Goal: Contribute content: Add original content to the website for others to see

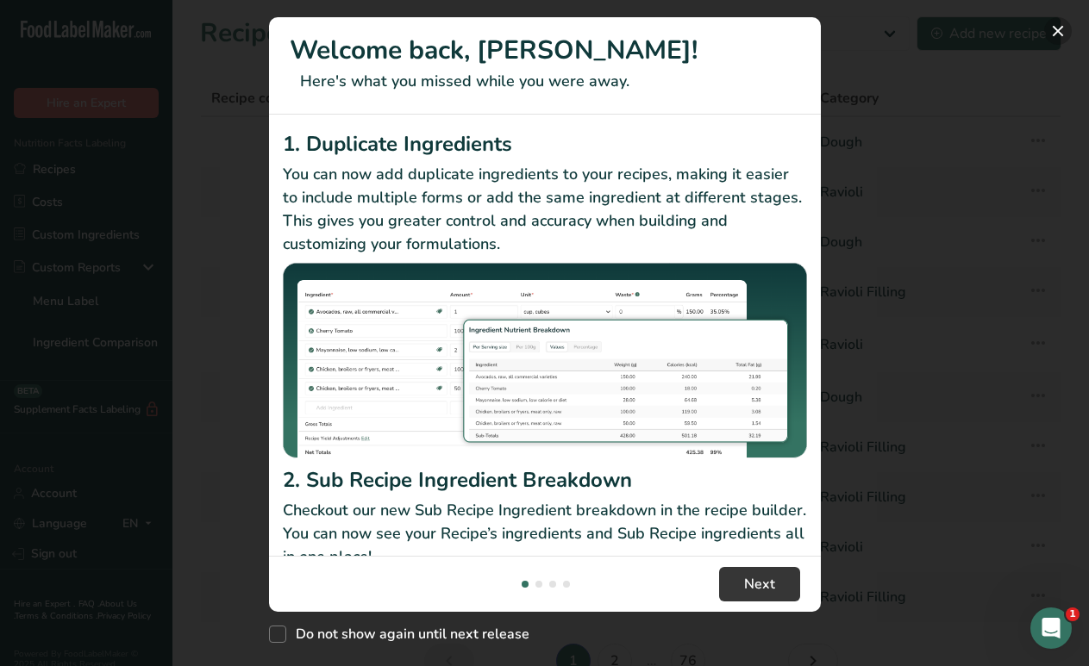
click at [1055, 31] on button "New Features" at bounding box center [1058, 31] width 28 height 28
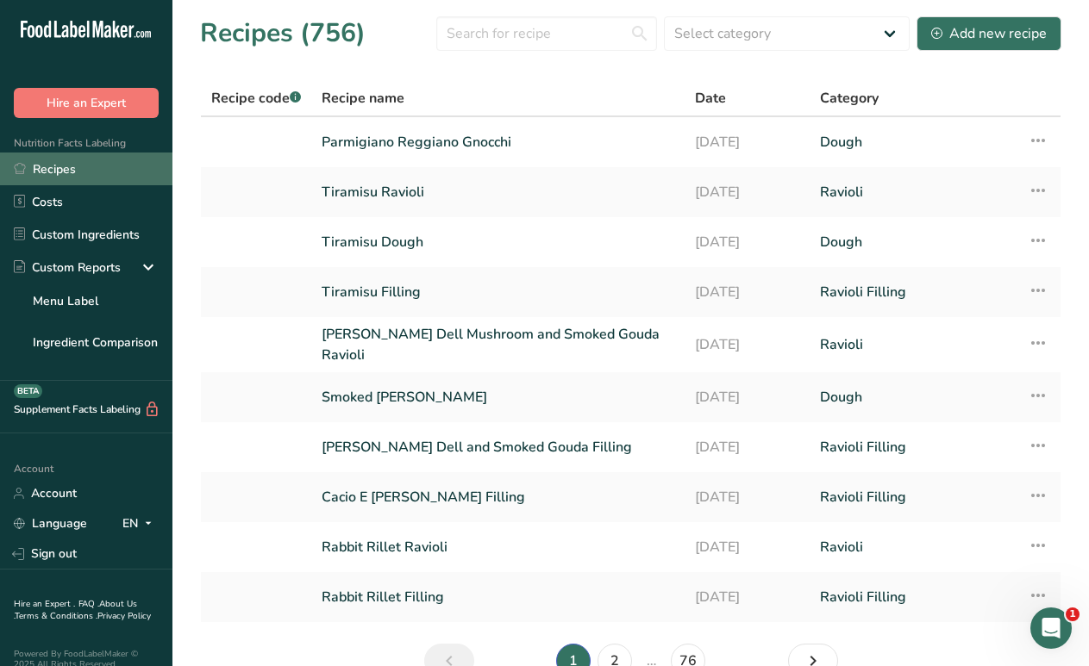
click at [67, 169] on link "Recipes" at bounding box center [86, 169] width 172 height 33
click at [67, 172] on link "Recipes" at bounding box center [86, 169] width 172 height 33
click at [75, 170] on link "Recipes" at bounding box center [86, 169] width 172 height 33
click at [952, 43] on div "Add new recipe" at bounding box center [989, 33] width 116 height 21
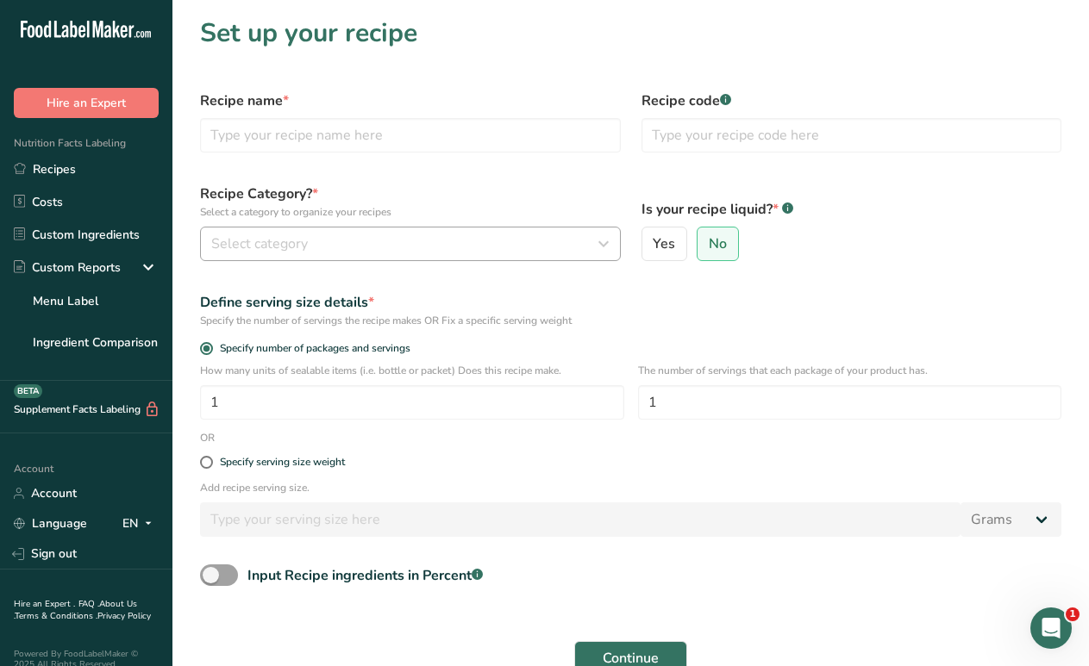
click at [300, 241] on span "Select category" at bounding box center [259, 244] width 97 height 21
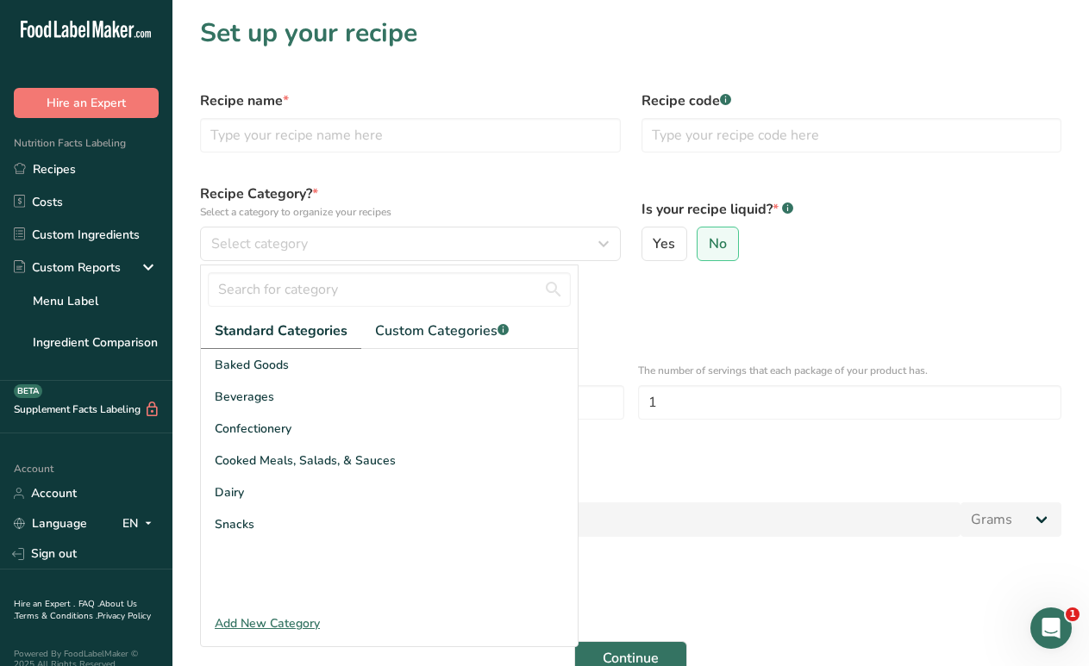
click at [472, 187] on label "Recipe Category? * Select a category to organize your recipes" at bounding box center [410, 202] width 421 height 36
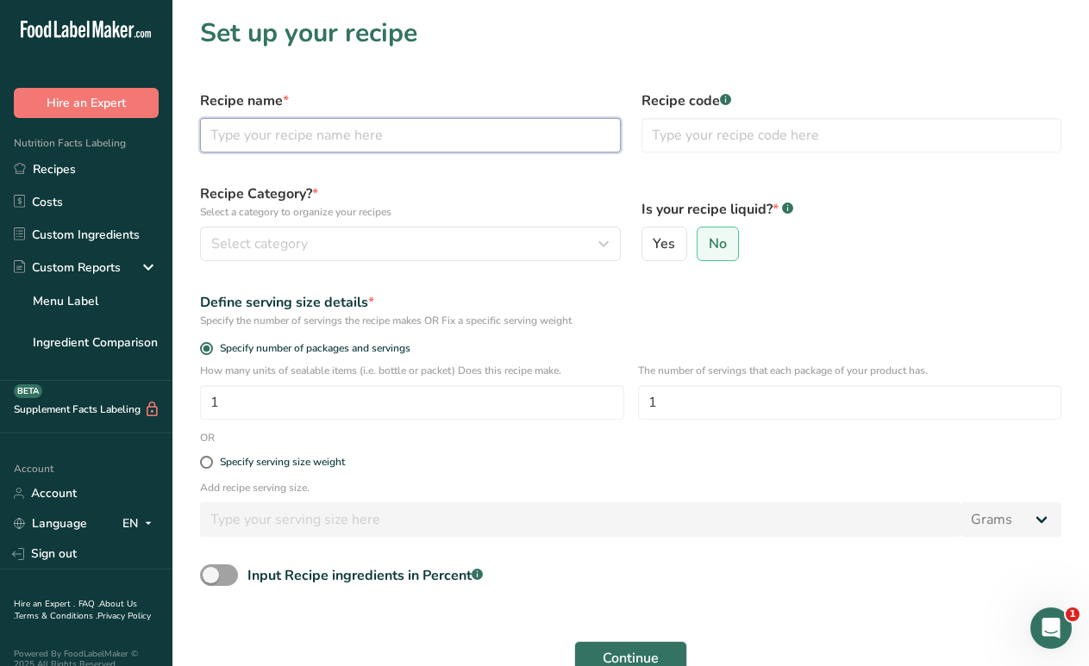
click at [243, 139] on input "text" at bounding box center [410, 135] width 421 height 34
drag, startPoint x: 344, startPoint y: 134, endPoint x: 526, endPoint y: 161, distance: 183.8
click at [526, 161] on div "Recipe name * [PERSON_NAME] e [PERSON_NAME] Ravioli F" at bounding box center [410, 121] width 441 height 83
type input "Cacio e Pepe Diavolo Filling"
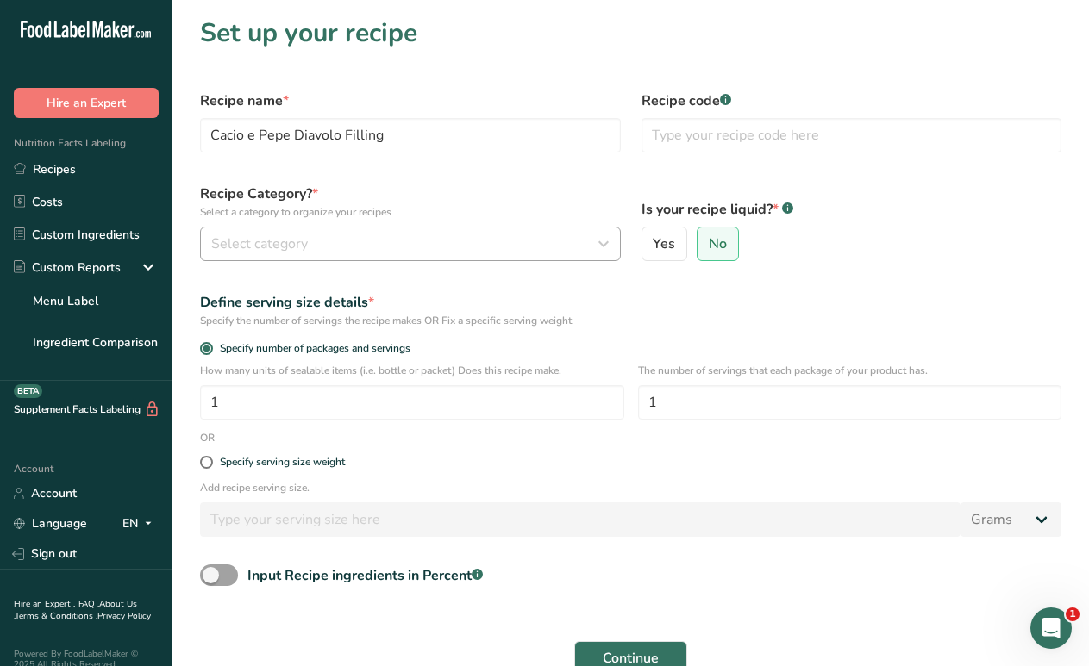
click at [267, 248] on span "Select category" at bounding box center [259, 244] width 97 height 21
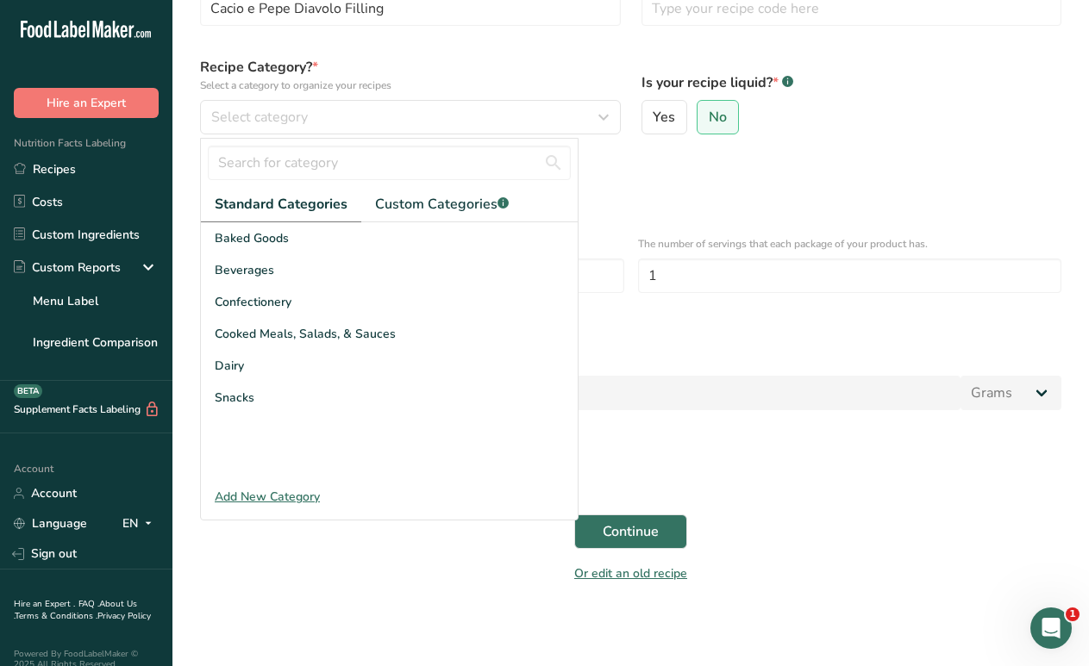
scroll to position [81, 0]
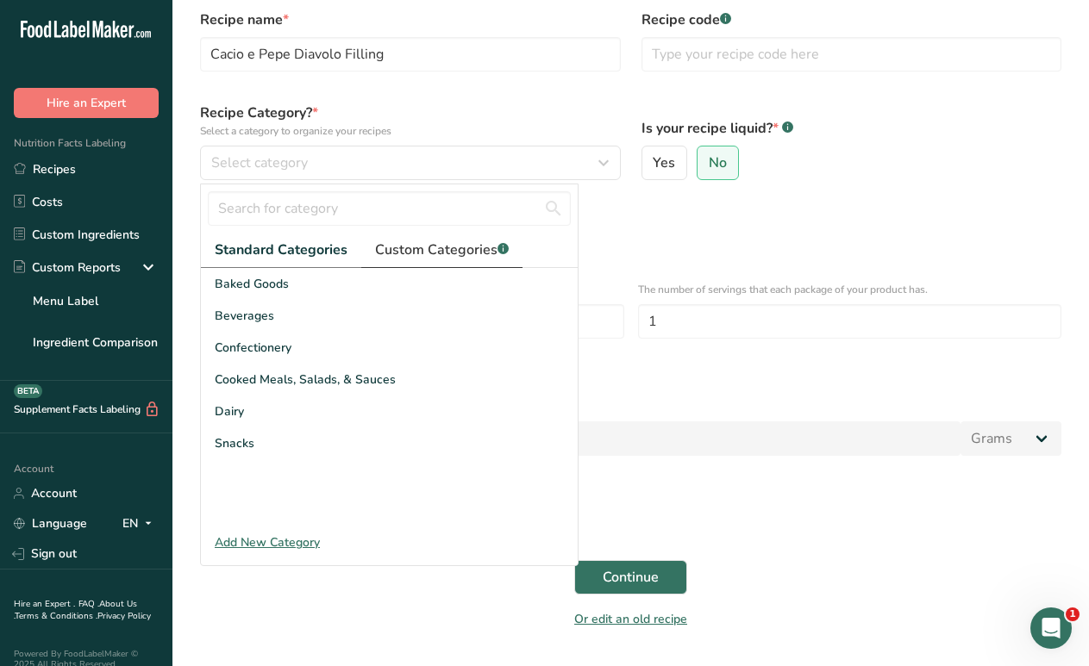
click at [391, 256] on span "Custom Categories .a-a{fill:#347362;}.b-a{fill:#fff;}" at bounding box center [442, 250] width 134 height 21
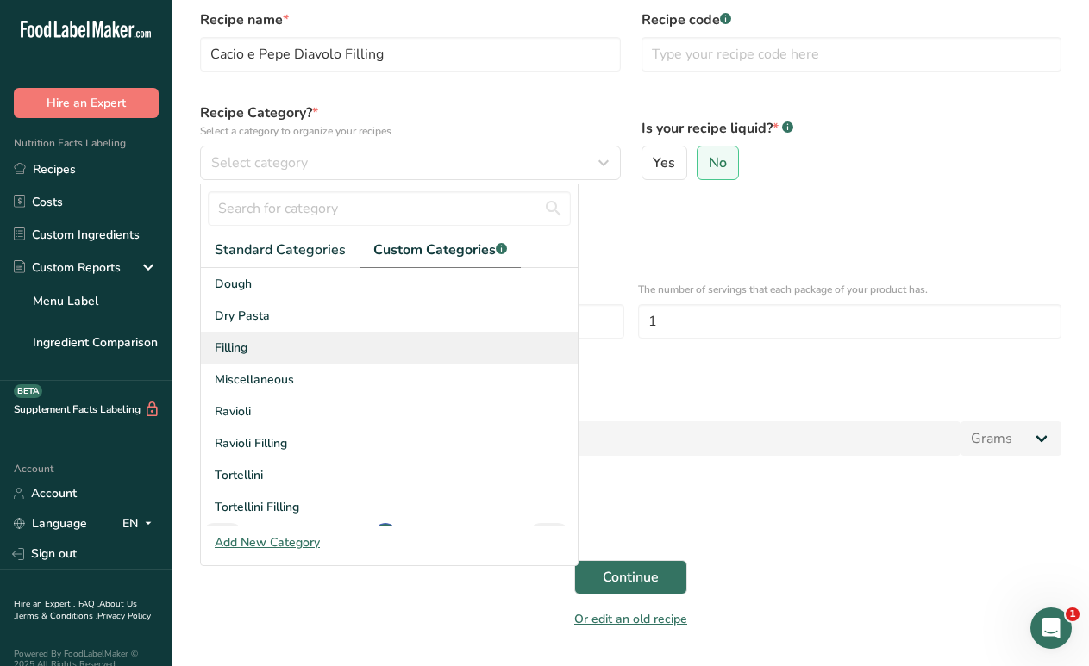
click at [266, 350] on div "Filling" at bounding box center [389, 348] width 377 height 32
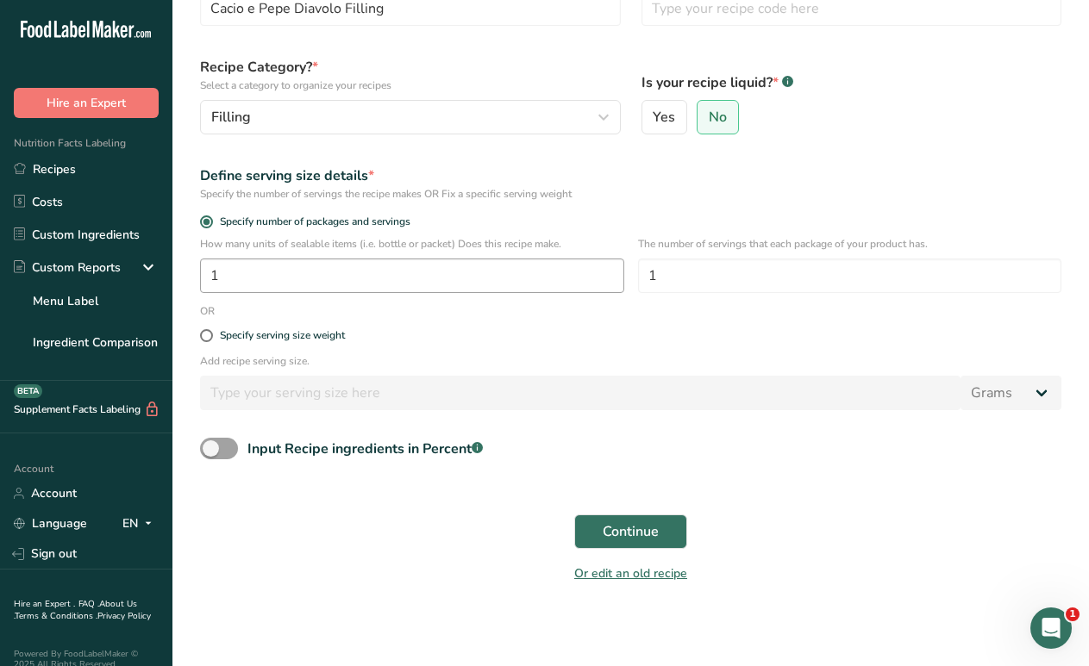
scroll to position [126, 0]
drag, startPoint x: 254, startPoint y: 278, endPoint x: 204, endPoint y: 277, distance: 50.0
click at [204, 277] on input "1" at bounding box center [412, 276] width 424 height 34
click at [677, 290] on input "1" at bounding box center [850, 276] width 424 height 34
type input "40"
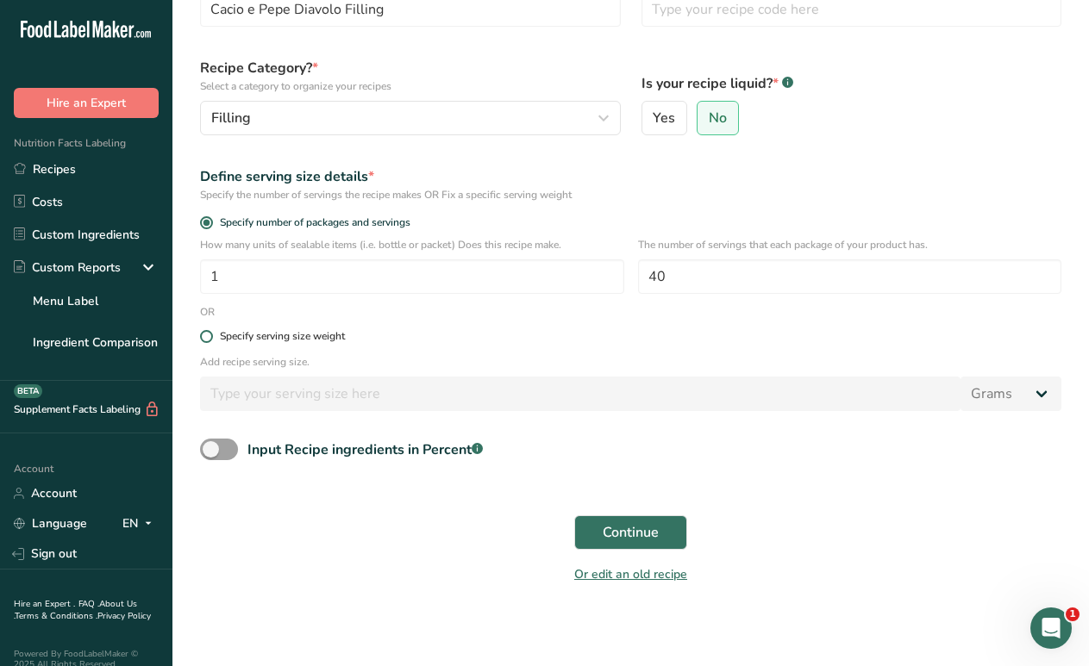
click at [204, 338] on span at bounding box center [206, 336] width 13 height 13
click at [204, 338] on input "Specify serving size weight" at bounding box center [205, 336] width 11 height 11
radio input "true"
radio input "false"
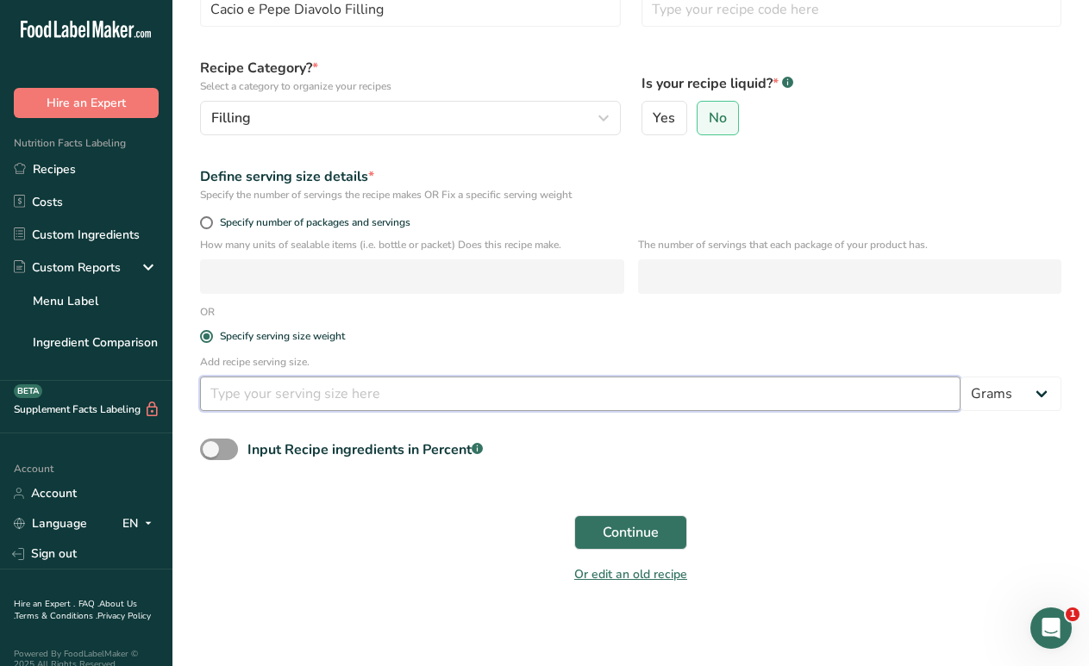
click at [271, 397] on input "number" at bounding box center [580, 394] width 760 height 34
type input "113"
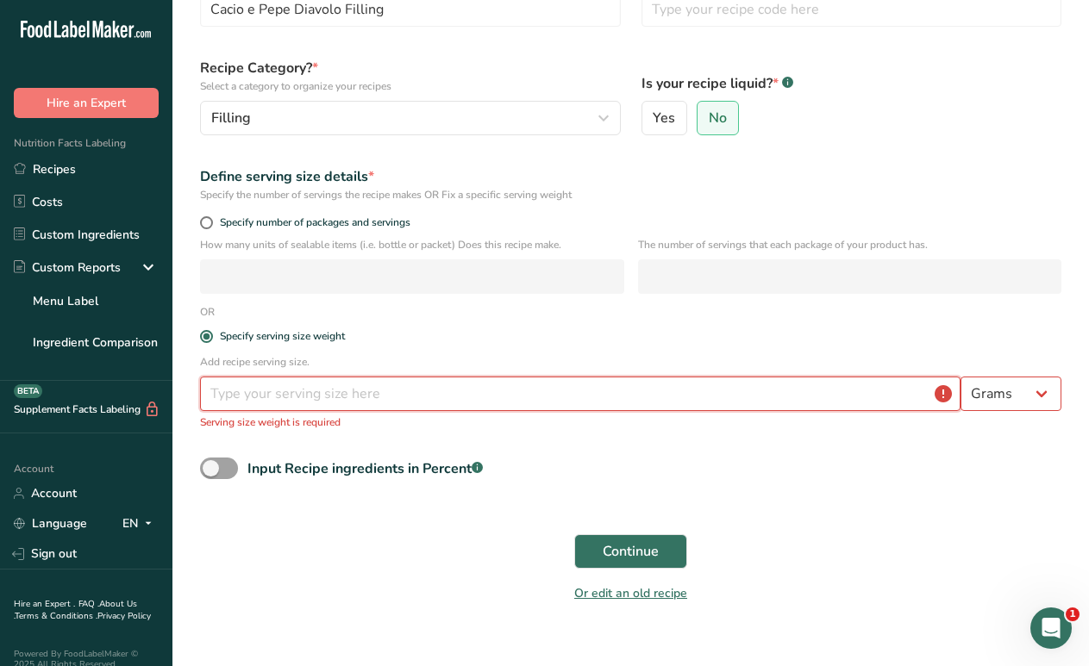
click at [238, 397] on input "number" at bounding box center [580, 394] width 760 height 34
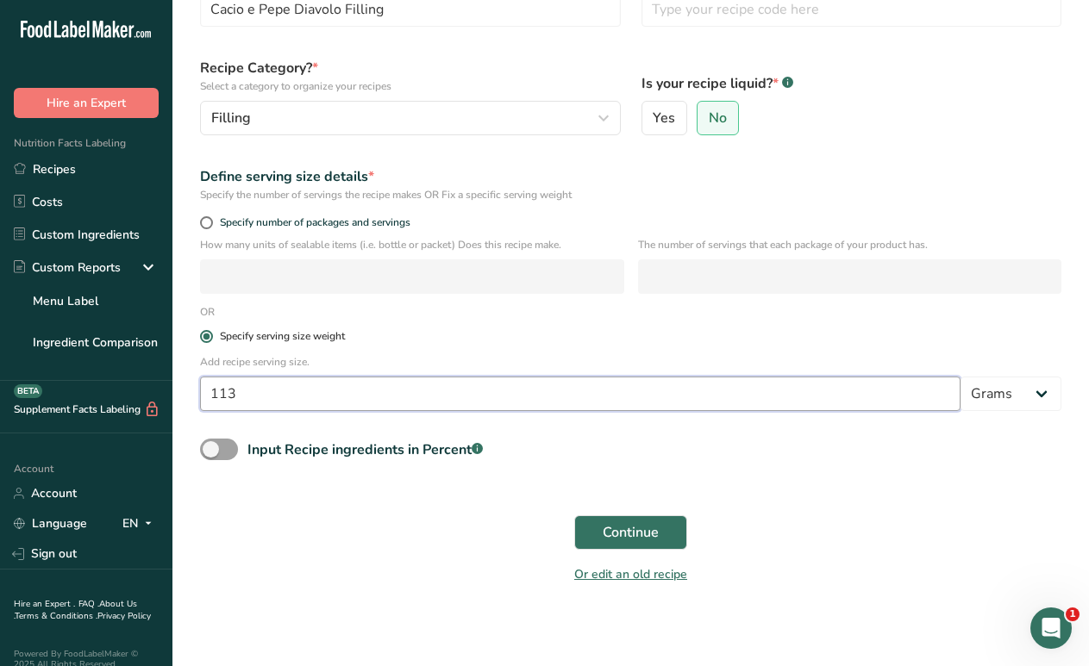
type input "113"
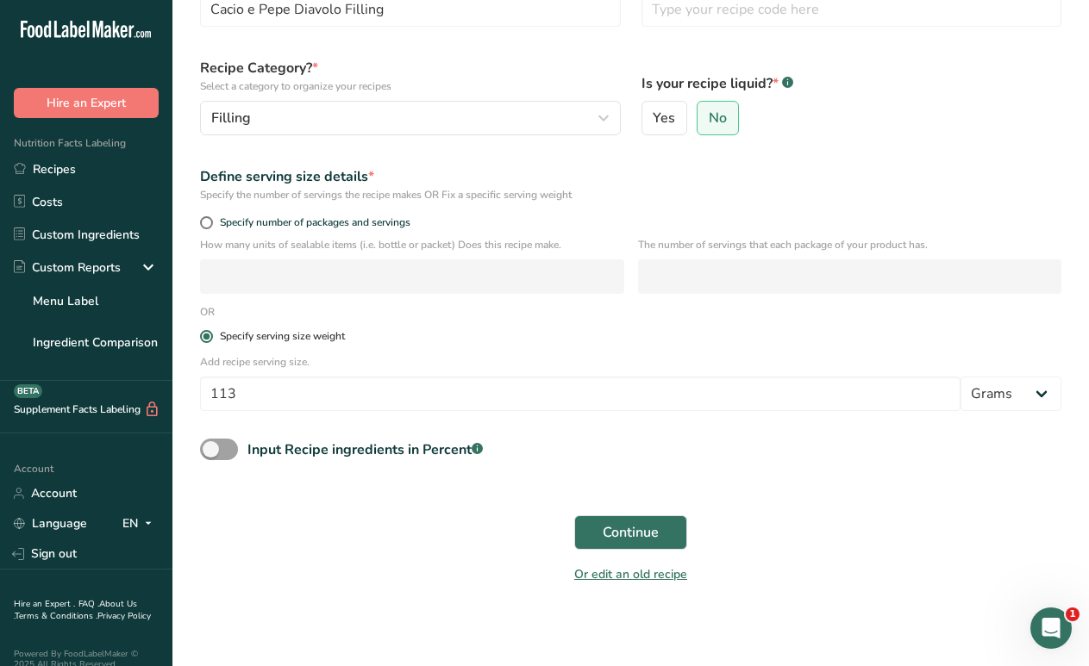
click at [368, 330] on label "Specify serving size weight" at bounding box center [630, 336] width 861 height 13
click at [211, 331] on input "Specify serving size weight" at bounding box center [205, 336] width 11 height 11
click at [209, 228] on span at bounding box center [206, 222] width 13 height 13
click at [209, 228] on input "Specify number of packages and servings" at bounding box center [205, 222] width 11 height 11
radio input "true"
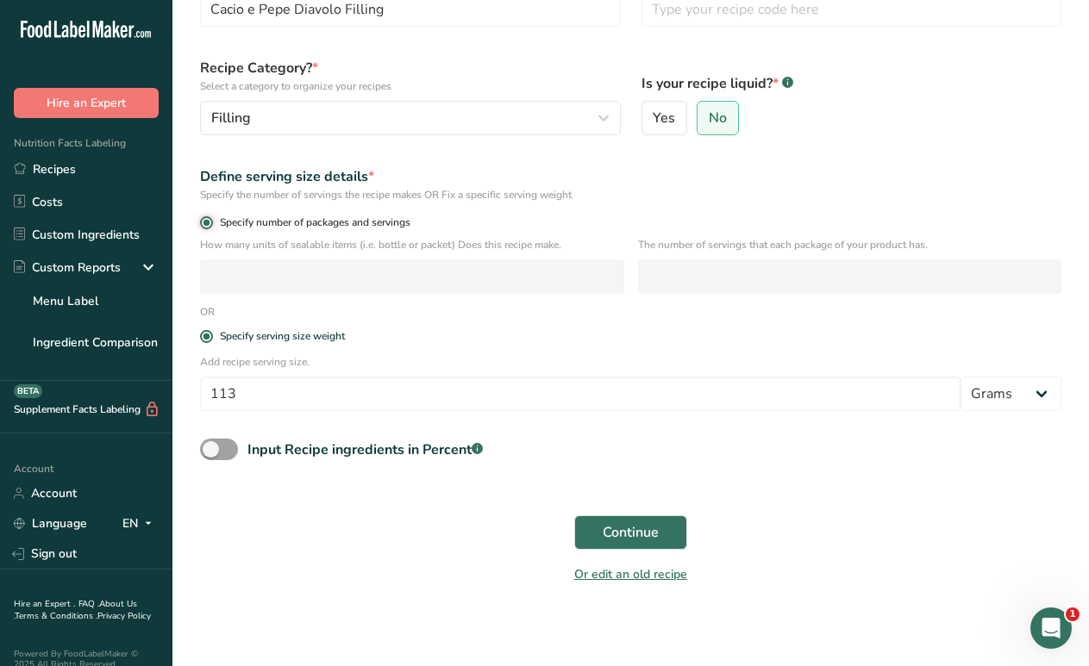
radio input "false"
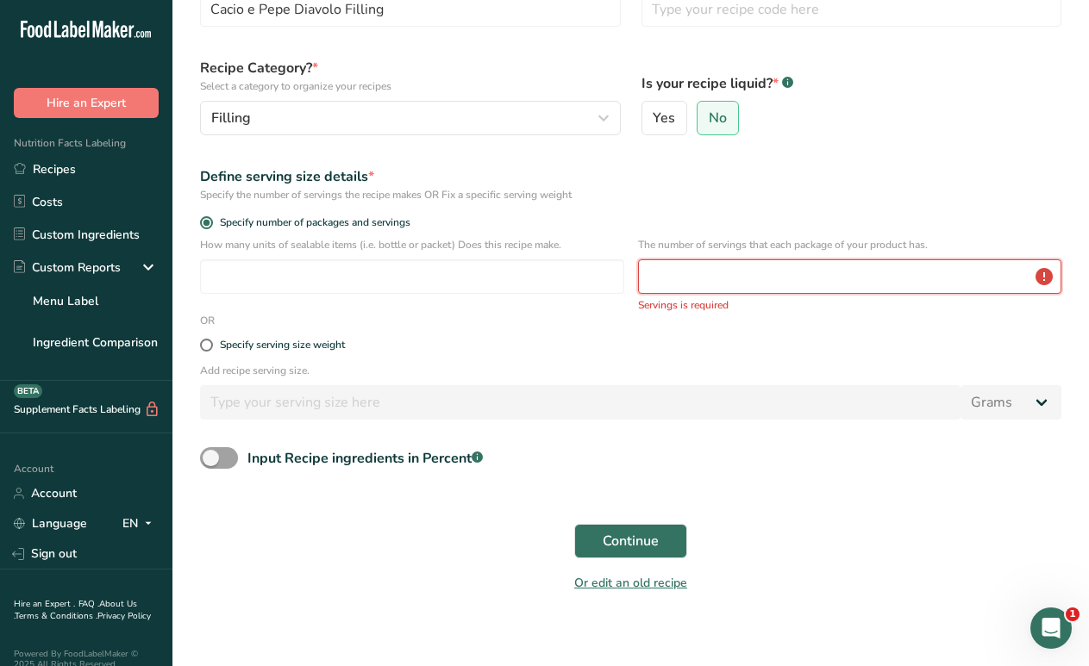
click at [690, 286] on input "number" at bounding box center [850, 276] width 424 height 34
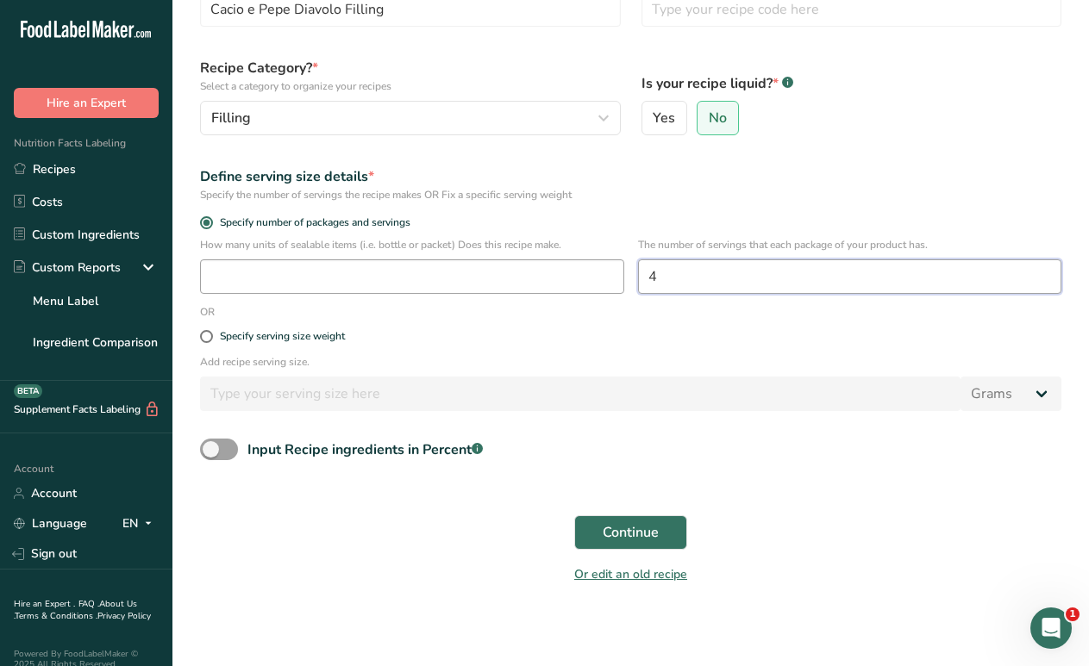
type input "4"
click at [274, 279] on input "number" at bounding box center [412, 276] width 424 height 34
type input "113"
click at [693, 278] on input "4" at bounding box center [850, 276] width 424 height 34
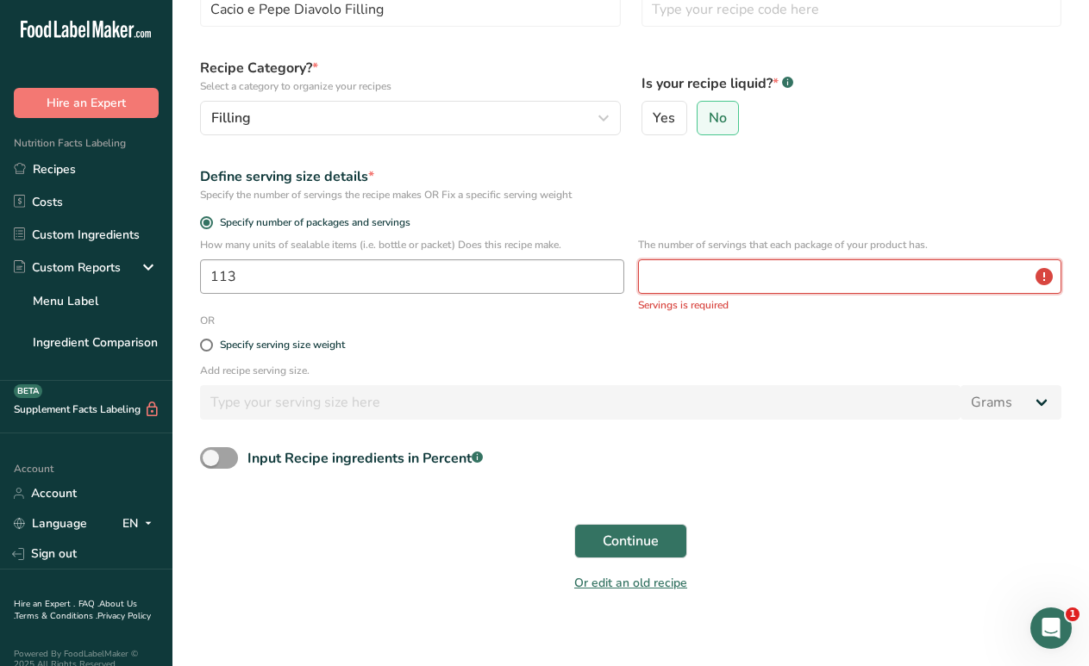
type input "4"
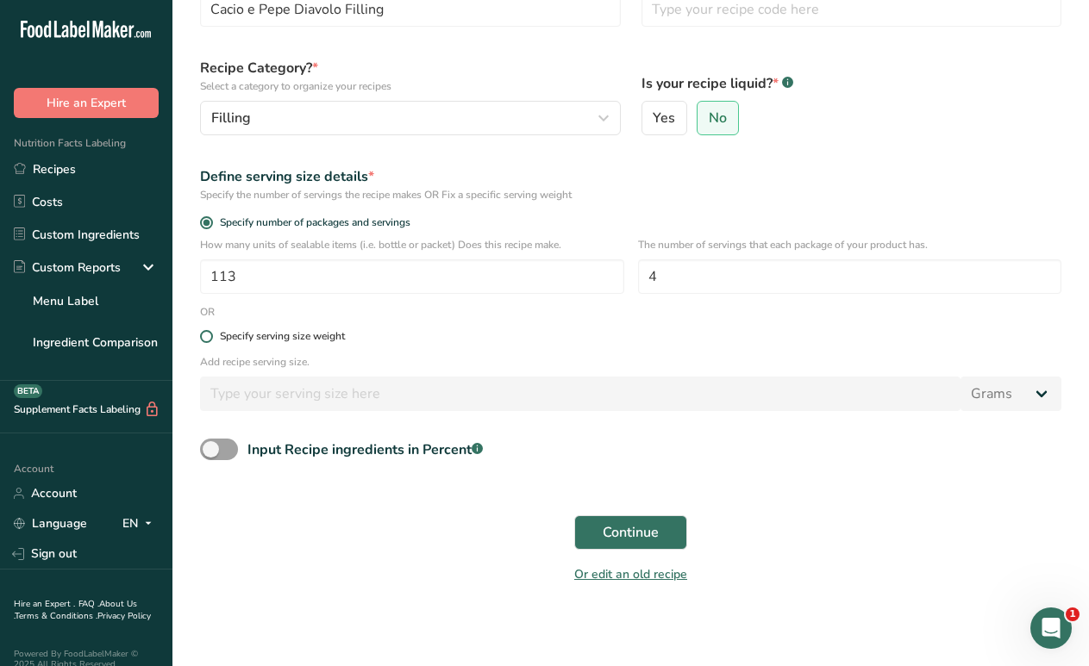
click at [204, 338] on span at bounding box center [206, 336] width 13 height 13
click at [204, 338] on input "Specify serving size weight" at bounding box center [205, 336] width 11 height 11
radio input "true"
radio input "false"
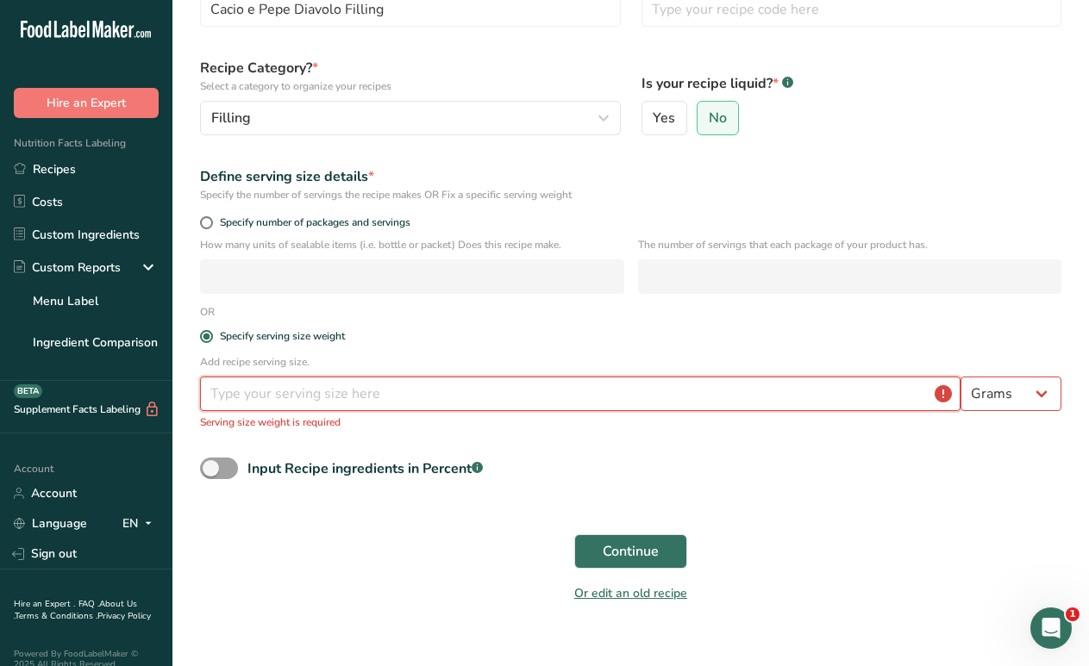
click at [253, 399] on input "number" at bounding box center [580, 394] width 760 height 34
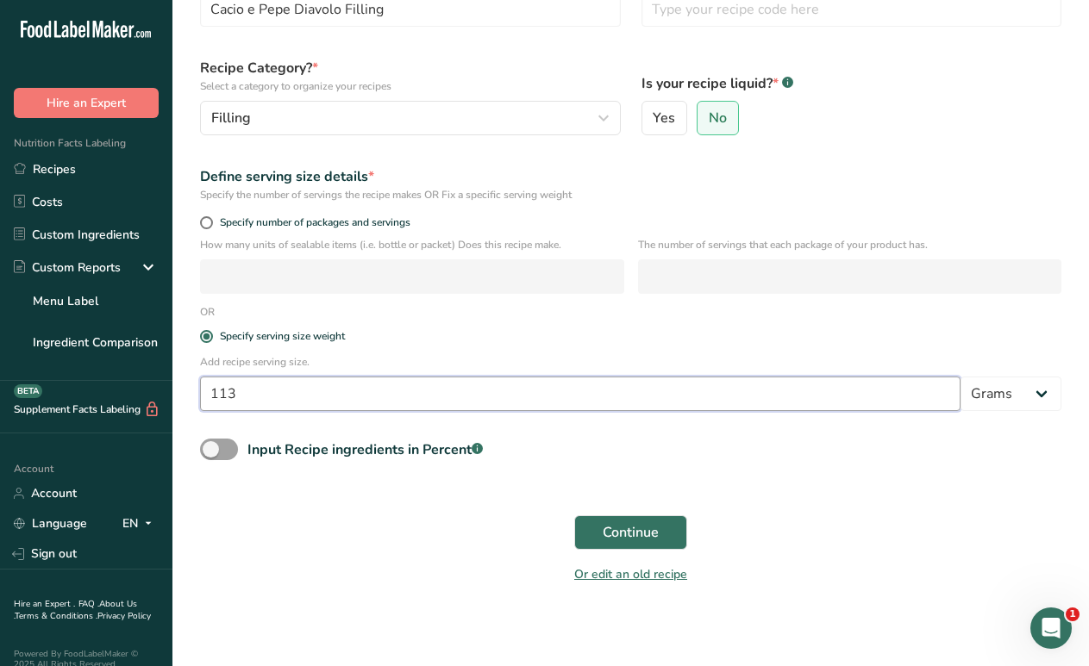
type input "113"
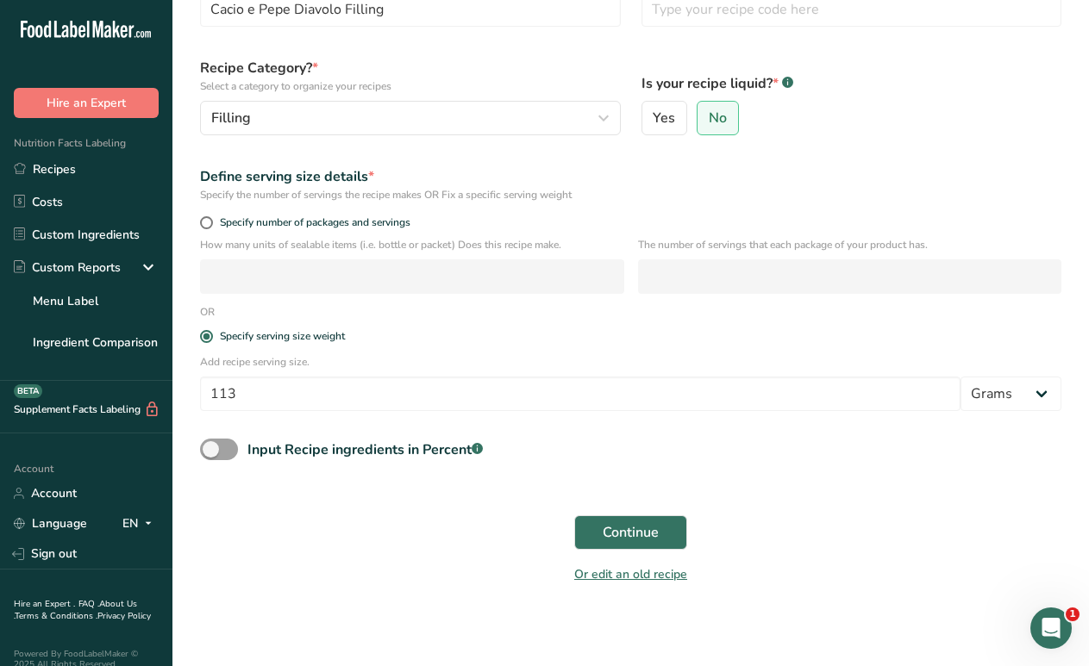
click at [468, 542] on div "Continue" at bounding box center [631, 532] width 882 height 55
click at [625, 530] on span "Continue" at bounding box center [631, 532] width 56 height 21
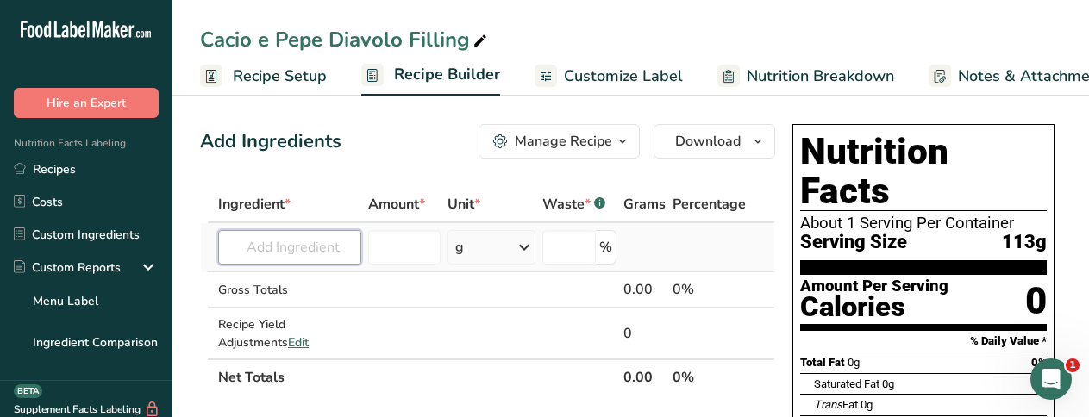
click at [254, 248] on input "text" at bounding box center [289, 247] width 143 height 34
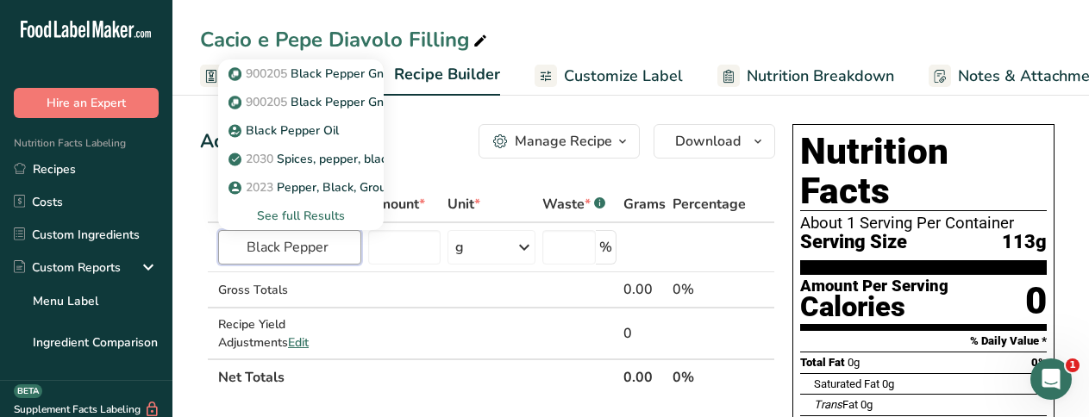
type input "Black Pepper"
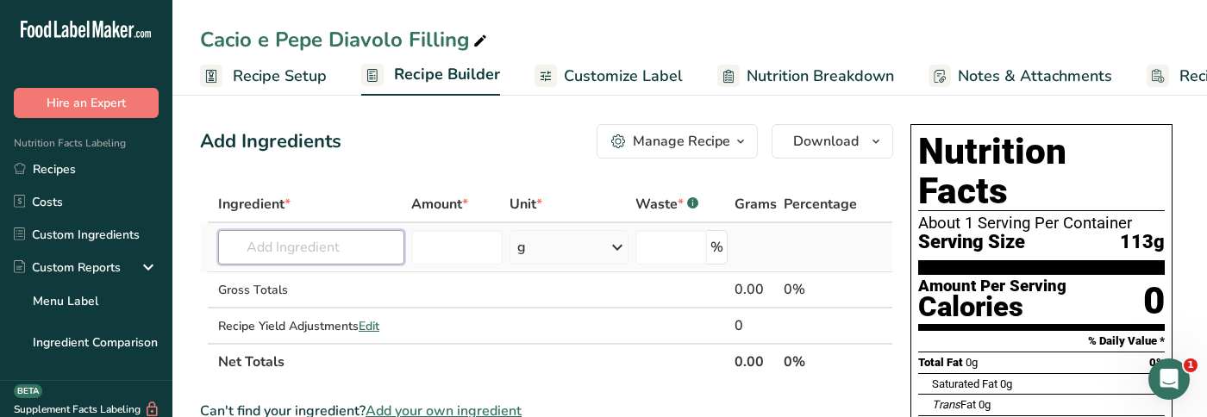
click at [335, 246] on input "text" at bounding box center [311, 247] width 186 height 34
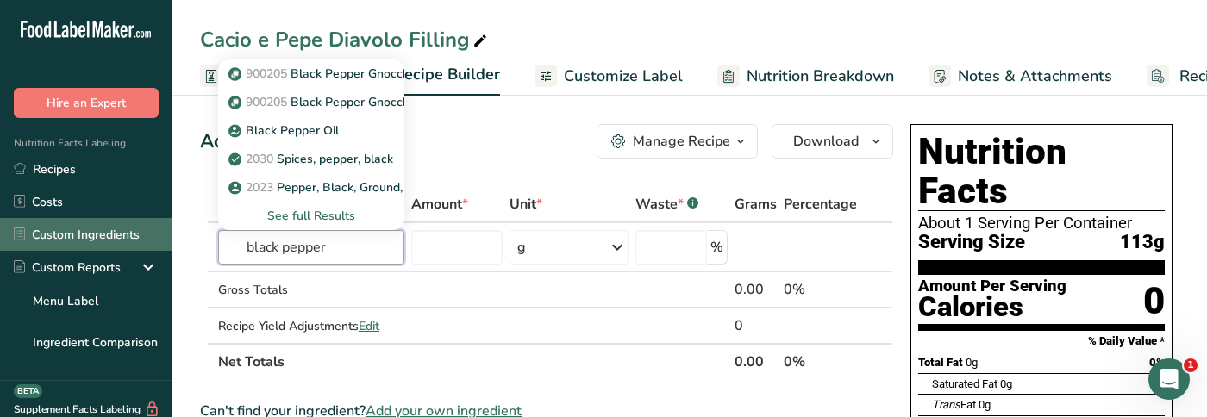
drag, startPoint x: 343, startPoint y: 249, endPoint x: 172, endPoint y: 249, distance: 171.5
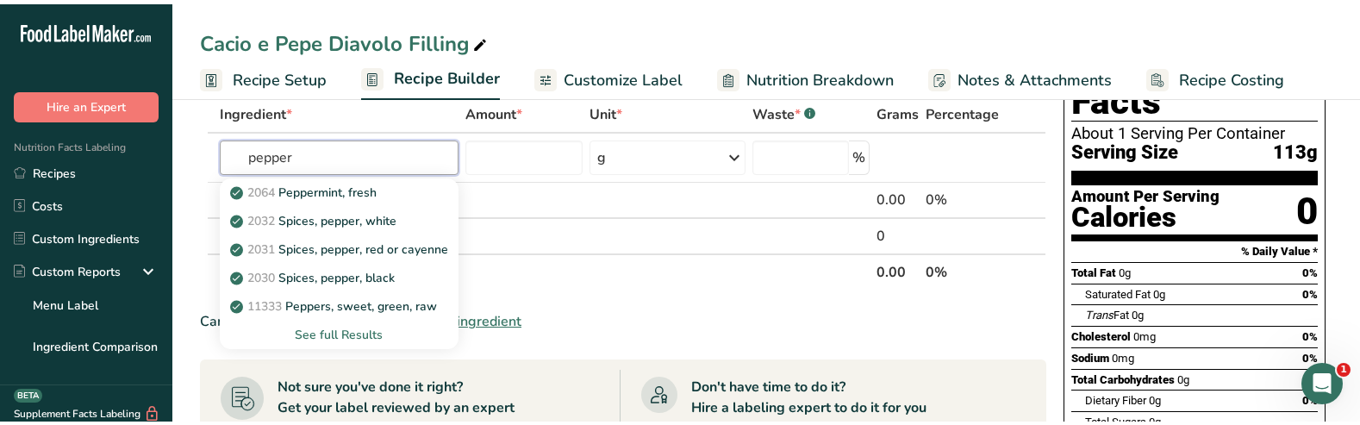
scroll to position [98, 0]
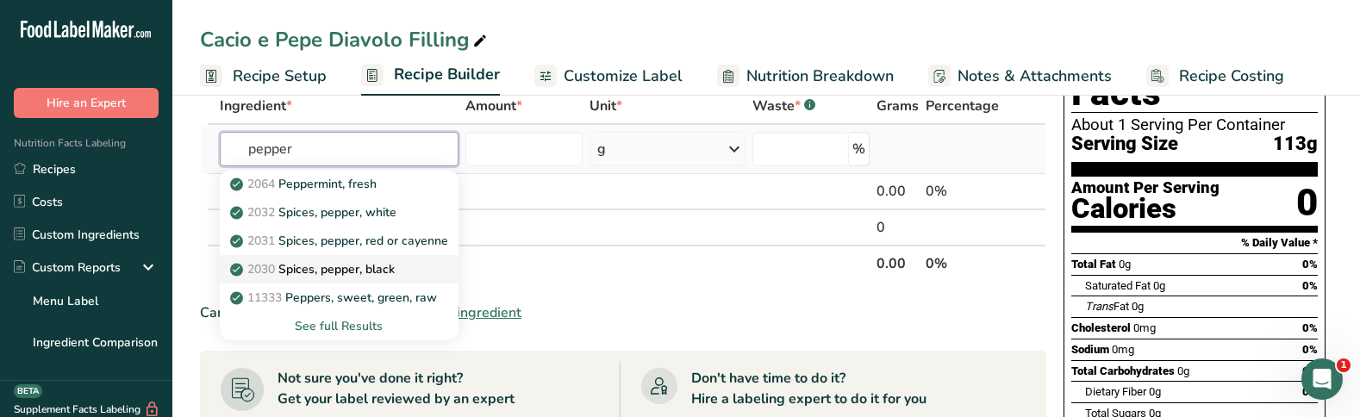
type input "pepper"
click at [340, 271] on p "2030 Spices, pepper, black" at bounding box center [314, 269] width 161 height 18
type input "Spices, pepper, black"
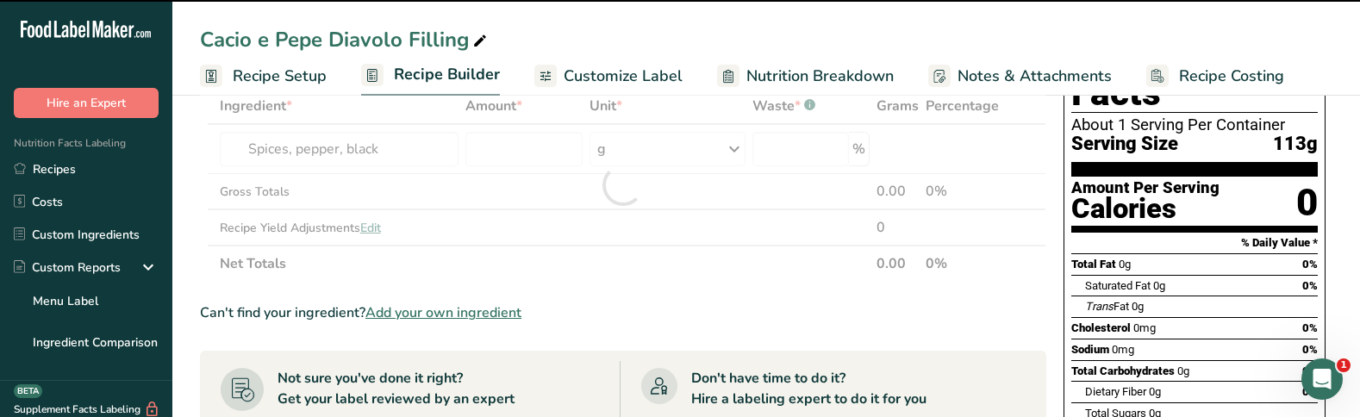
type input "0"
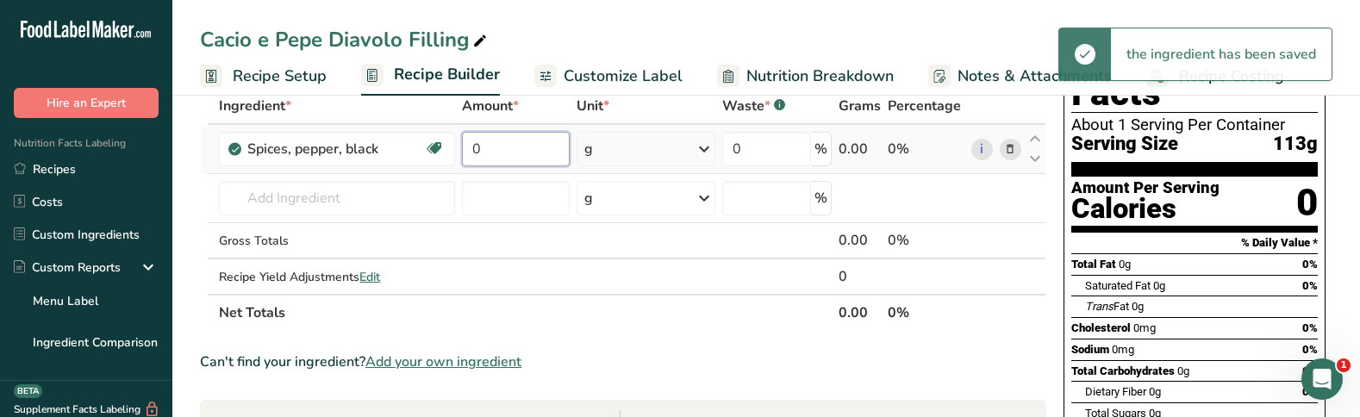
click at [509, 153] on input "0" at bounding box center [516, 149] width 108 height 34
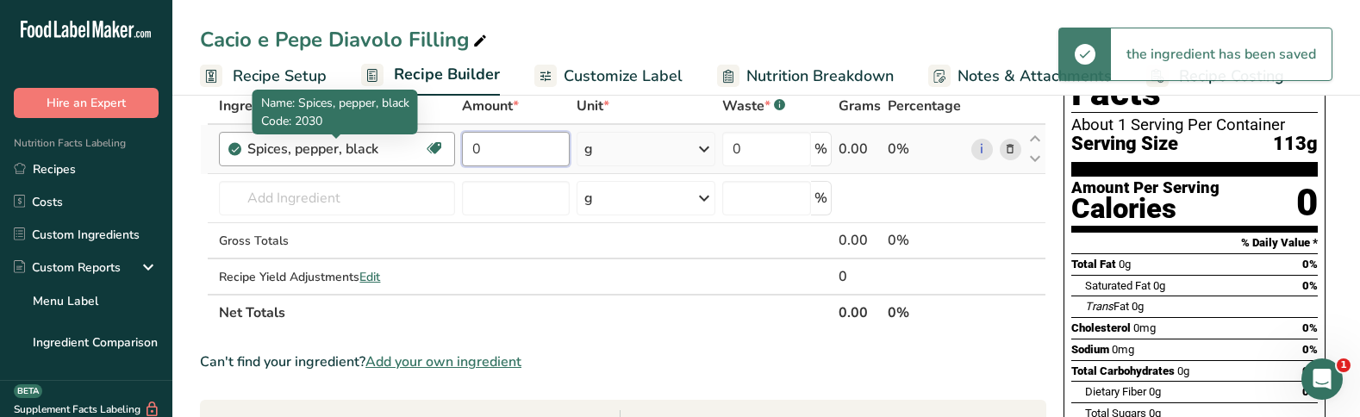
drag, startPoint x: 509, startPoint y: 151, endPoint x: 422, endPoint y: 151, distance: 87.1
click at [422, 151] on tr "Spices, pepper, black Source of Antioxidants Dairy free Gluten free Vegan Veget…" at bounding box center [623, 149] width 845 height 49
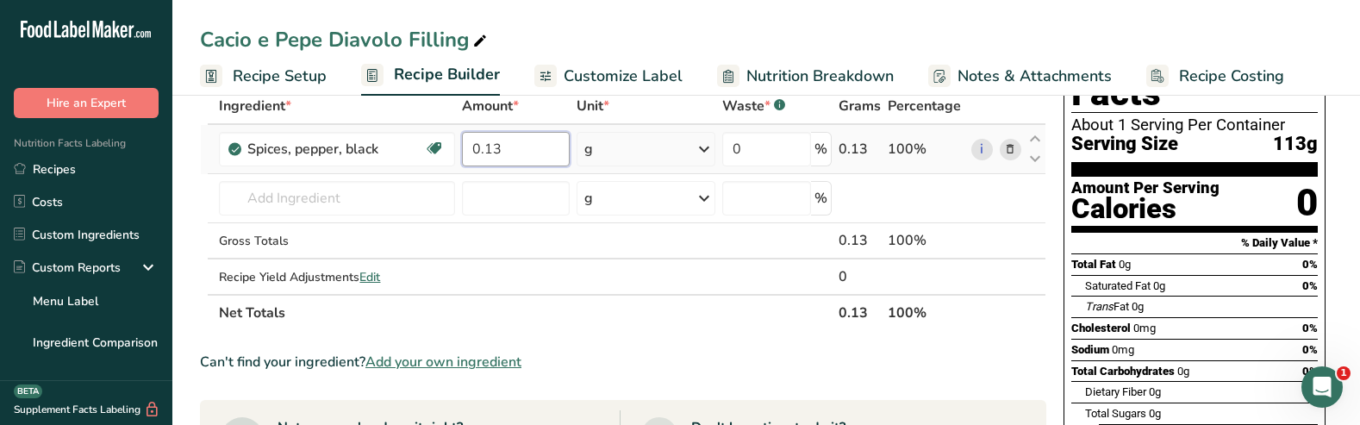
type input "0.13"
click at [698, 151] on div "Ingredient * Amount * Unit * Waste * .a-a{fill:#347362;}.b-a{fill:#fff;} Grams …" at bounding box center [623, 209] width 847 height 243
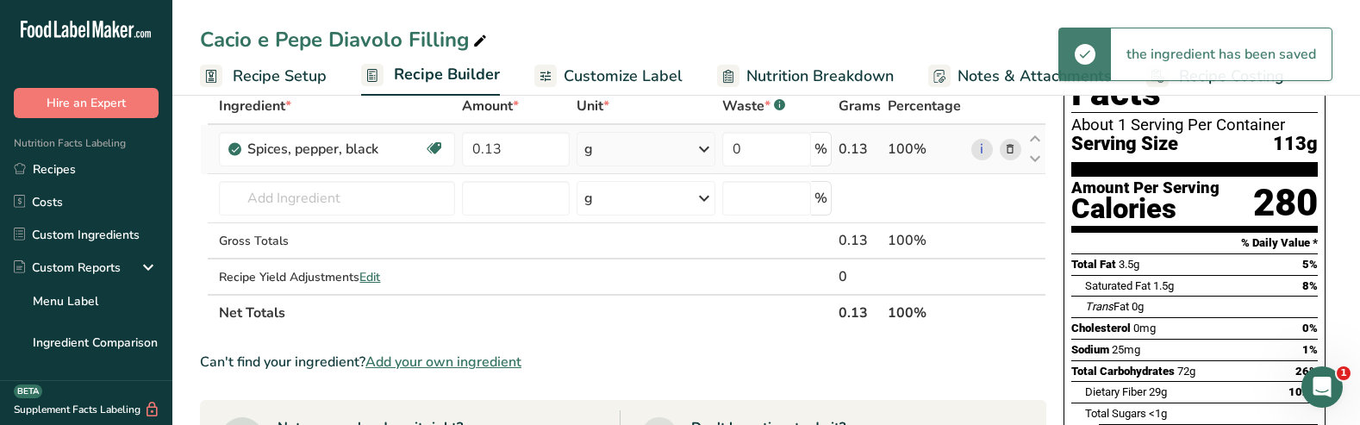
click at [700, 151] on icon at bounding box center [704, 149] width 21 height 31
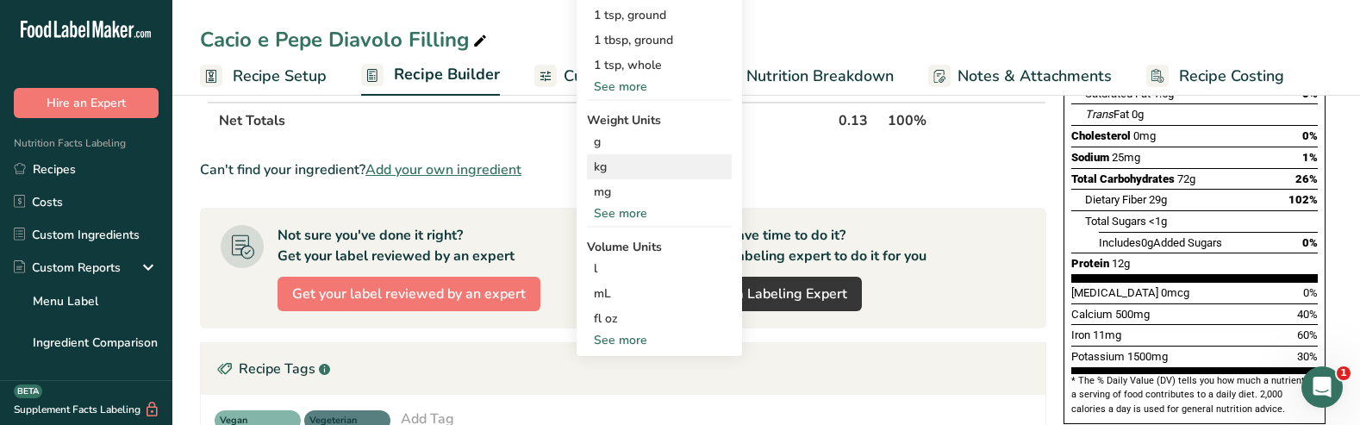
scroll to position [292, 0]
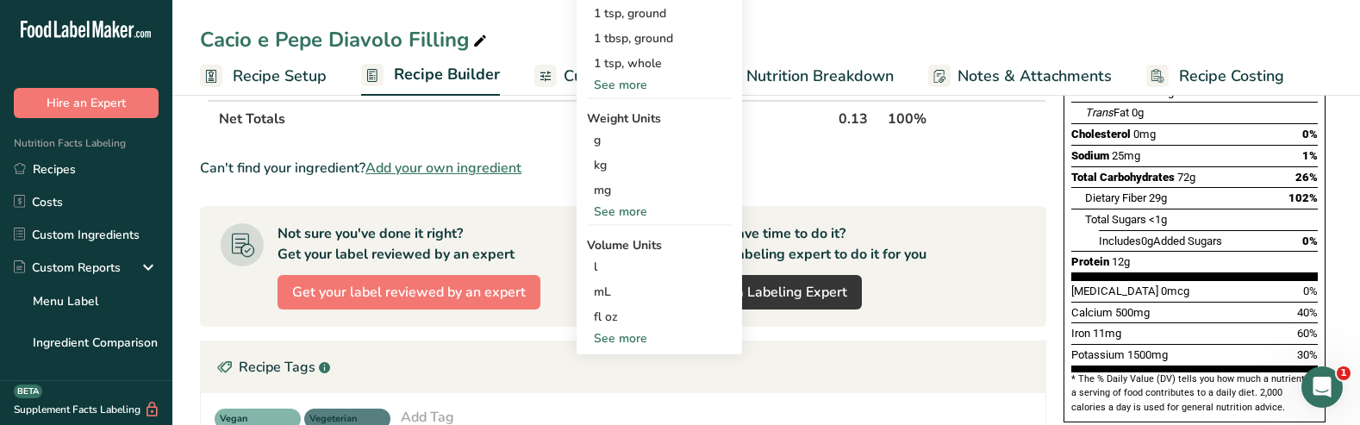
click at [633, 209] on div "See more" at bounding box center [659, 212] width 145 height 18
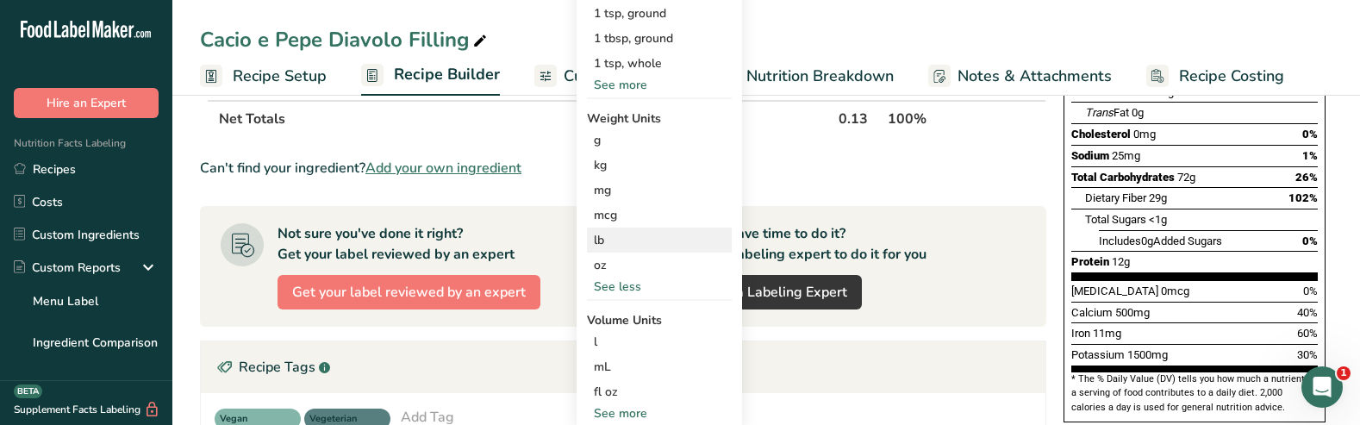
click at [616, 237] on div "lb" at bounding box center [659, 240] width 145 height 25
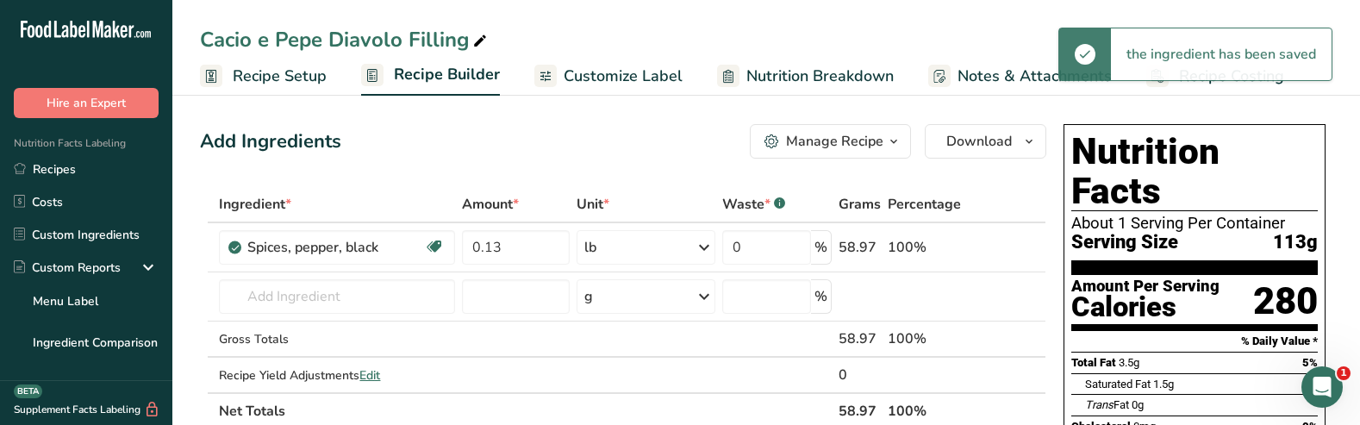
scroll to position [0, 0]
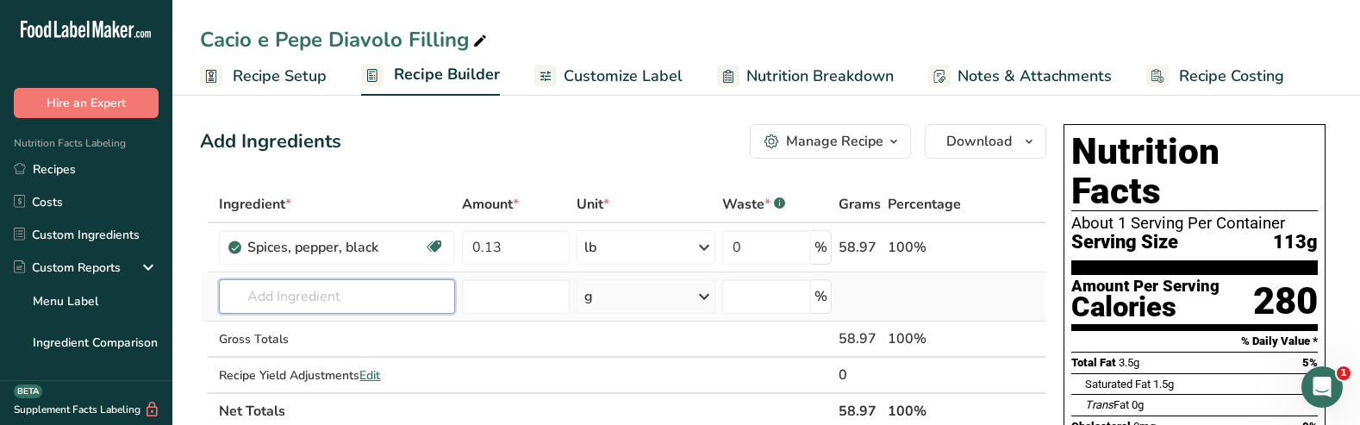
click at [306, 301] on input "text" at bounding box center [337, 296] width 236 height 34
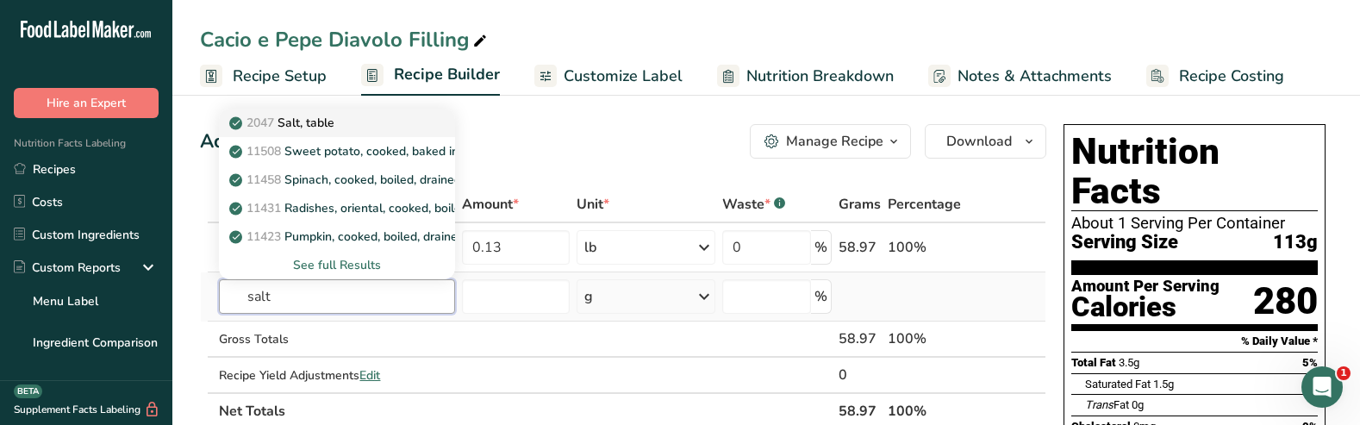
type input "salt"
click at [299, 122] on p "2047 Salt, table" at bounding box center [284, 123] width 102 height 18
type input "Salt, table"
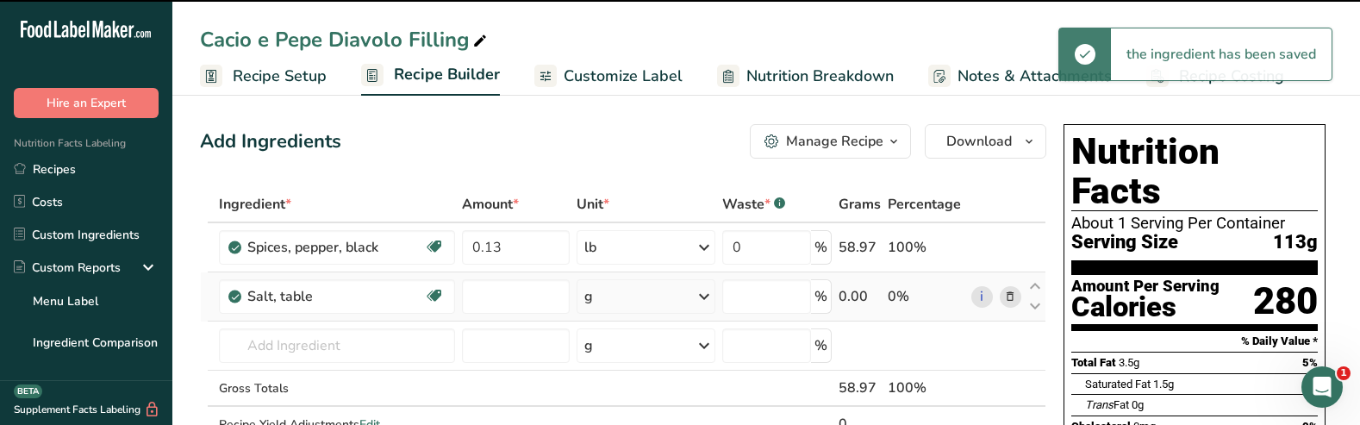
type input "0"
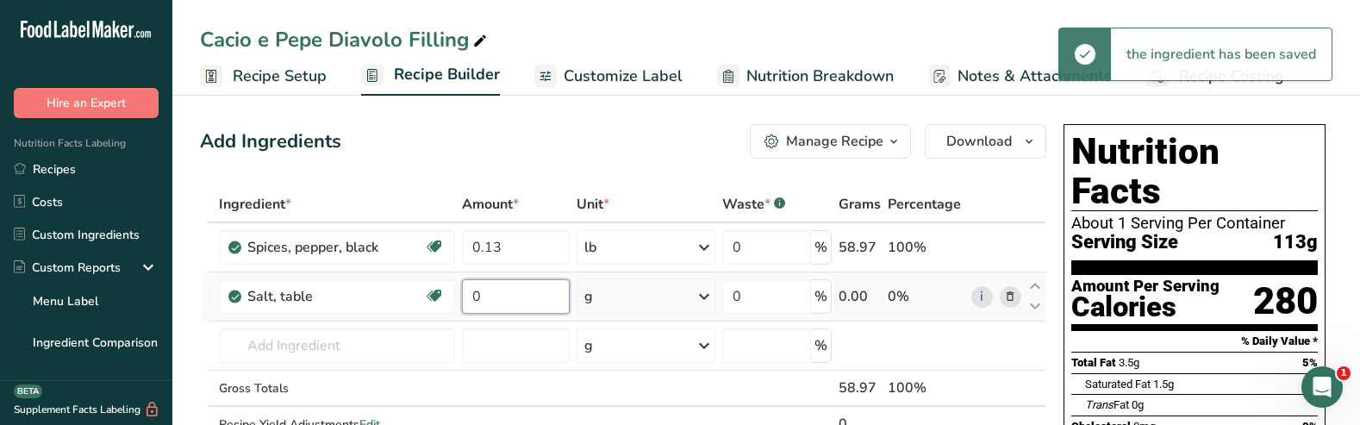
click at [497, 300] on input "0" at bounding box center [516, 296] width 108 height 34
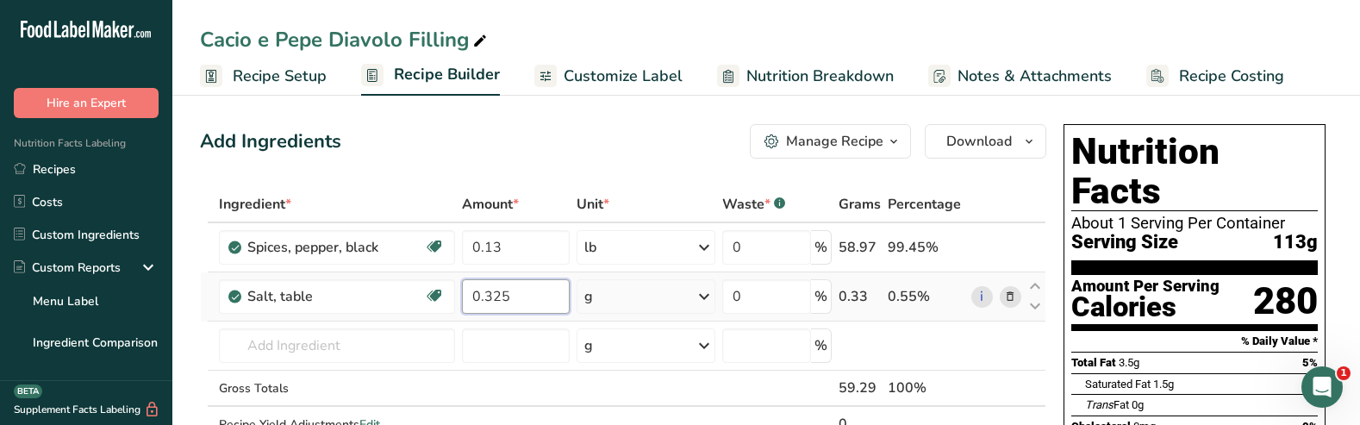
type input "0.325"
click at [703, 293] on div "Ingredient * Amount * Unit * Waste * .a-a{fill:#347362;}.b-a{fill:#fff;} Grams …" at bounding box center [623, 332] width 847 height 292
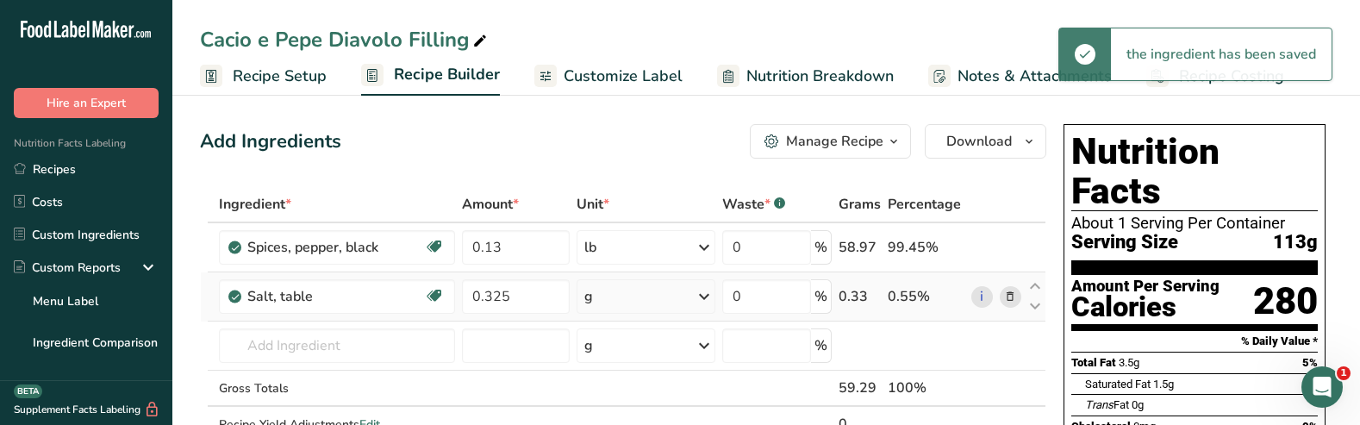
click at [699, 297] on icon at bounding box center [704, 296] width 21 height 31
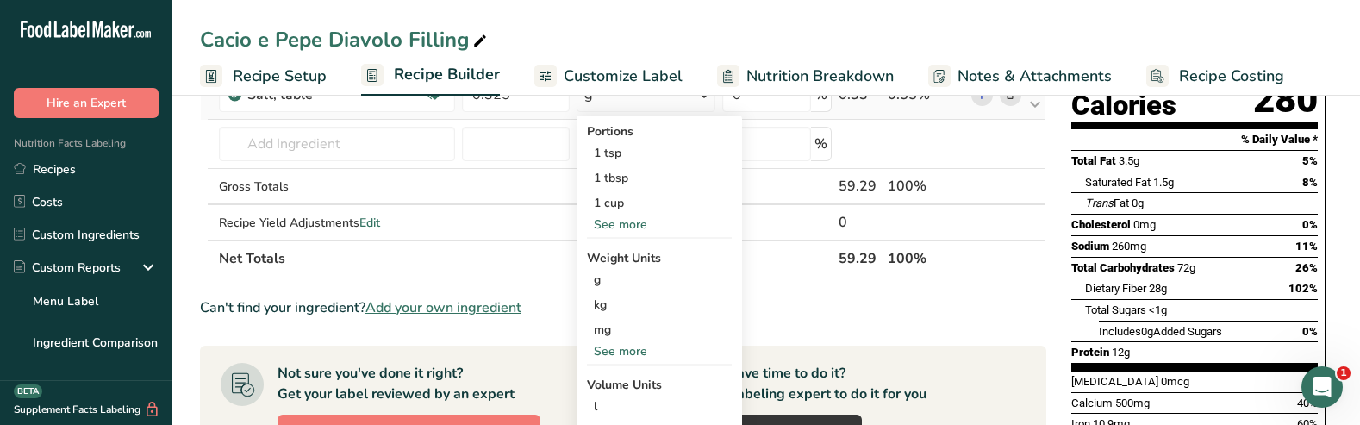
click at [640, 355] on div "See more" at bounding box center [659, 351] width 145 height 18
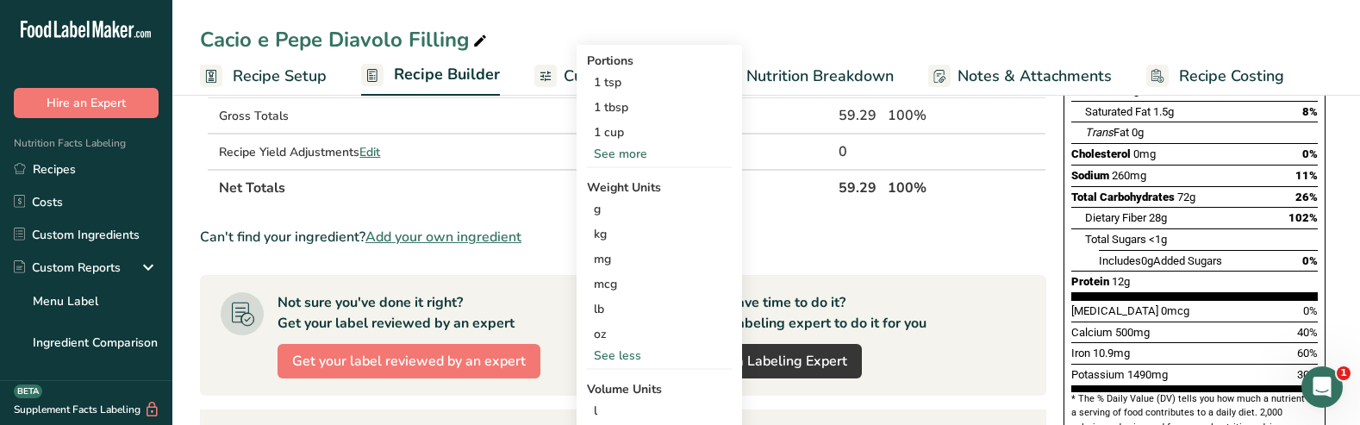
scroll to position [277, 0]
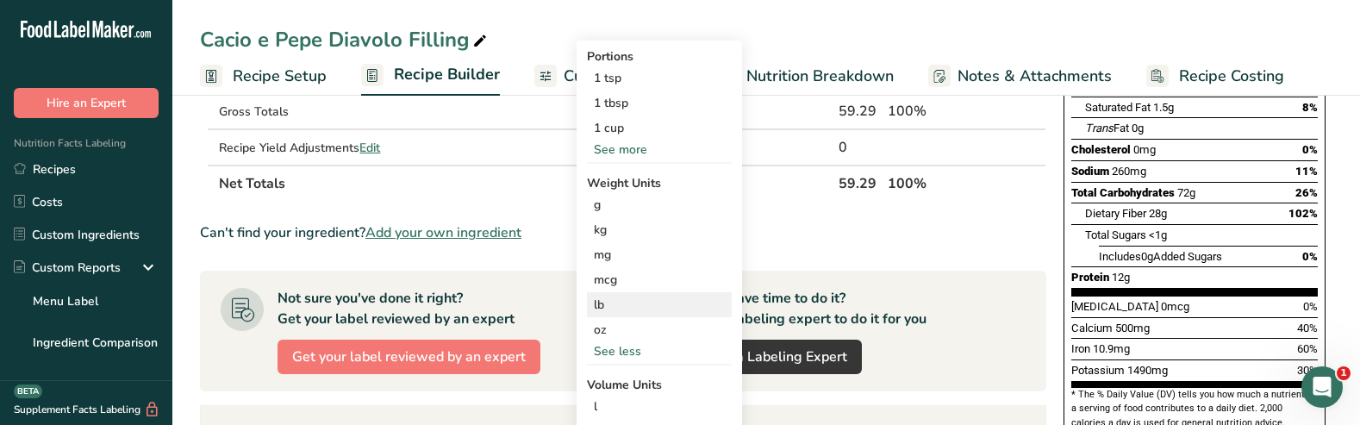
click at [620, 310] on div "lb" at bounding box center [659, 304] width 145 height 25
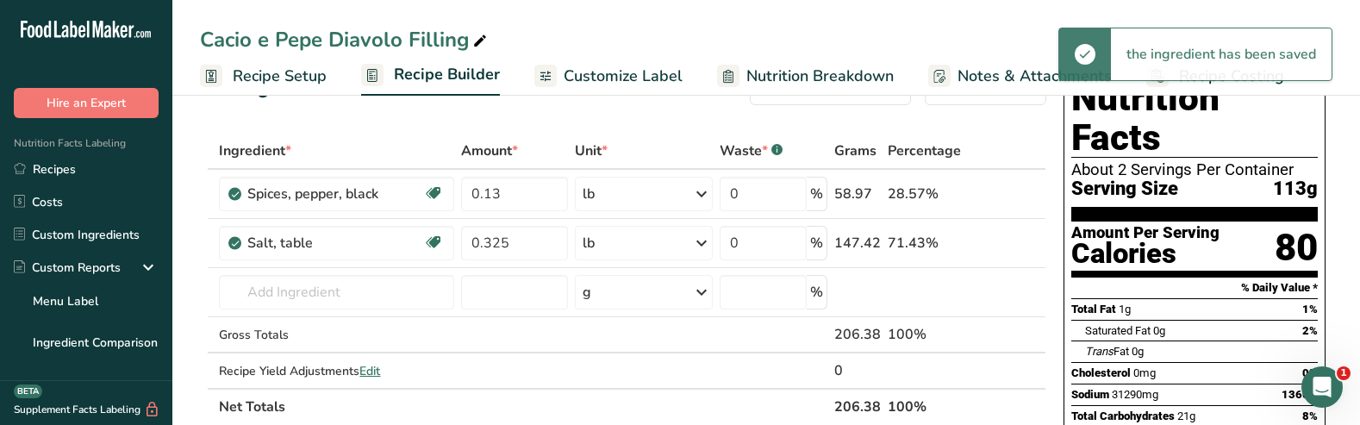
scroll to position [42, 0]
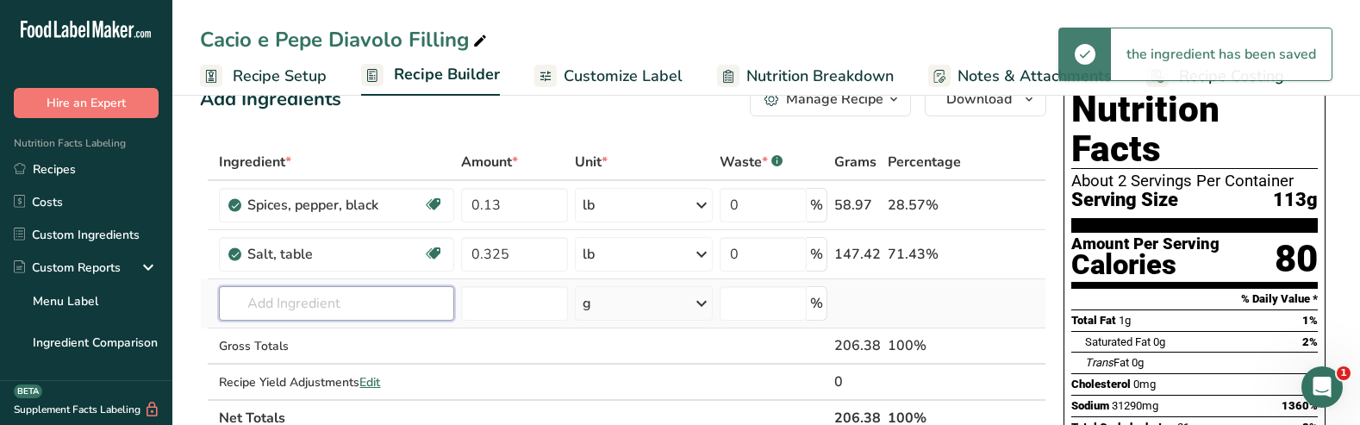
click at [254, 311] on input "text" at bounding box center [336, 303] width 235 height 34
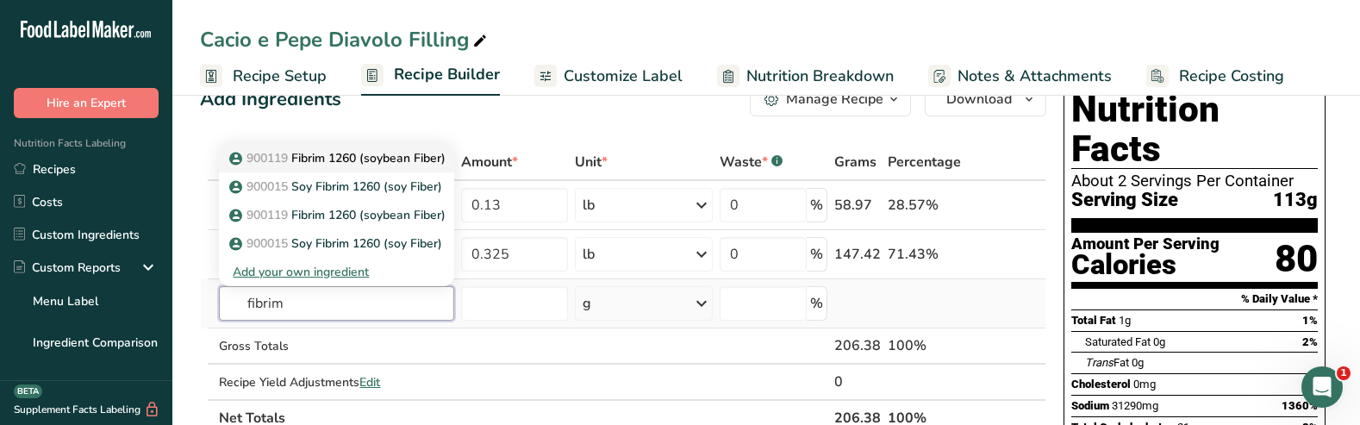
type input "fibrim"
click at [334, 160] on p "900119 Fibrim 1260 (soybean Fiber)" at bounding box center [339, 158] width 213 height 18
type input "Fibrim 1260 (soybean Fiber)"
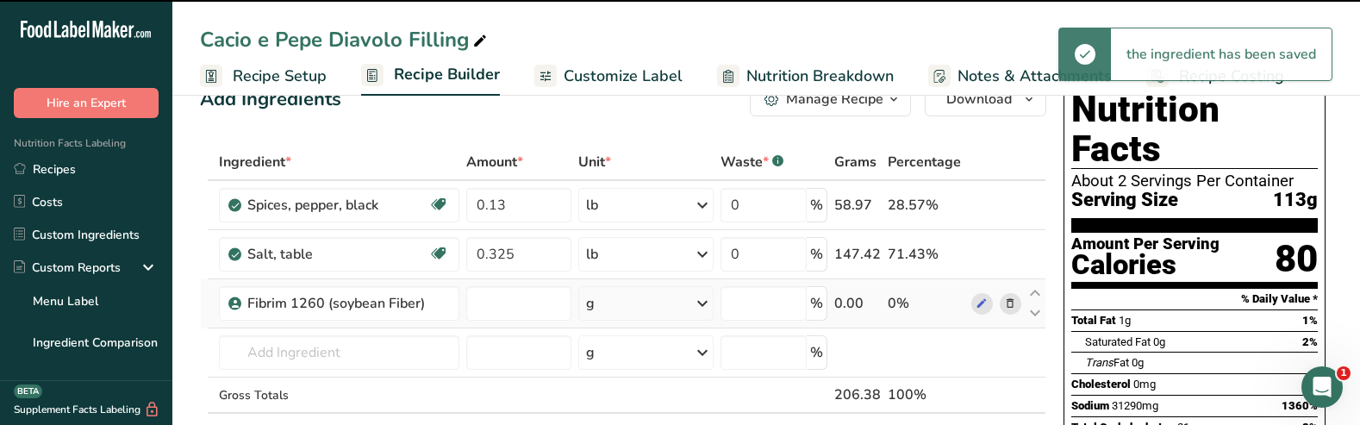
type input "0"
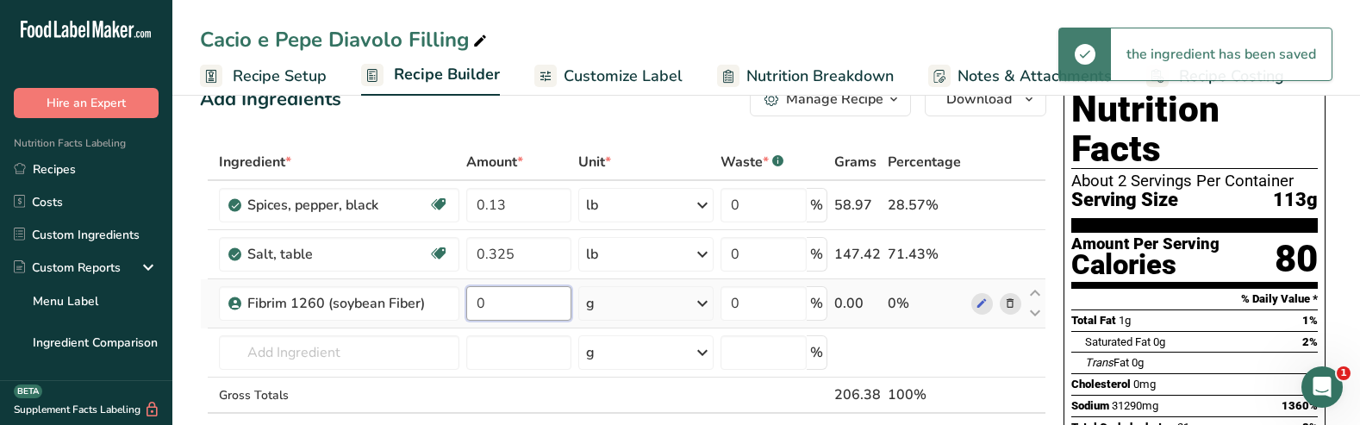
drag, startPoint x: 515, startPoint y: 297, endPoint x: 465, endPoint y: 297, distance: 50.0
click at [465, 297] on td "0" at bounding box center [519, 303] width 113 height 49
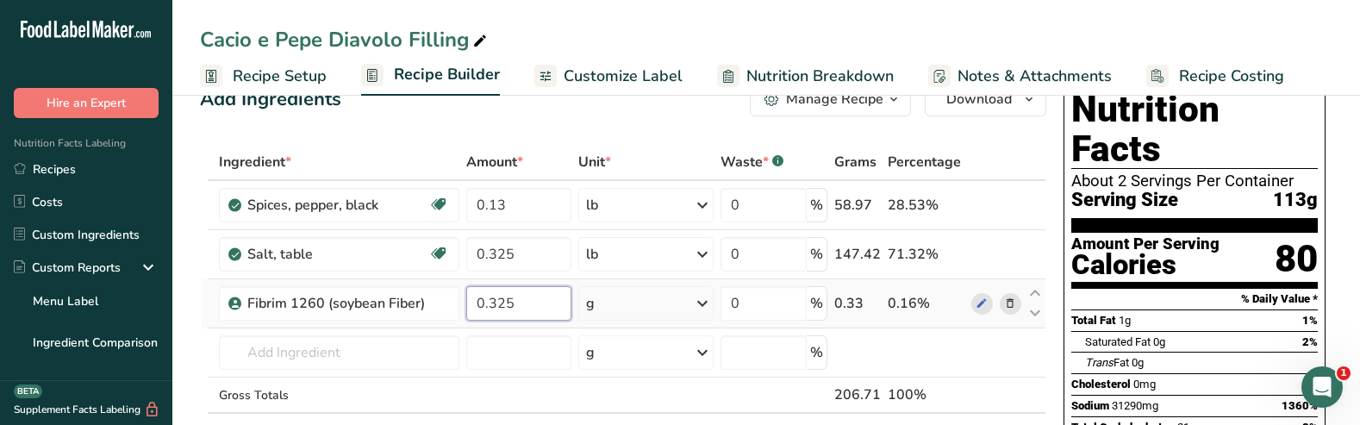
type input "0.325"
click at [674, 302] on div "Ingredient * Amount * Unit * Waste * .a-a{fill:#347362;}.b-a{fill:#fff;} Grams …" at bounding box center [623, 314] width 847 height 341
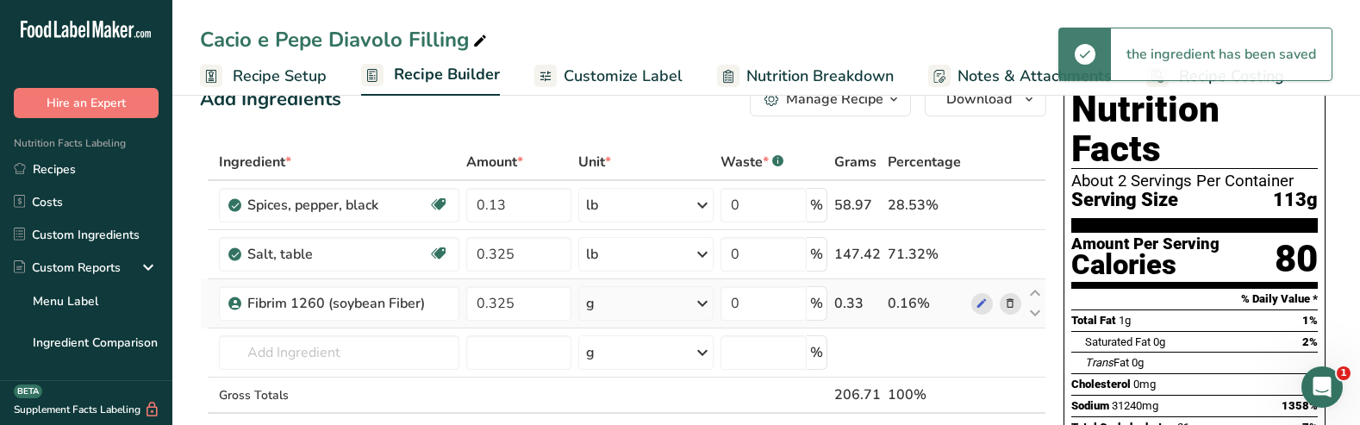
click at [702, 304] on icon at bounding box center [702, 303] width 21 height 31
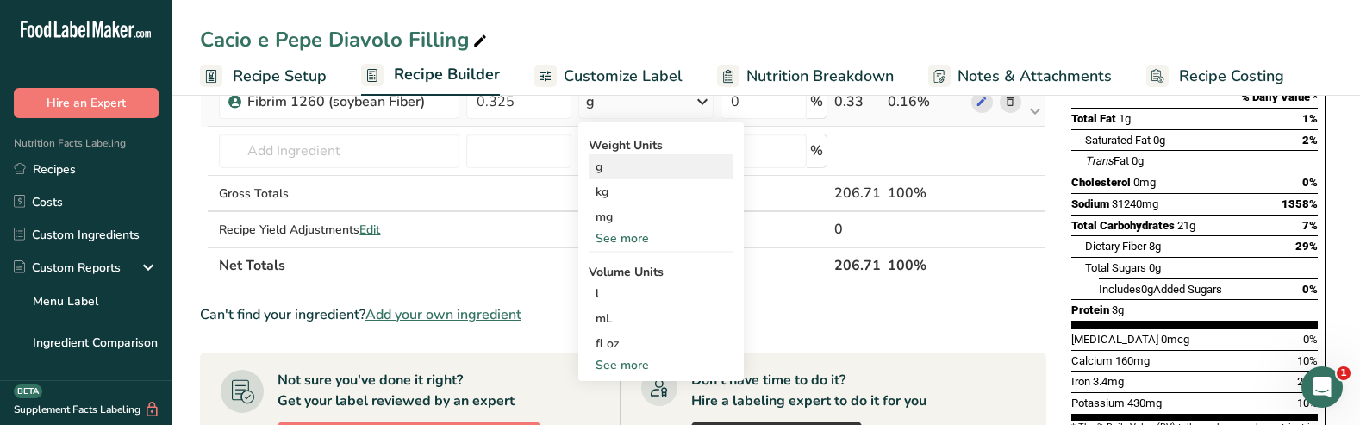
scroll to position [248, 0]
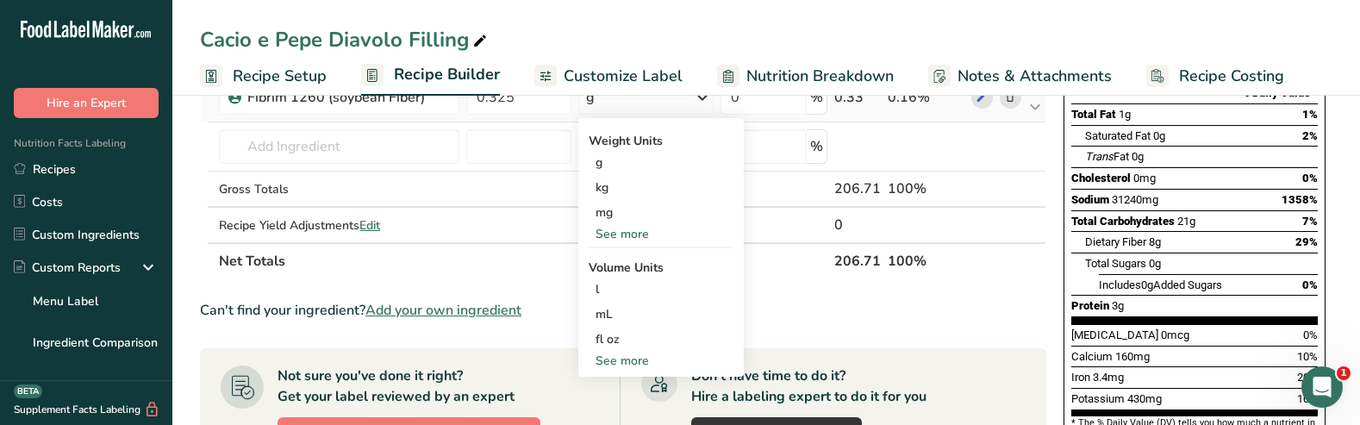
click at [619, 238] on div "See more" at bounding box center [661, 234] width 145 height 18
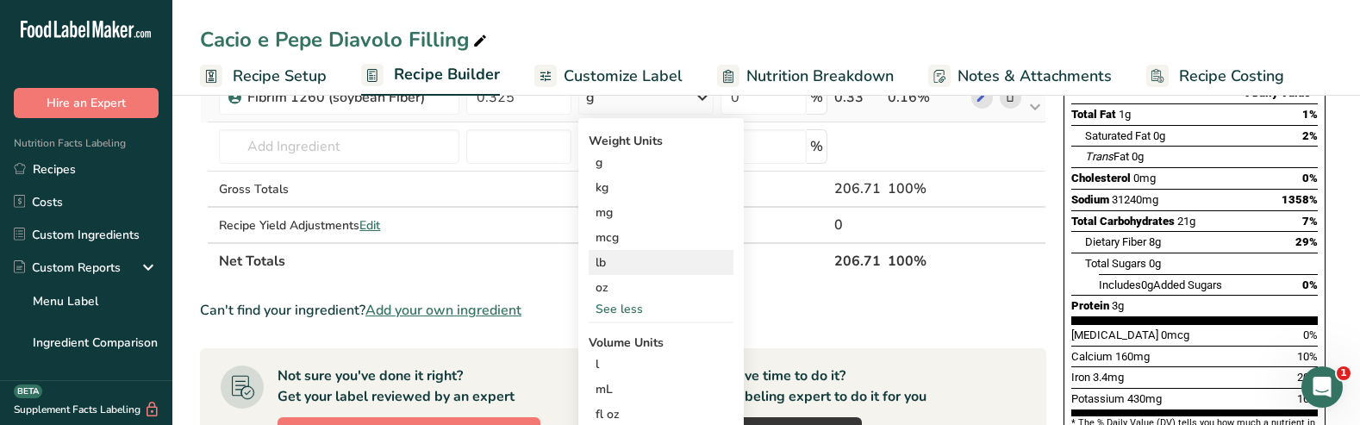
click at [617, 265] on div "lb" at bounding box center [661, 262] width 145 height 25
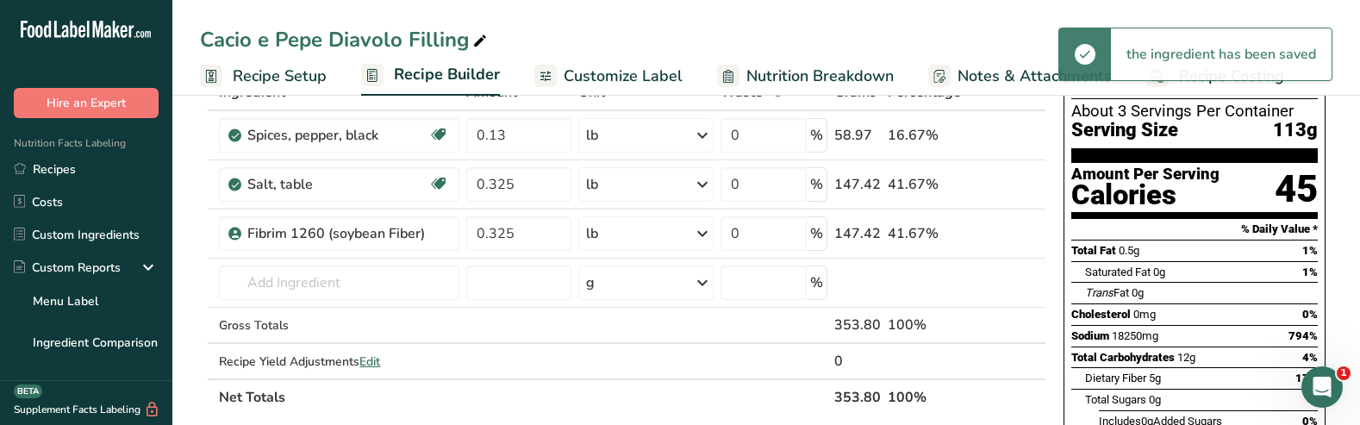
scroll to position [104, 0]
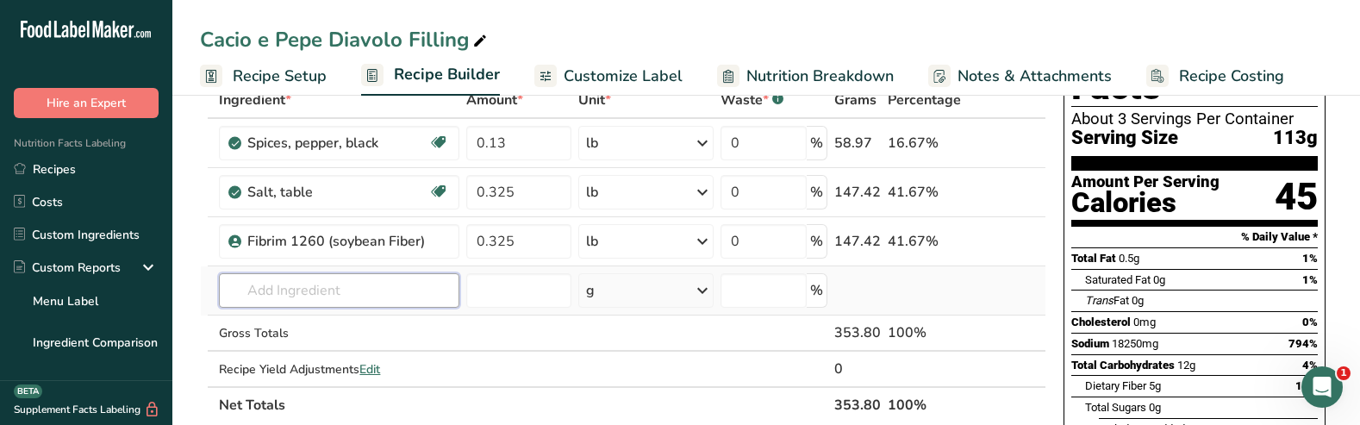
click at [313, 293] on input "text" at bounding box center [339, 290] width 240 height 34
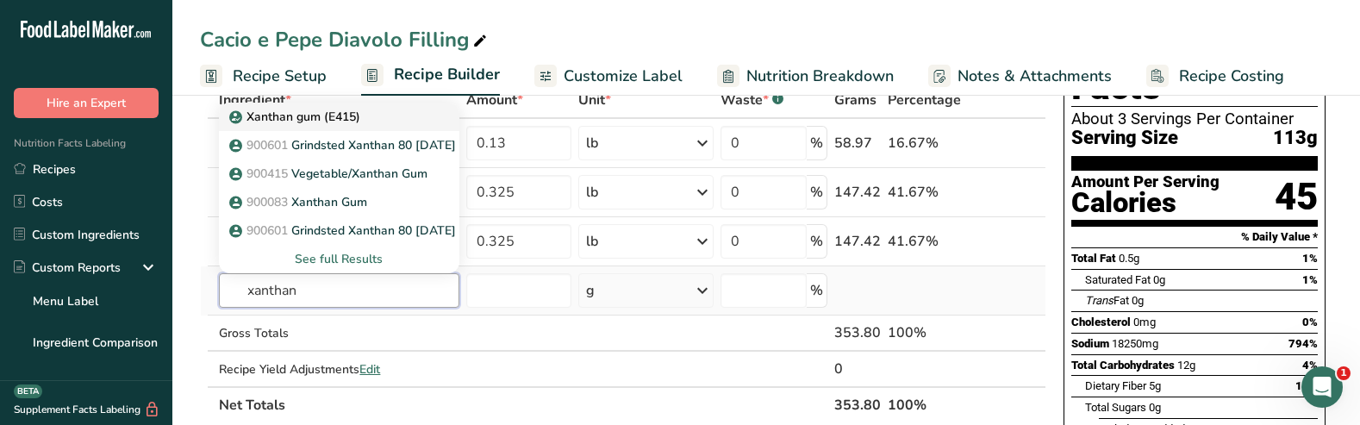
type input "xanthan"
click at [262, 116] on p "Xanthan gum (E415)" at bounding box center [297, 117] width 128 height 18
type input "Xanthan gum (E415)"
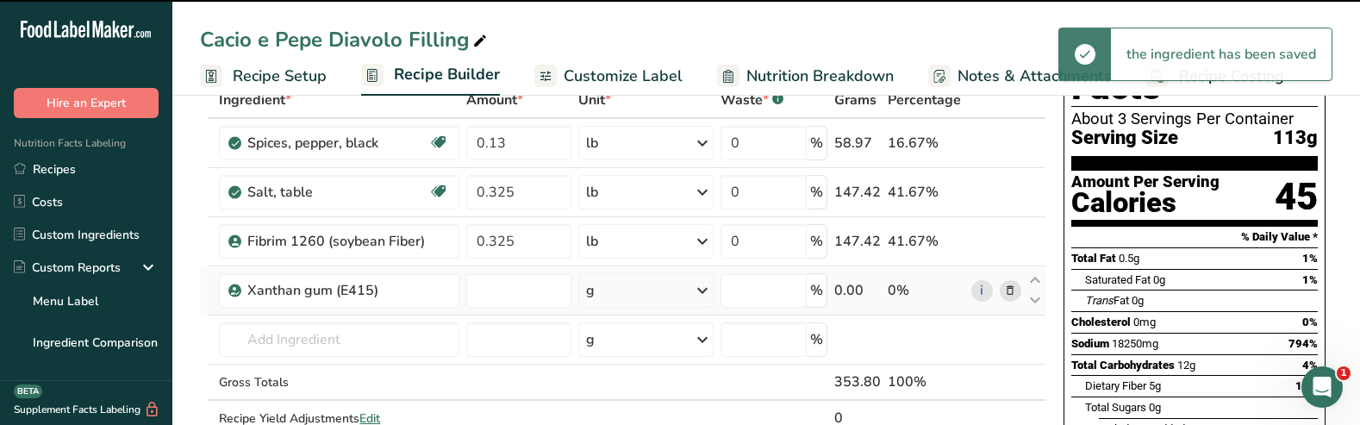
type input "0"
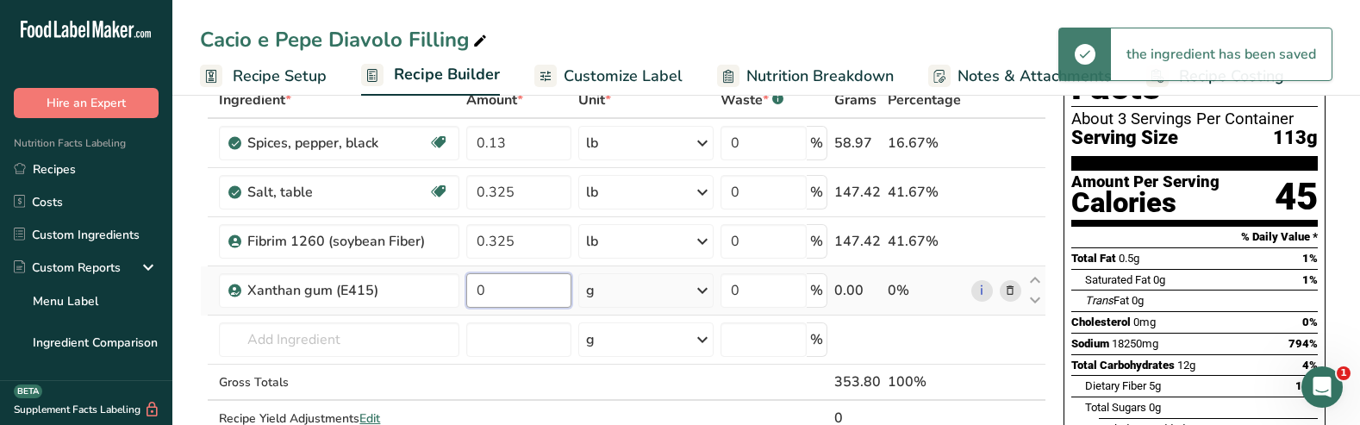
click at [501, 286] on input "0" at bounding box center [519, 290] width 106 height 34
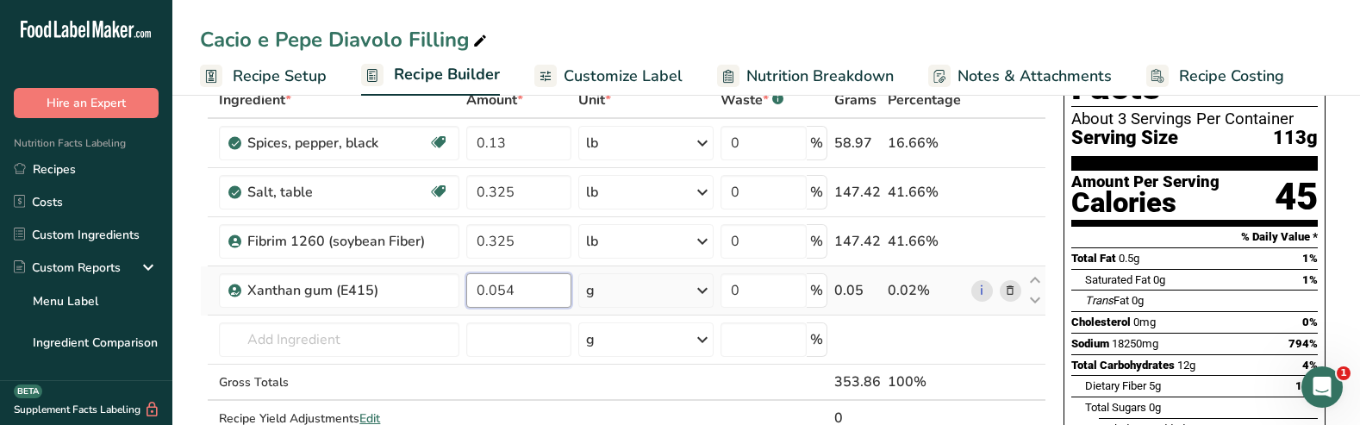
type input "0.054"
click at [700, 290] on div "Ingredient * Amount * Unit * Waste * .a-a{fill:#347362;}.b-a{fill:#fff;} Grams …" at bounding box center [623, 277] width 847 height 391
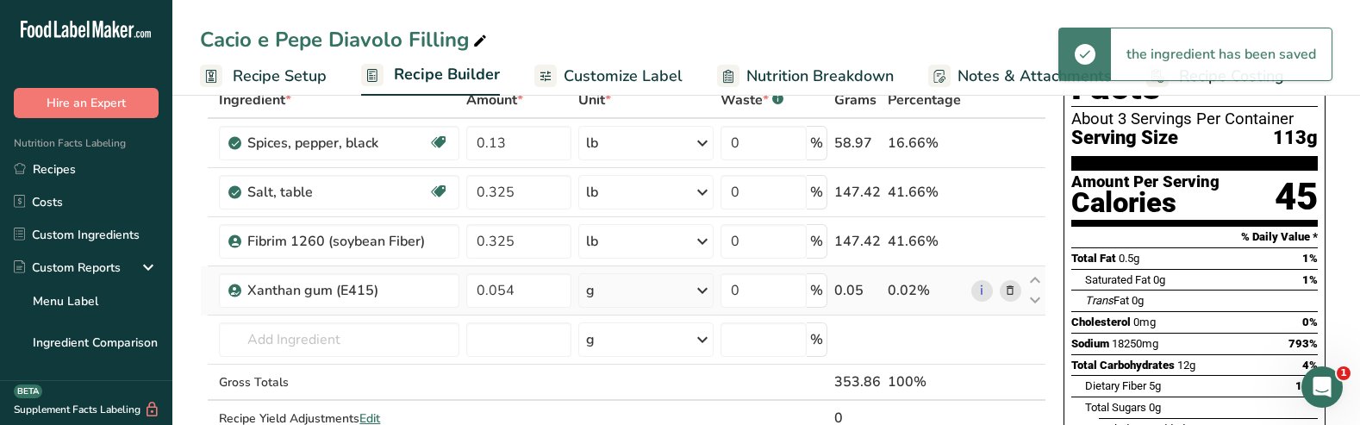
click at [702, 291] on icon at bounding box center [702, 290] width 21 height 31
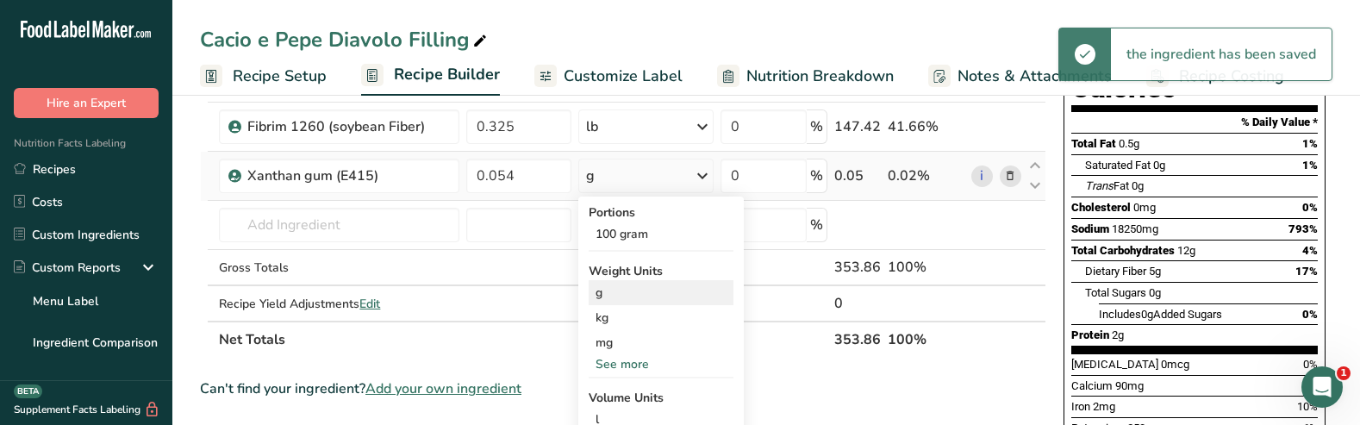
scroll to position [224, 0]
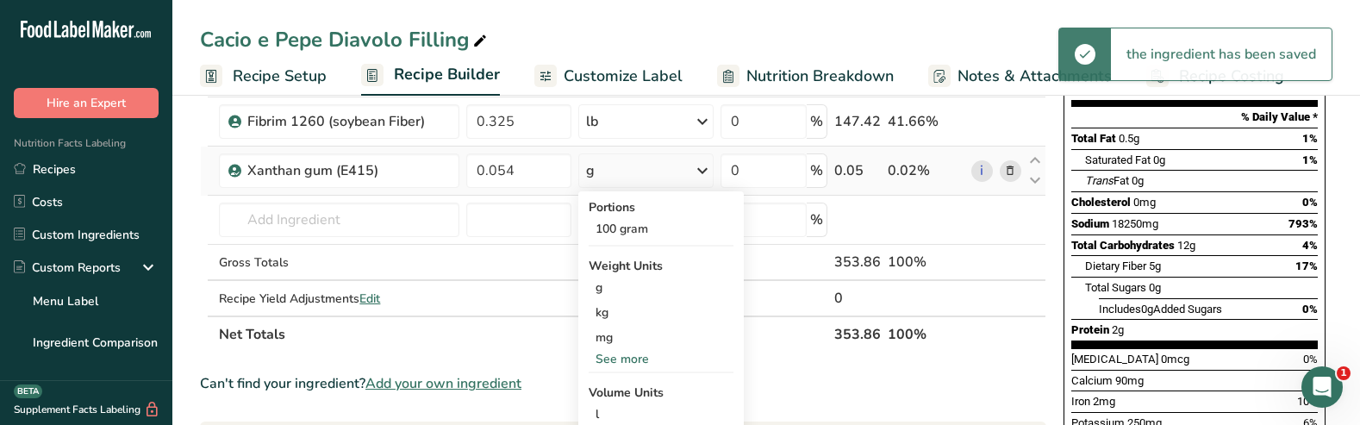
click at [620, 361] on div "See more" at bounding box center [661, 359] width 145 height 18
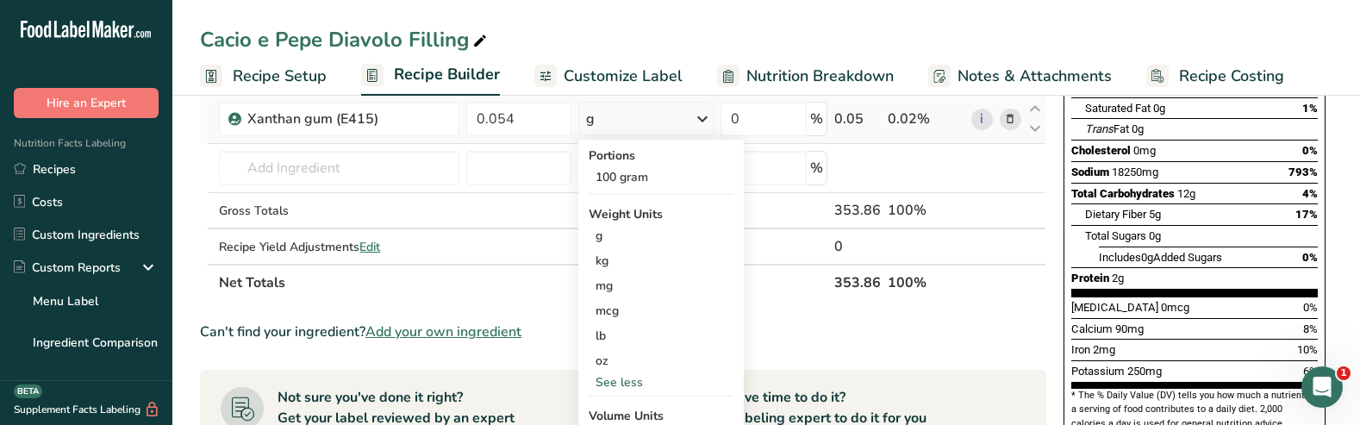
scroll to position [280, 0]
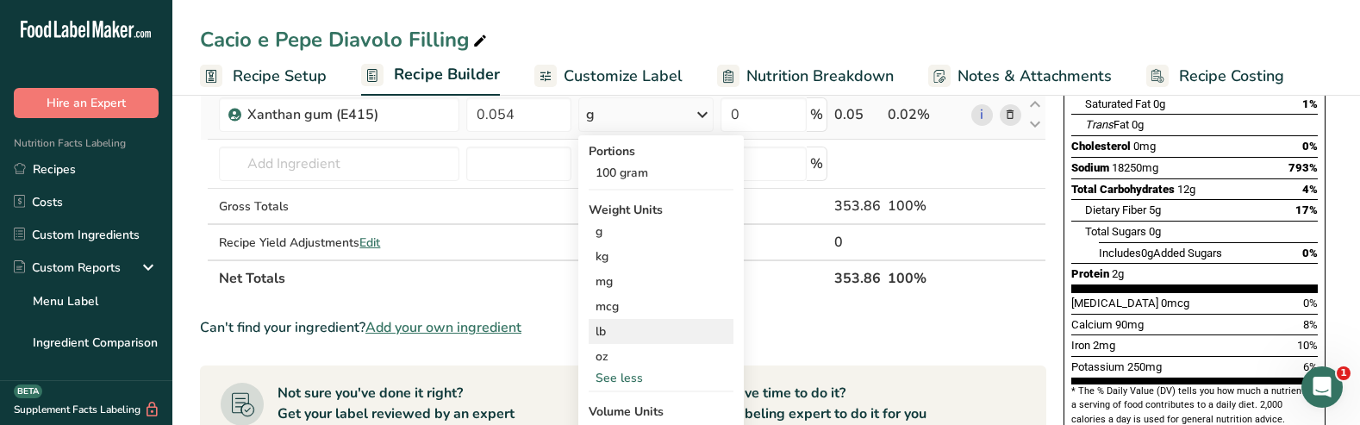
click at [626, 332] on div "lb" at bounding box center [661, 331] width 145 height 25
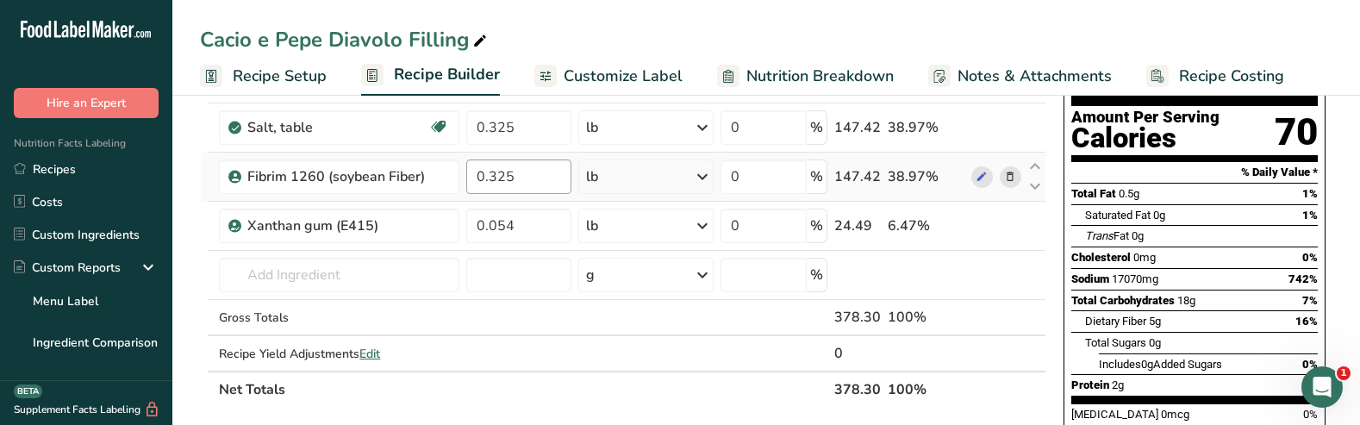
scroll to position [176, 0]
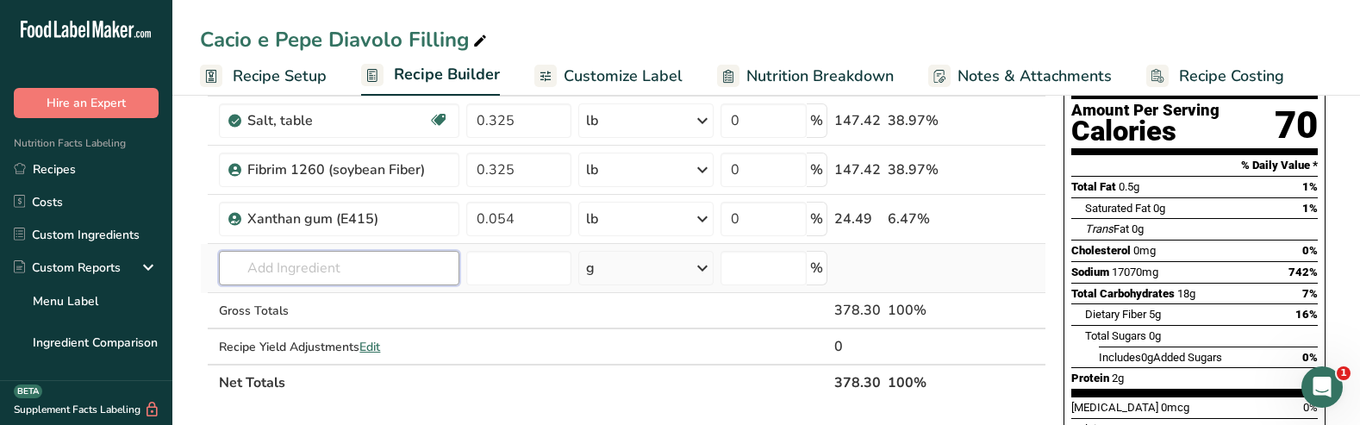
click at [326, 264] on input "text" at bounding box center [339, 268] width 240 height 34
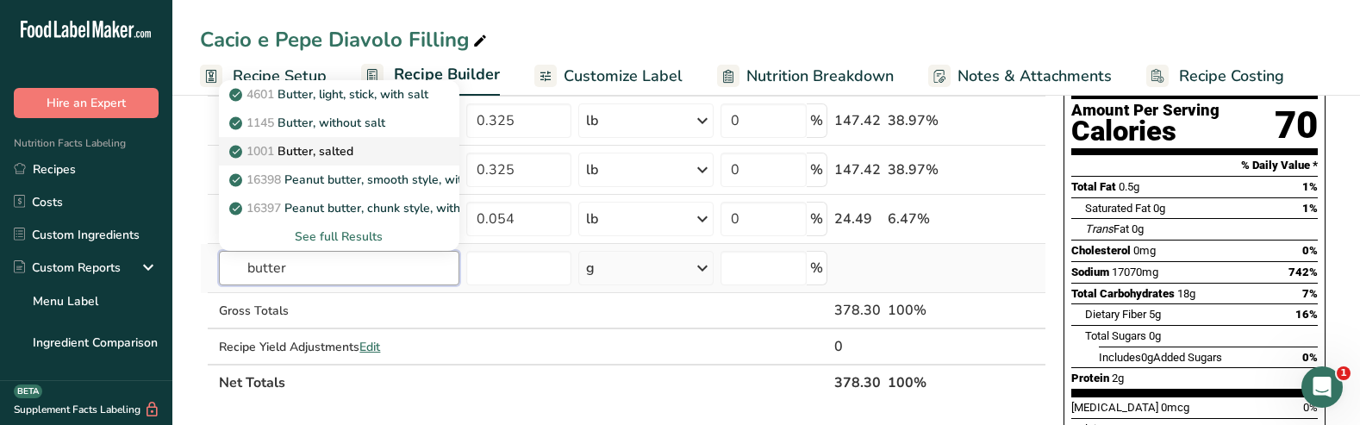
type input "butter"
click at [343, 152] on p "1001 Butter, salted" at bounding box center [293, 151] width 121 height 18
type input "Butter, salted"
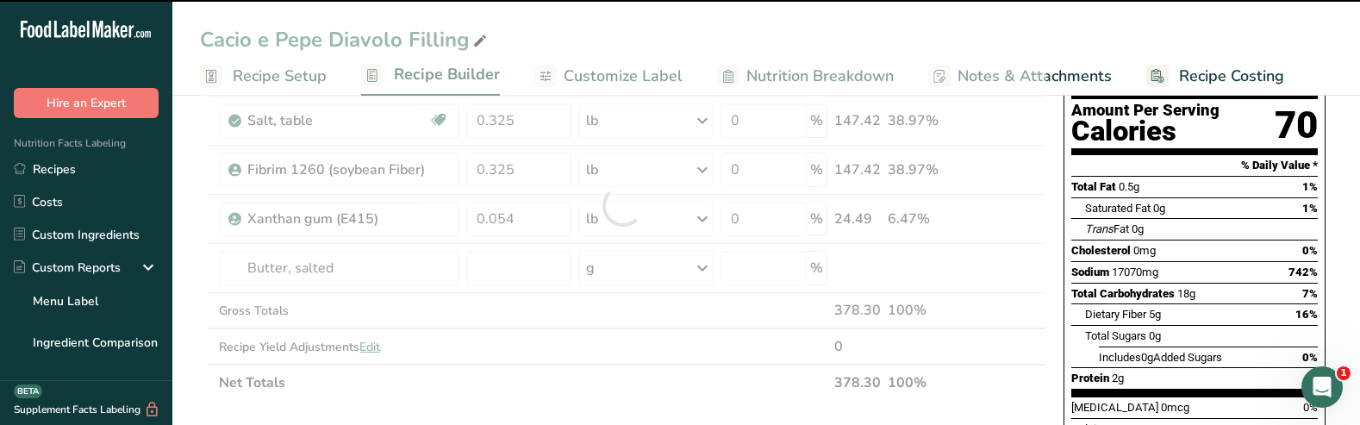
type input "0"
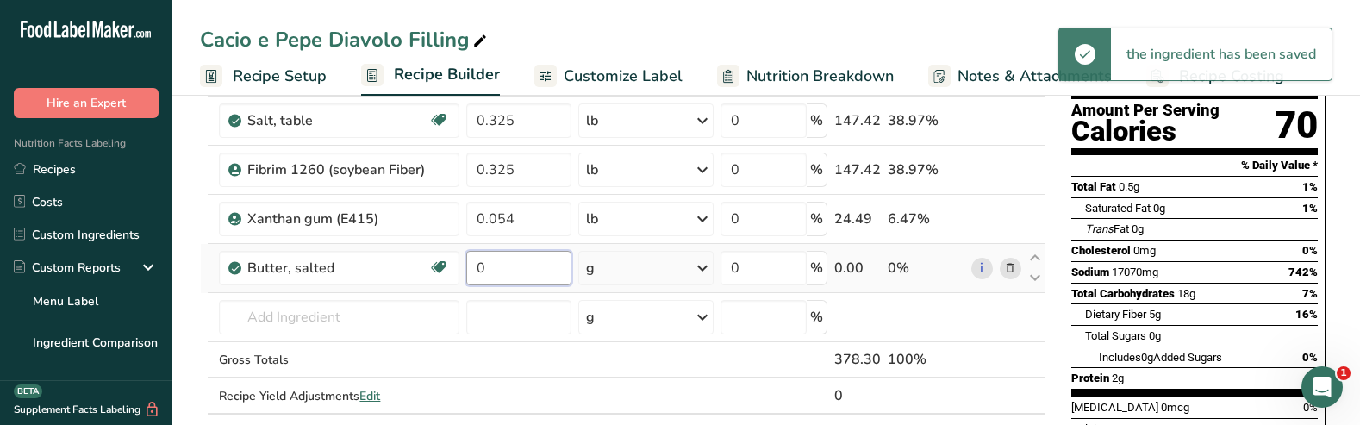
click at [496, 276] on input "0" at bounding box center [519, 268] width 106 height 34
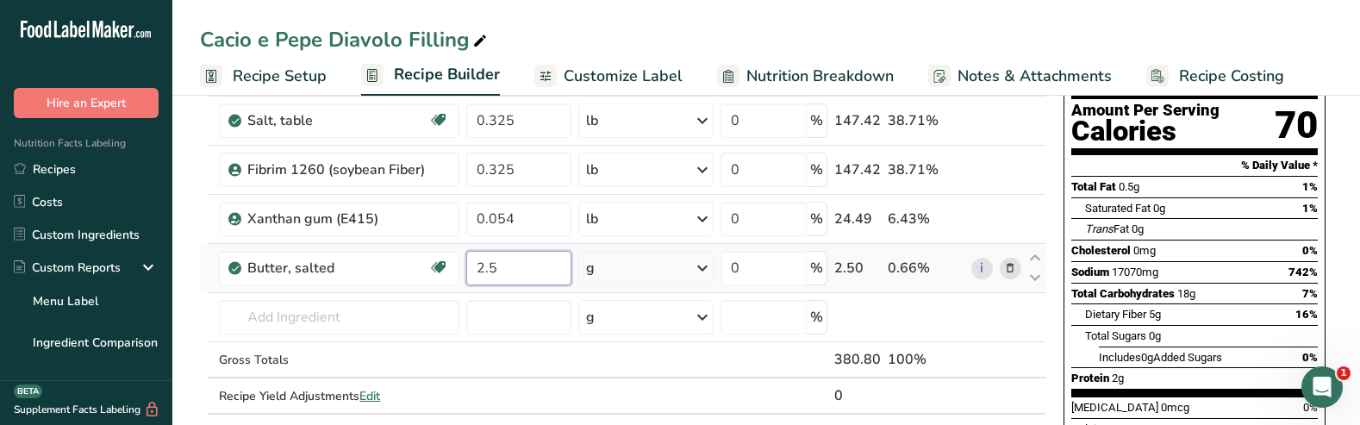
type input "2.5"
click at [684, 265] on div "Ingredient * Amount * Unit * Waste * .a-a{fill:#347362;}.b-a{fill:#fff;} Grams …" at bounding box center [623, 230] width 847 height 440
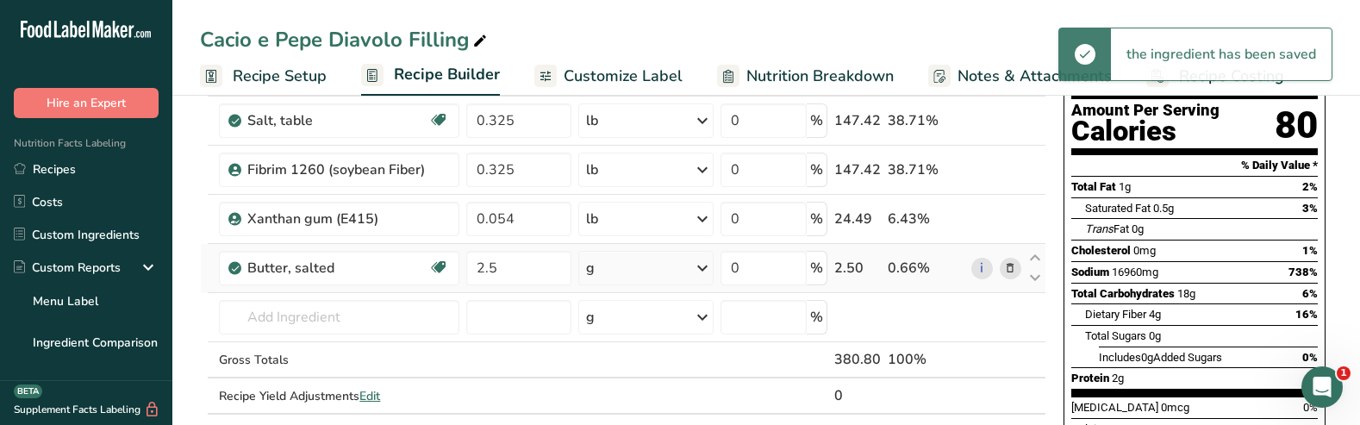
click at [697, 265] on icon at bounding box center [702, 268] width 21 height 31
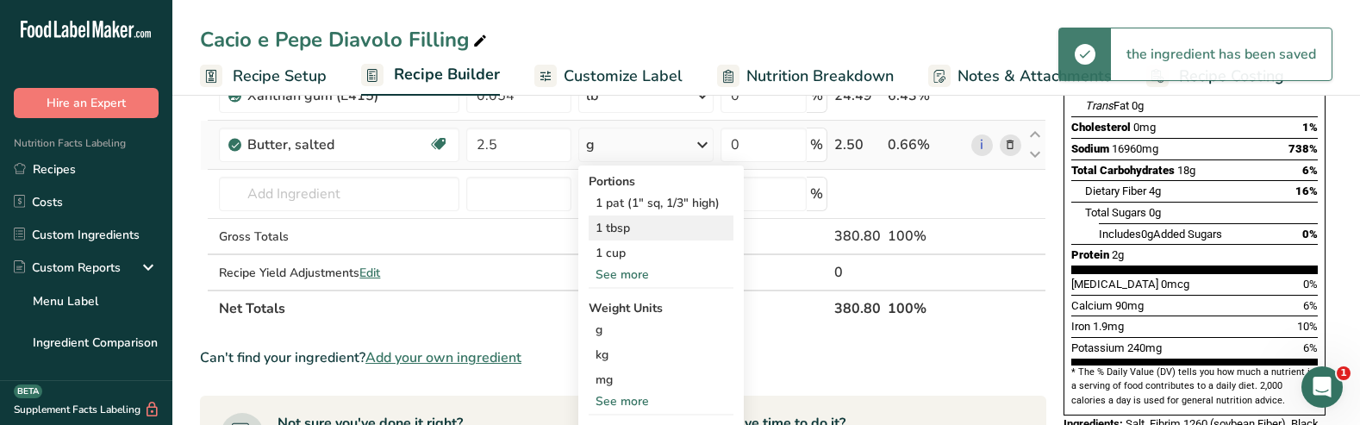
scroll to position [300, 0]
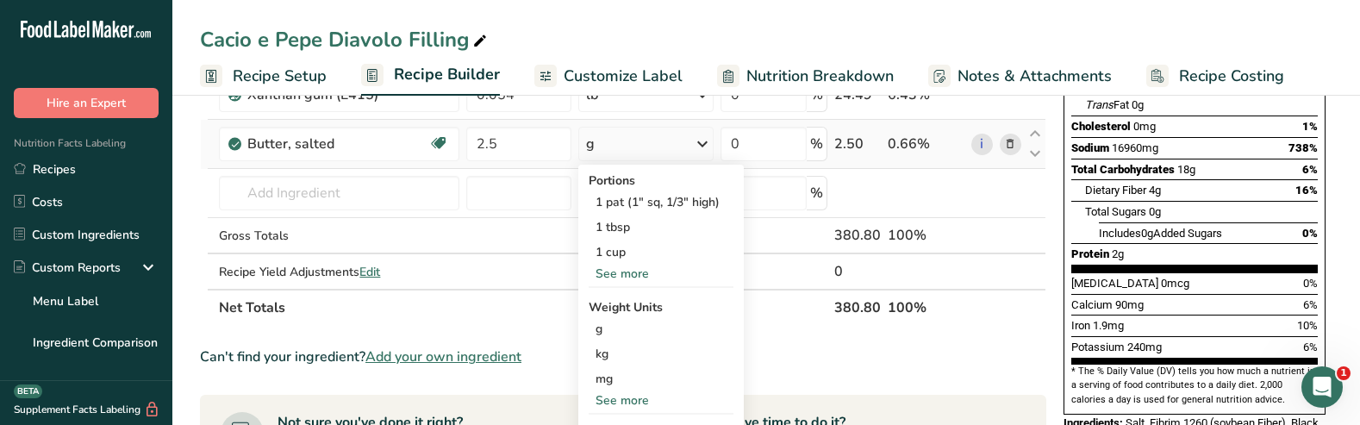
click at [622, 402] on div "See more" at bounding box center [661, 400] width 145 height 18
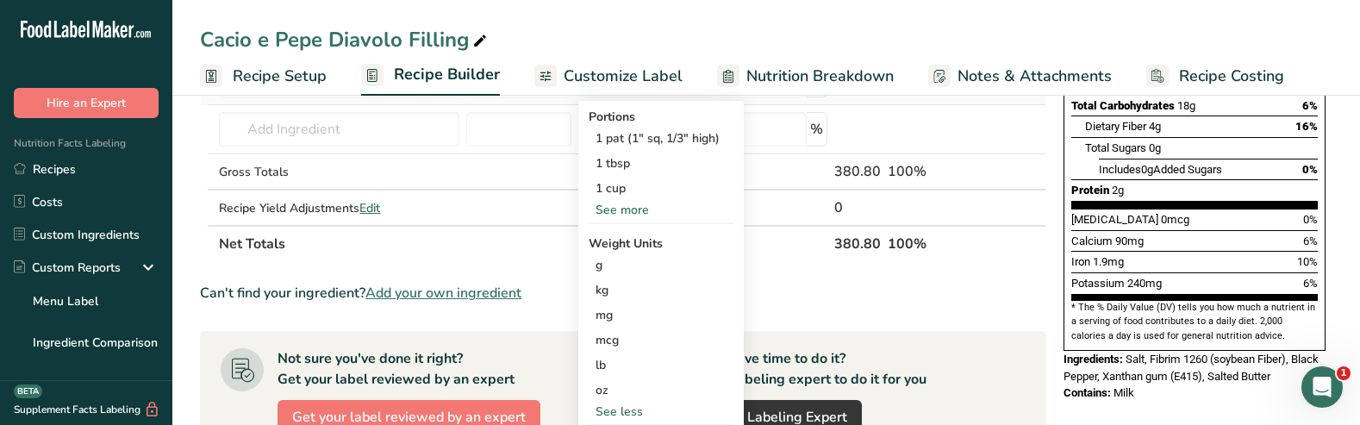
scroll to position [384, 0]
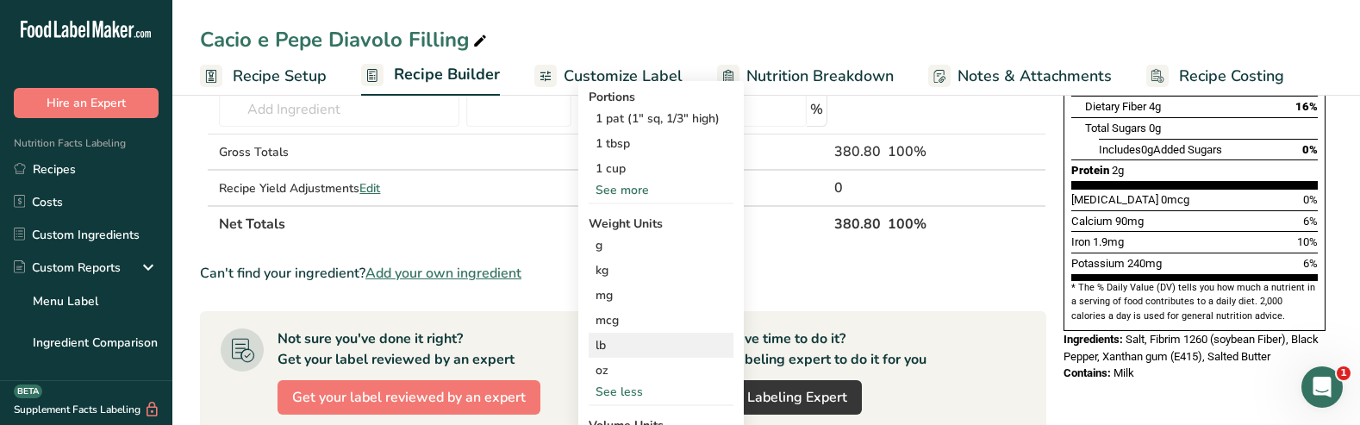
click at [609, 347] on div "lb" at bounding box center [661, 345] width 145 height 25
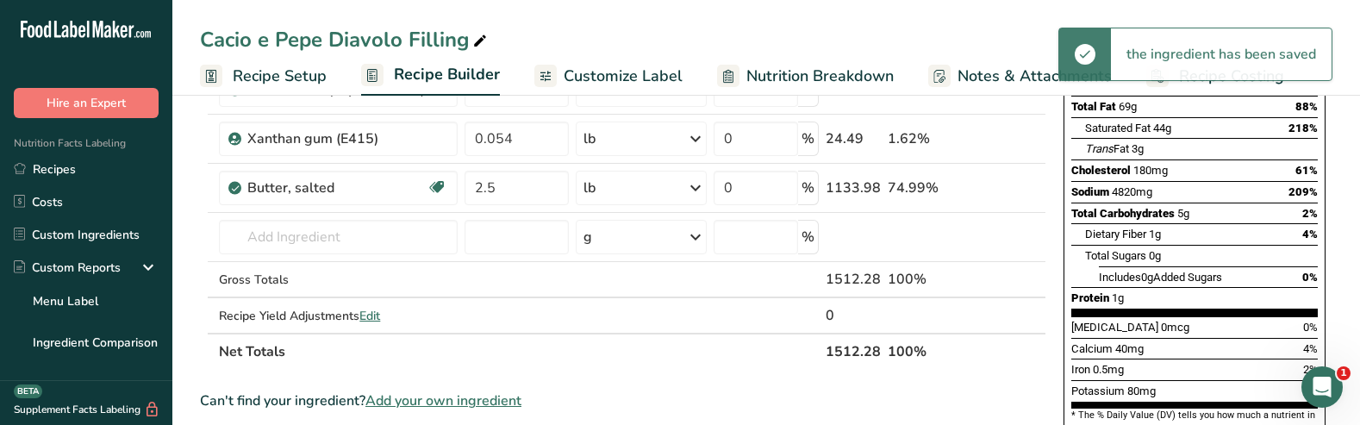
scroll to position [212, 0]
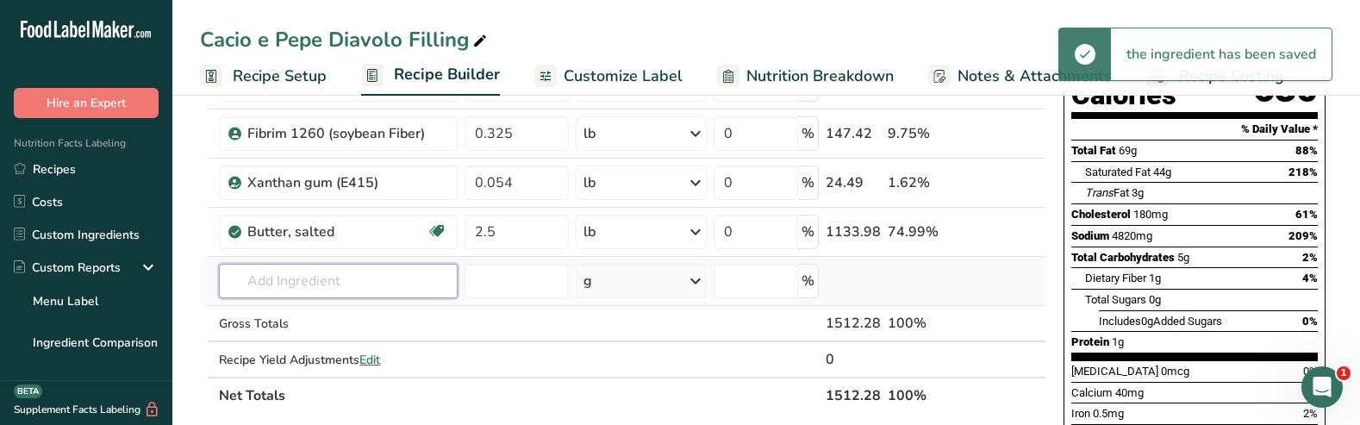
click at [342, 278] on input "text" at bounding box center [338, 281] width 239 height 34
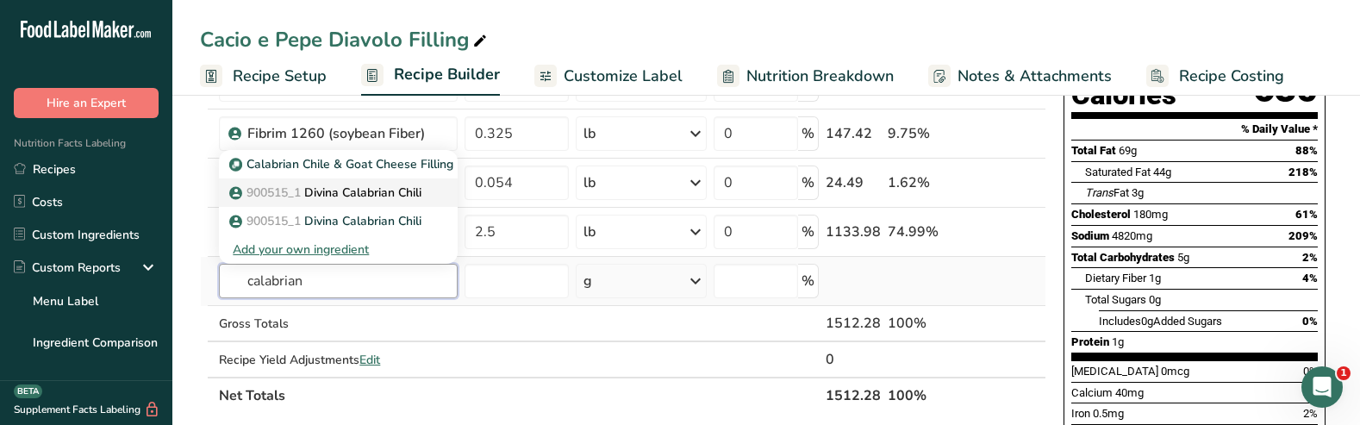
type input "calabrian"
click at [347, 197] on p "900515_1 Divina Calabrian Chili" at bounding box center [327, 193] width 189 height 18
type input "Divina Calabrian Chili"
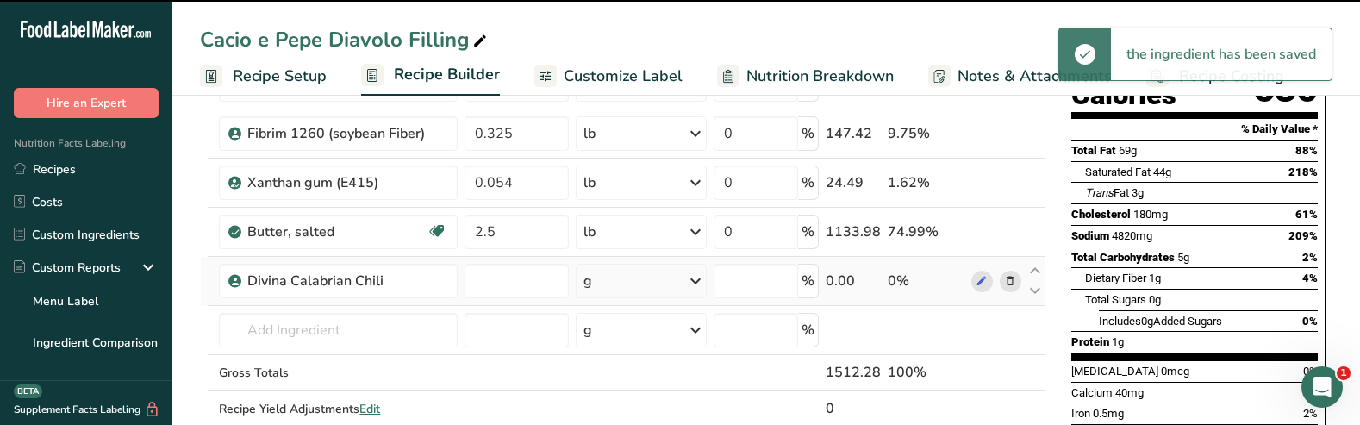
type input "0"
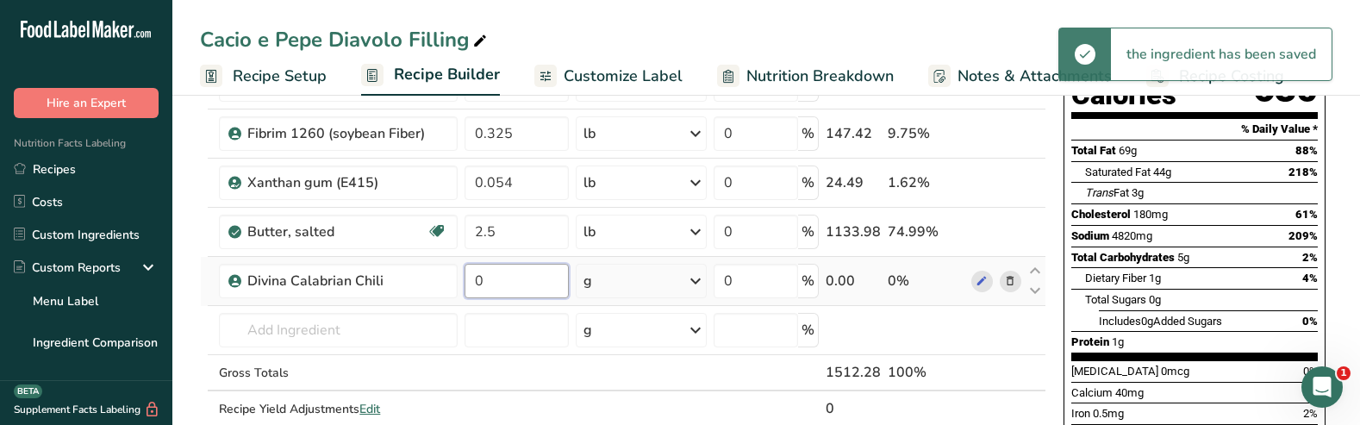
click at [525, 291] on input "0" at bounding box center [516, 281] width 103 height 34
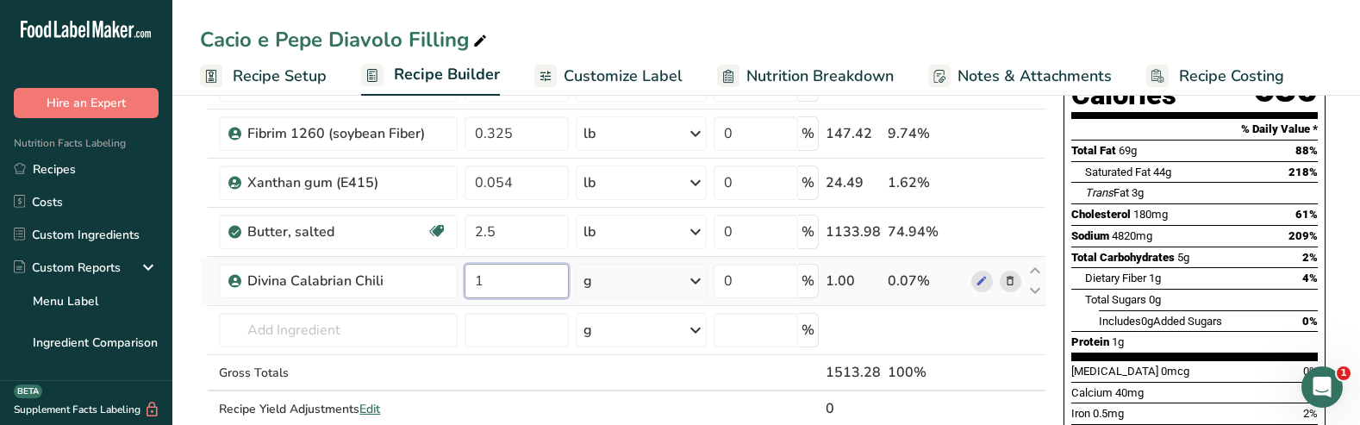
type input "1"
click at [681, 279] on div "Ingredient * Amount * Unit * Waste * .a-a{fill:#347362;}.b-a{fill:#fff;} Grams …" at bounding box center [623, 218] width 847 height 489
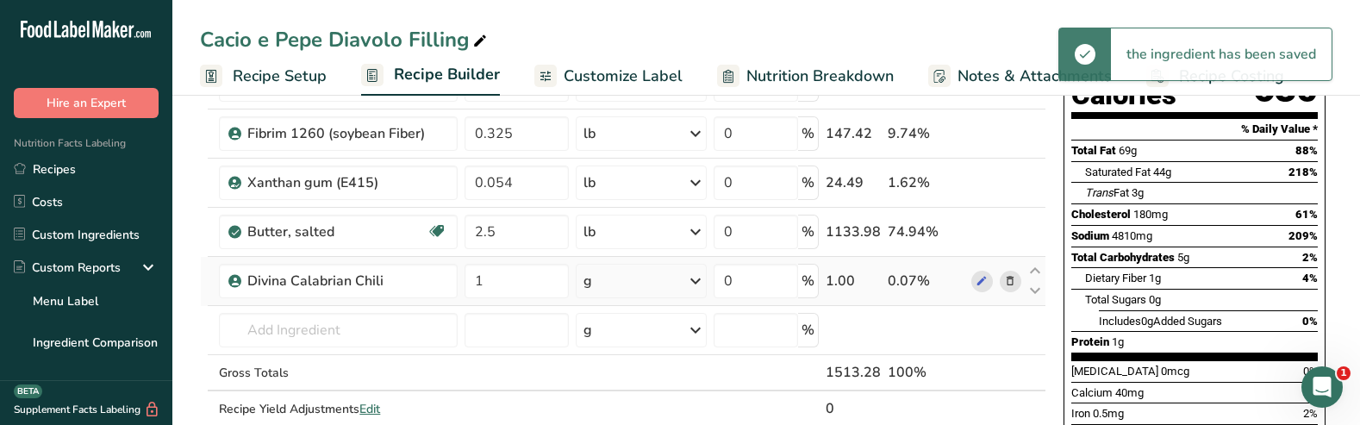
click at [684, 279] on div "g" at bounding box center [641, 281] width 131 height 34
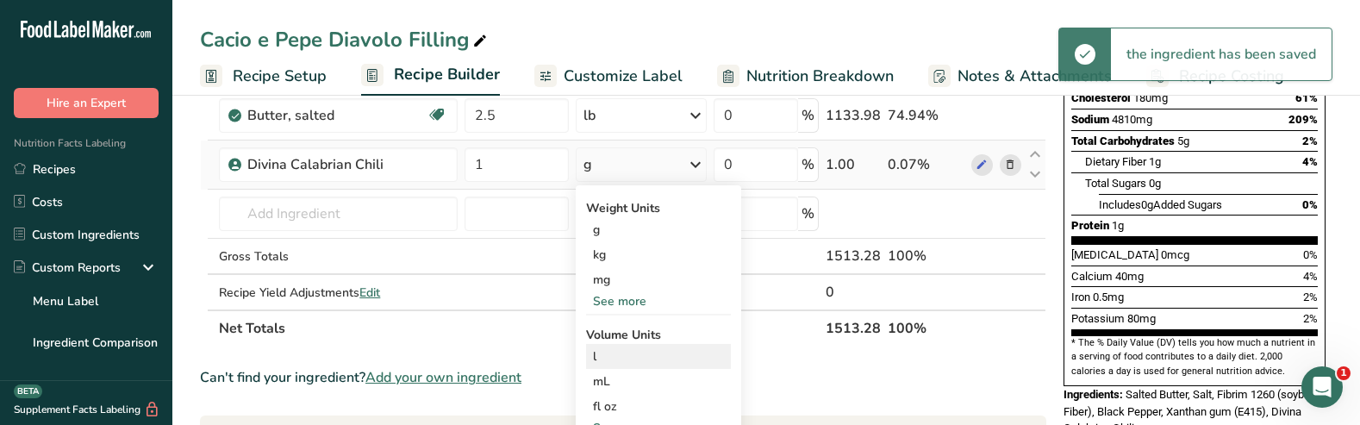
scroll to position [386, 0]
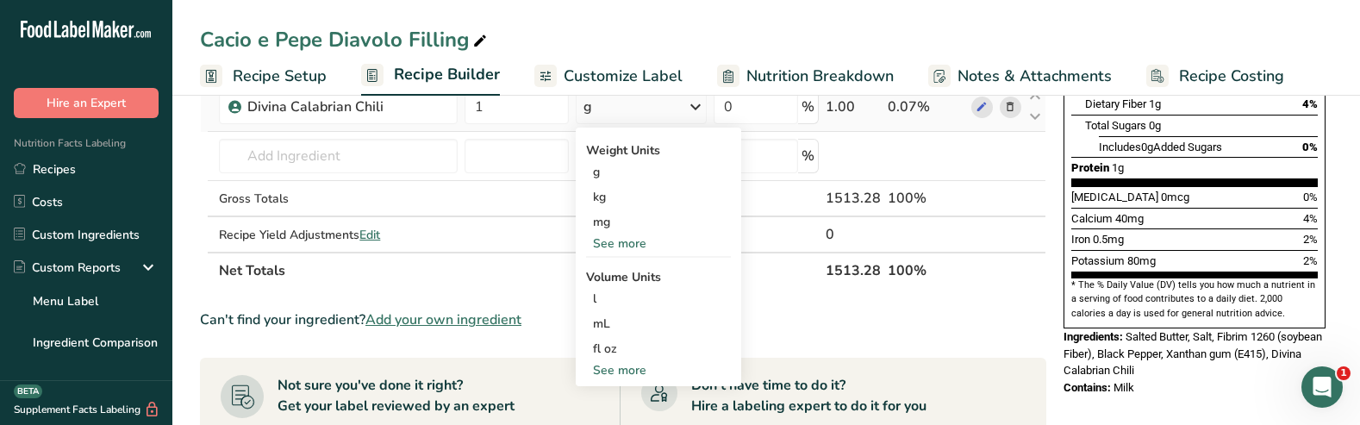
click at [624, 246] on div "See more" at bounding box center [658, 243] width 145 height 18
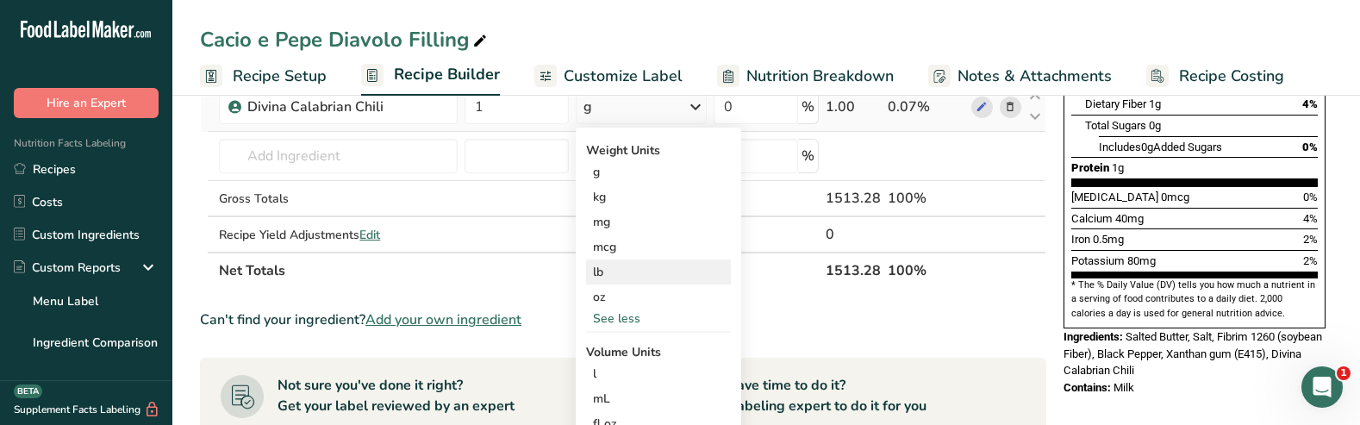
click at [605, 273] on div "lb" at bounding box center [658, 271] width 145 height 25
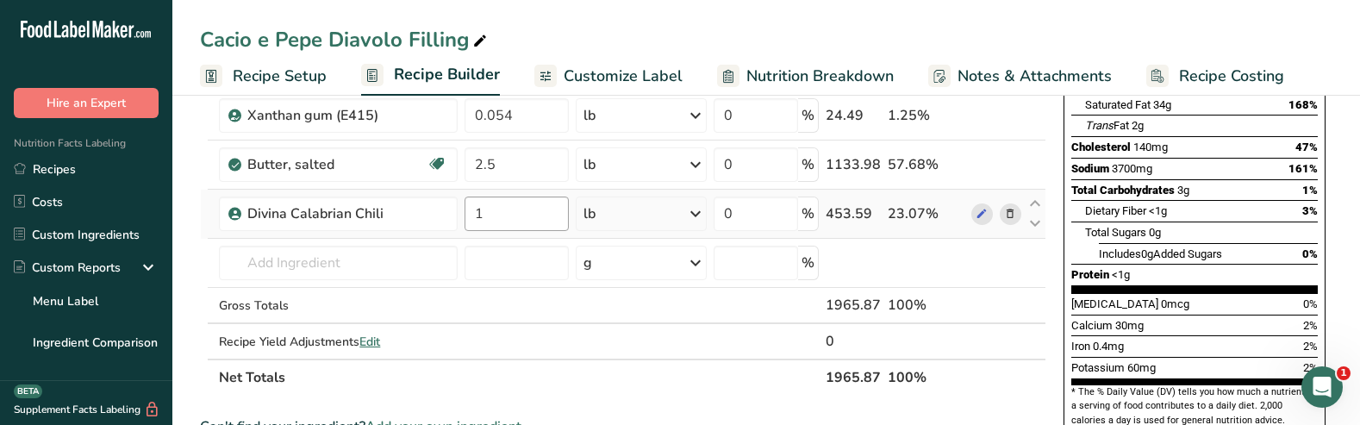
scroll to position [314, 0]
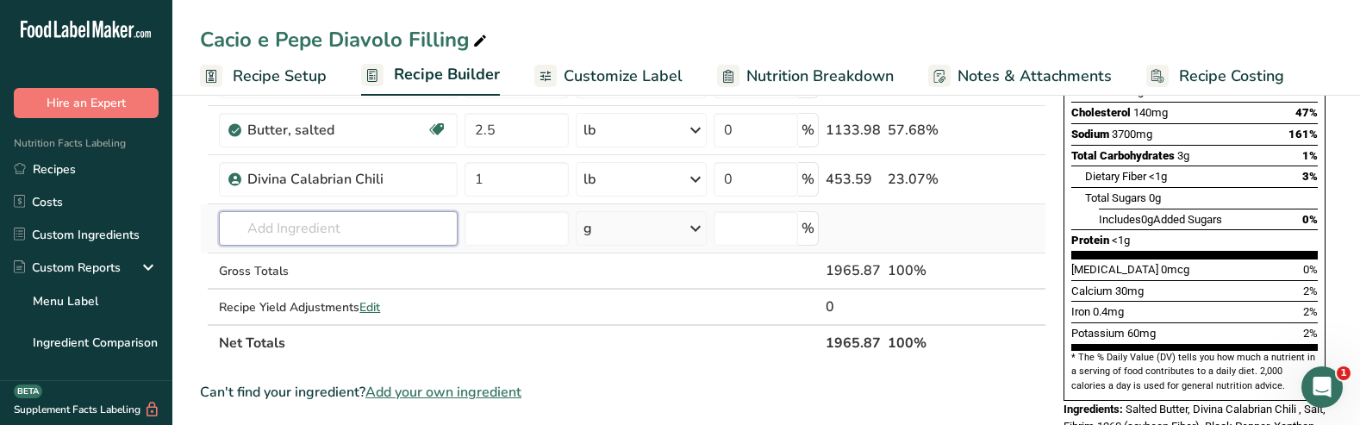
click at [295, 231] on input "text" at bounding box center [338, 228] width 239 height 34
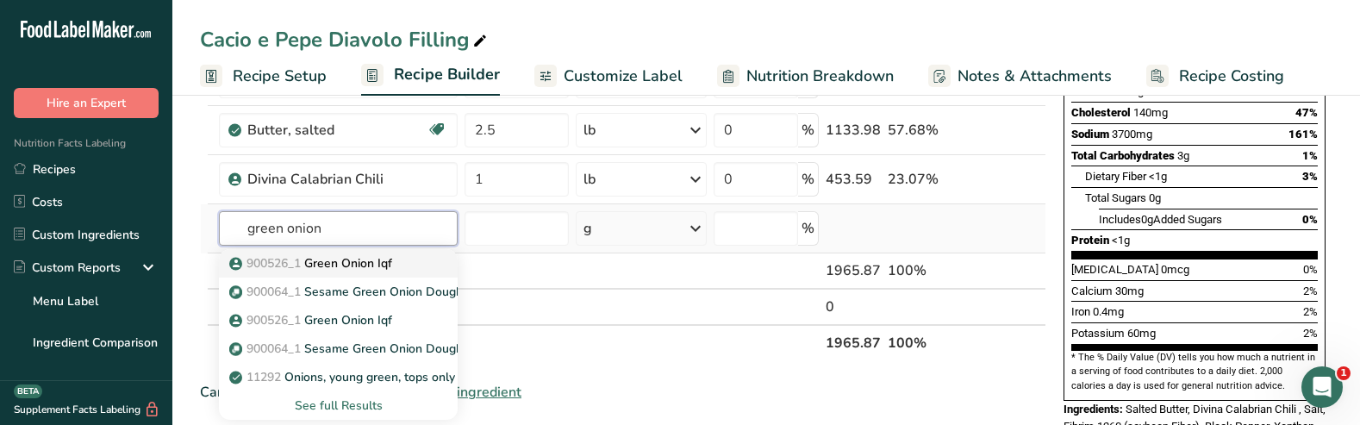
type input "green onion"
click at [287, 259] on span "900526_1" at bounding box center [274, 263] width 54 height 16
type input "Green Onion Iqf"
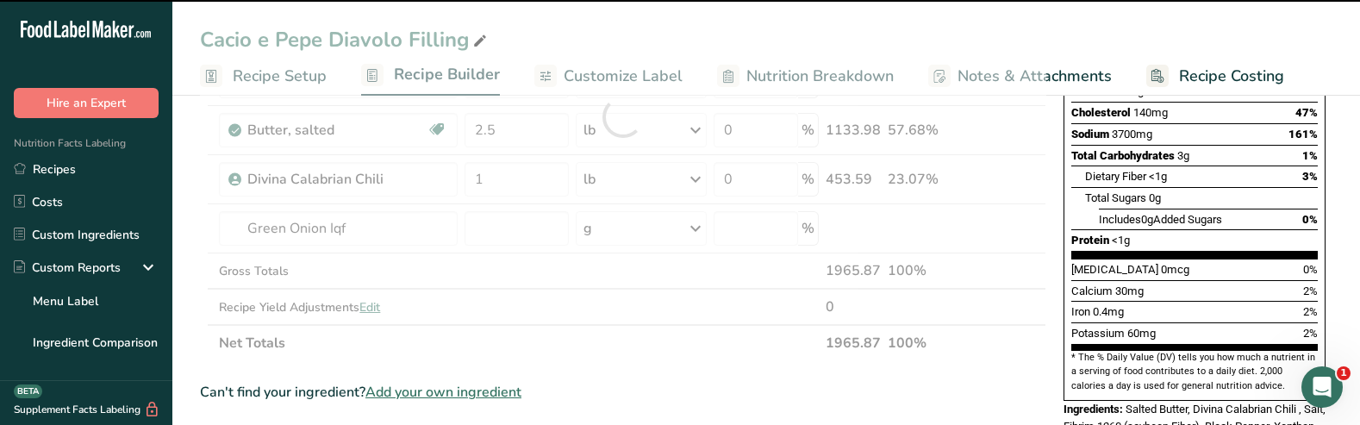
type input "0"
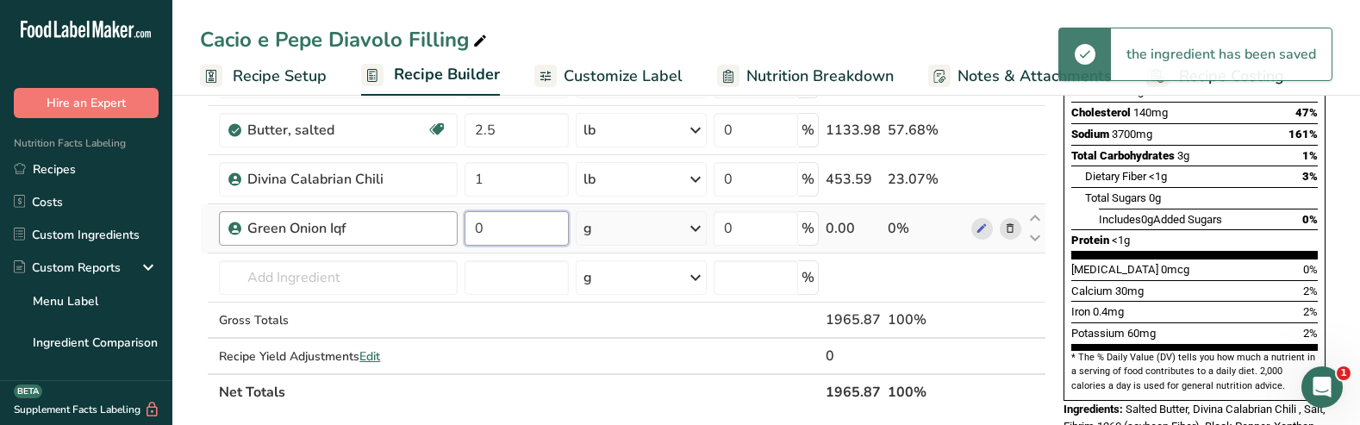
drag, startPoint x: 501, startPoint y: 229, endPoint x: 446, endPoint y: 229, distance: 55.2
click at [446, 229] on tr "Green Onion Iqf 0 g Weight Units g kg mg See more Volume Units l Volume units r…" at bounding box center [623, 228] width 845 height 49
type input "2"
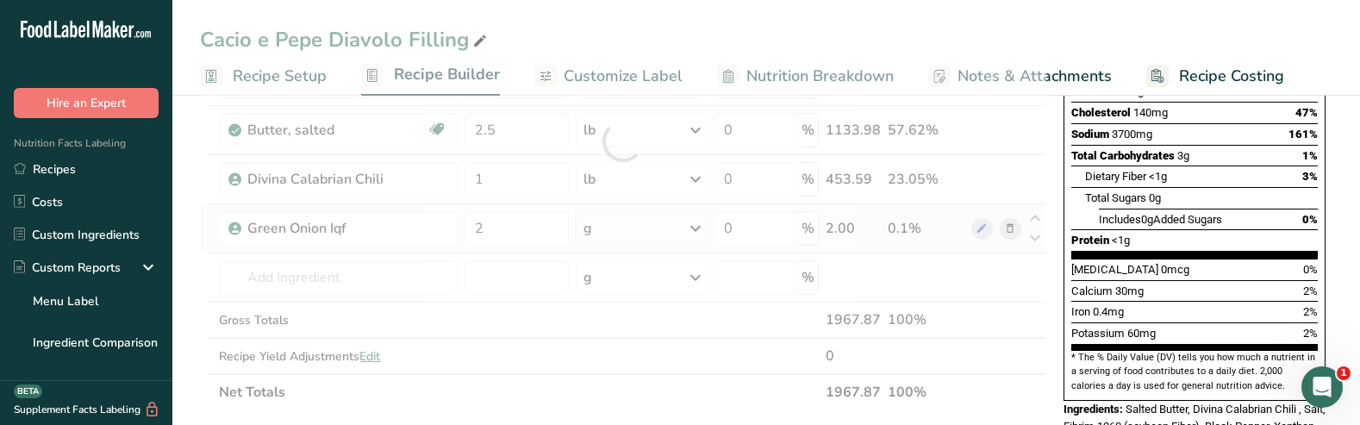
click at [686, 220] on div "Ingredient * Amount * Unit * Waste * .a-a{fill:#347362;}.b-a{fill:#fff;} Grams …" at bounding box center [623, 141] width 847 height 538
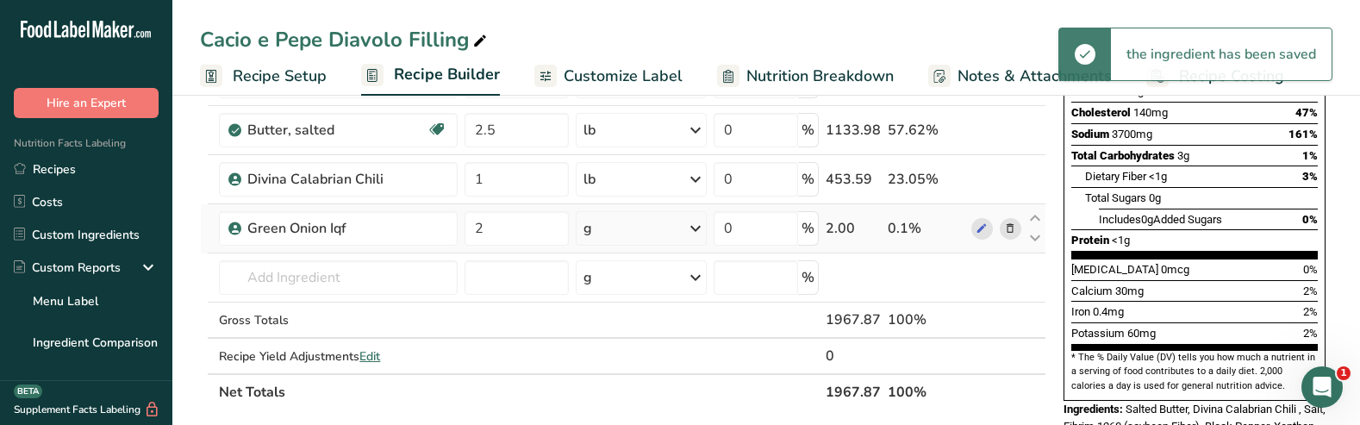
click at [690, 231] on icon at bounding box center [695, 228] width 21 height 31
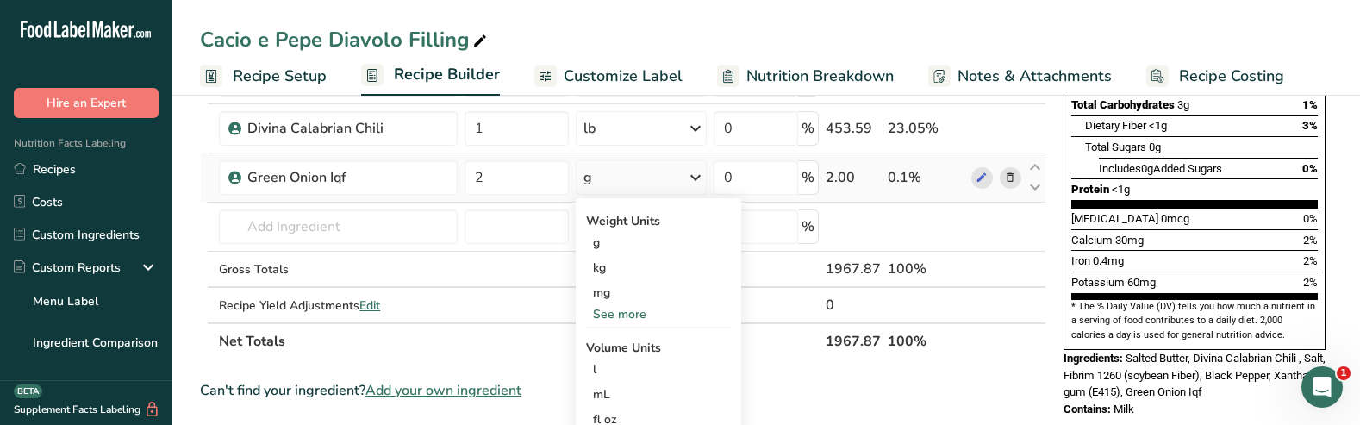
click at [628, 309] on div "See more" at bounding box center [658, 314] width 145 height 18
click at [612, 347] on div "lb" at bounding box center [658, 342] width 145 height 25
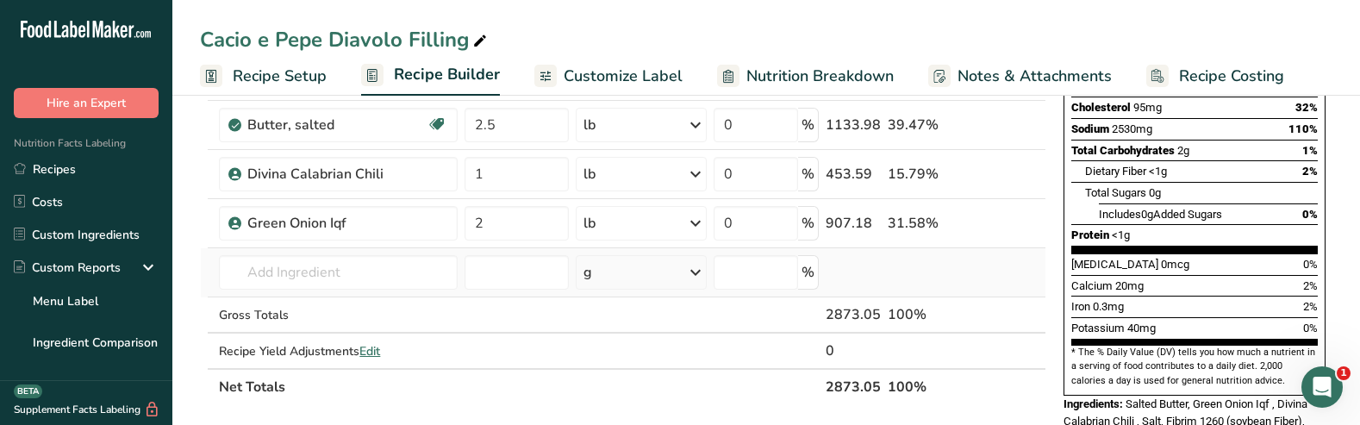
scroll to position [344, 0]
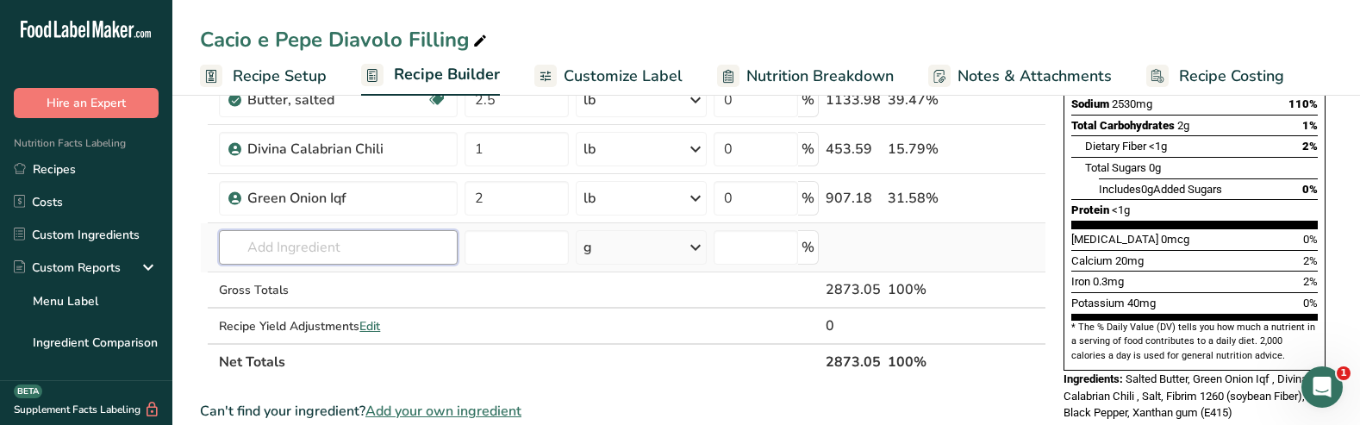
click at [354, 251] on input "text" at bounding box center [338, 247] width 239 height 34
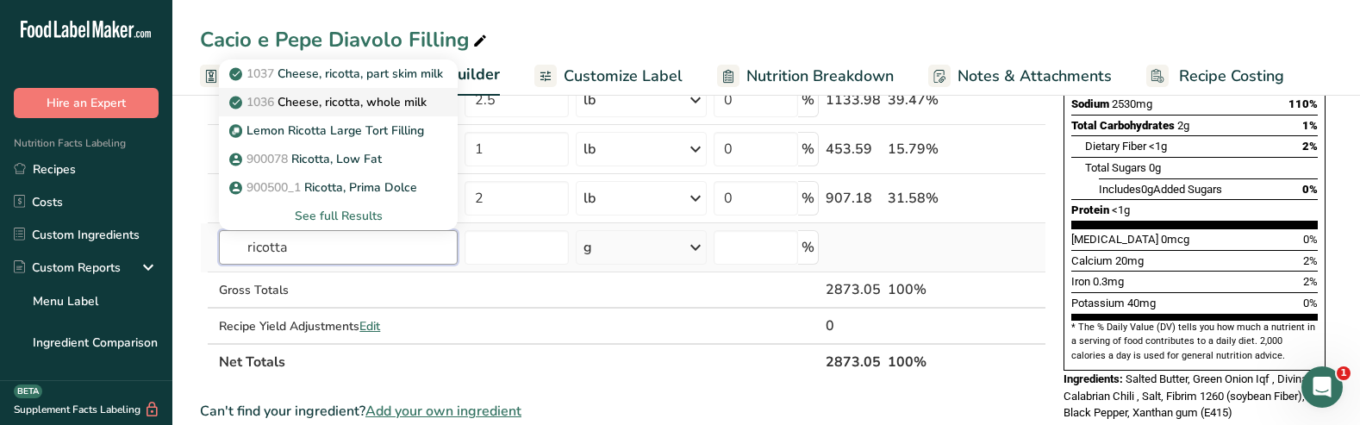
type input "ricotta"
click at [328, 97] on p "1036 Cheese, ricotta, whole milk" at bounding box center [330, 102] width 194 height 18
type input "Cheese, ricotta, whole milk"
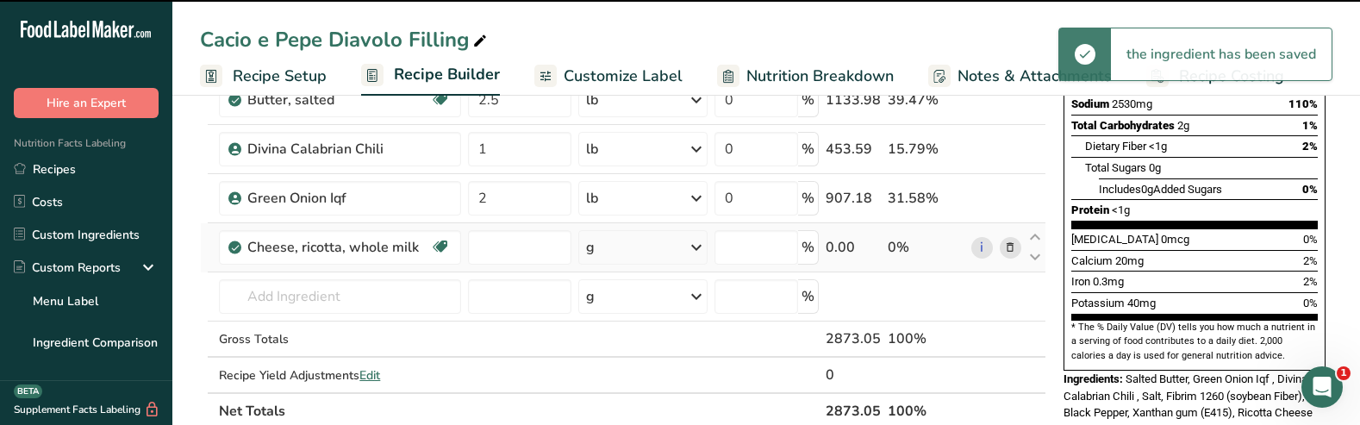
type input "0"
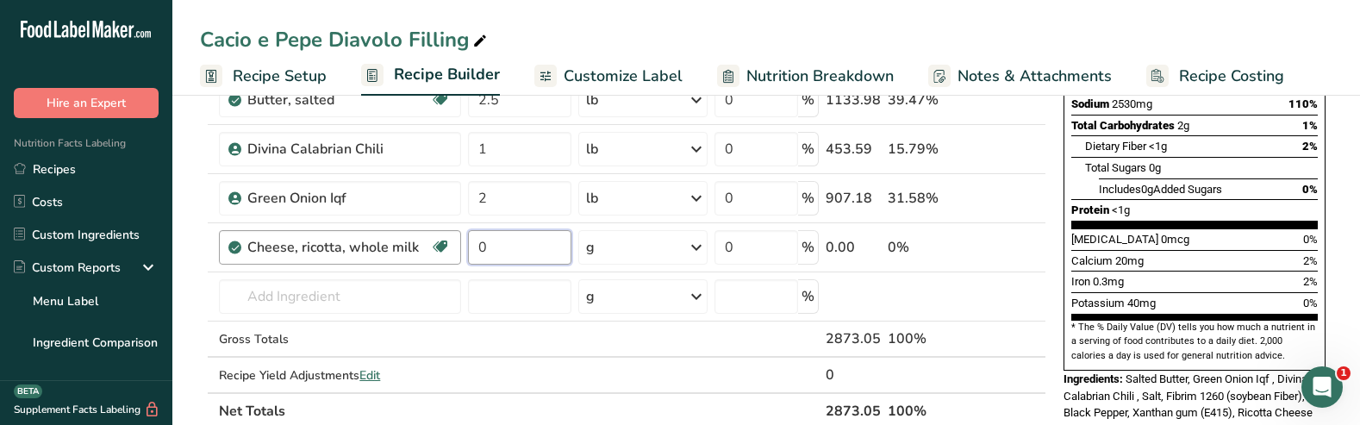
drag, startPoint x: 508, startPoint y: 245, endPoint x: 448, endPoint y: 245, distance: 59.5
click at [448, 245] on tr "Cheese, ricotta, whole milk Gluten free Vegetarian Soy free 0 g Portions 0.5 cu…" at bounding box center [623, 247] width 845 height 49
type input "40"
click at [685, 249] on div "Ingredient * Amount * Unit * Waste * .a-a{fill:#347362;}.b-a{fill:#fff;} Grams …" at bounding box center [623, 135] width 847 height 587
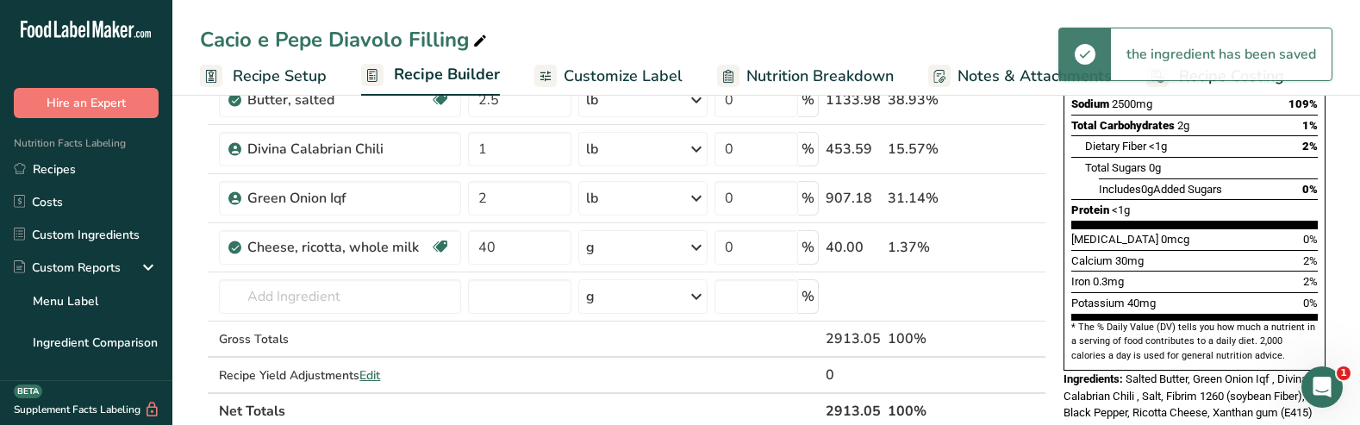
click at [691, 249] on icon at bounding box center [696, 247] width 21 height 31
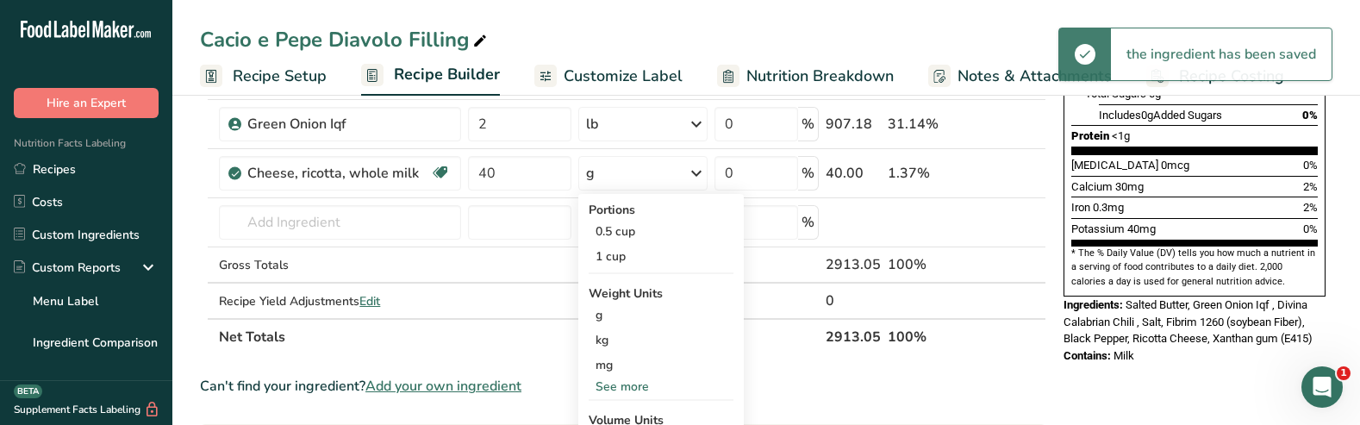
scroll to position [422, 0]
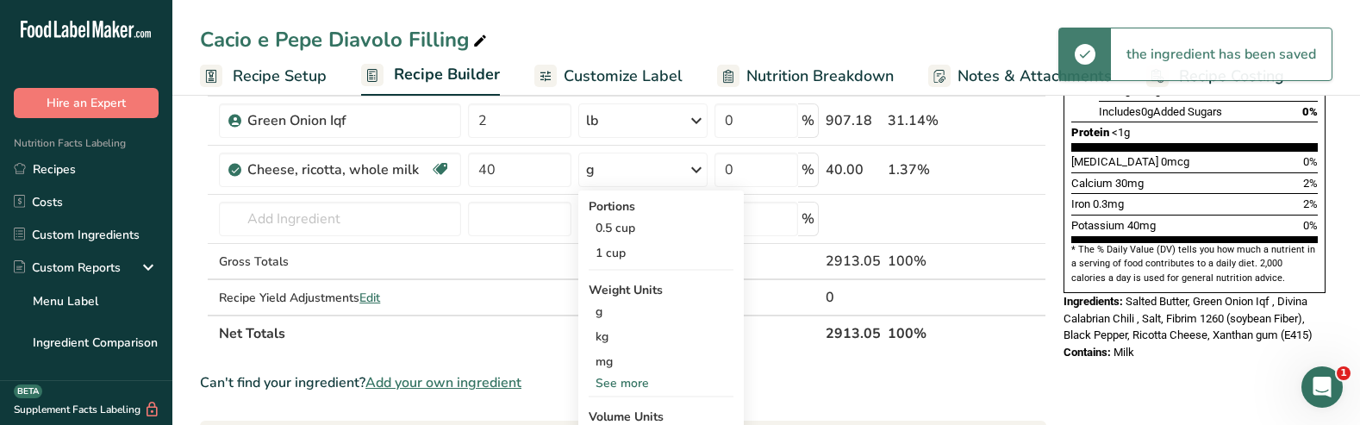
click at [616, 383] on div "See more" at bounding box center [661, 383] width 145 height 18
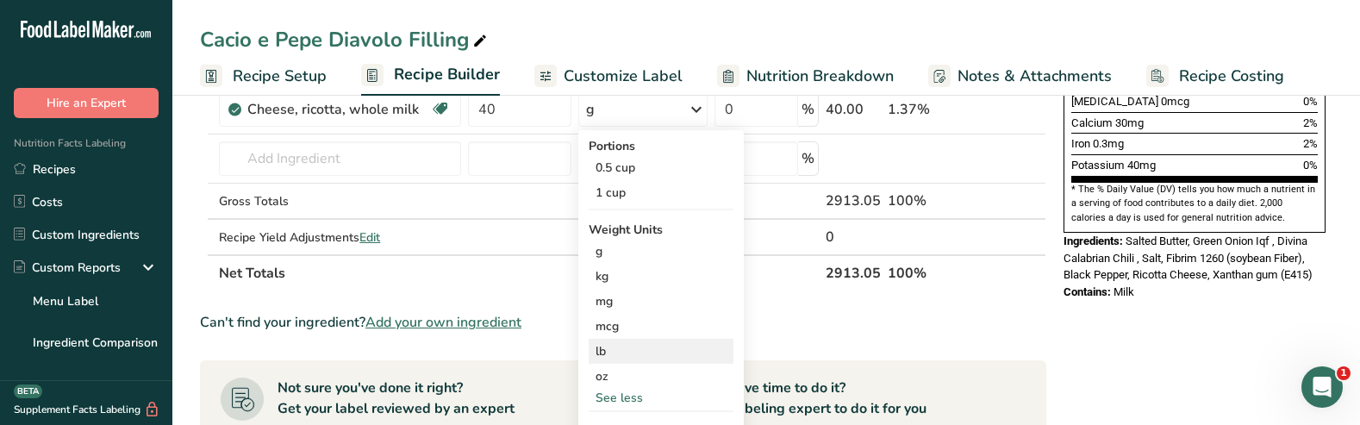
click at [609, 351] on div "lb" at bounding box center [661, 351] width 145 height 25
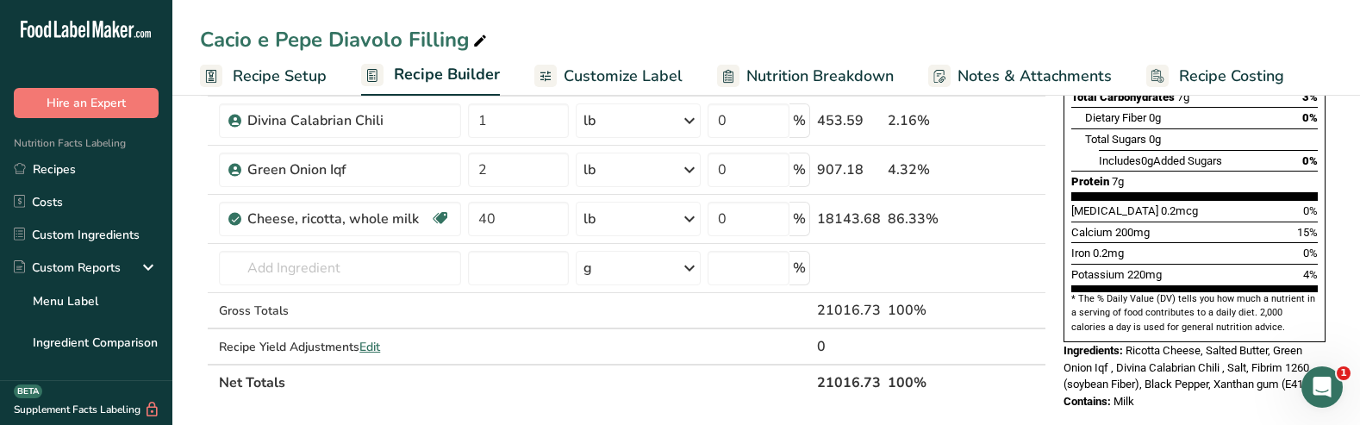
scroll to position [380, 0]
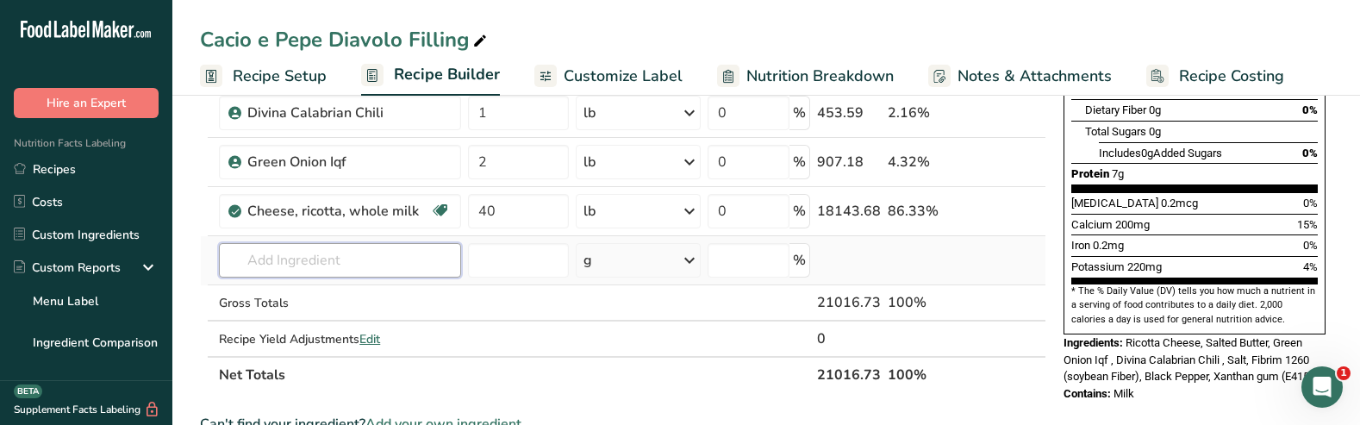
click at [316, 253] on input "text" at bounding box center [340, 260] width 242 height 34
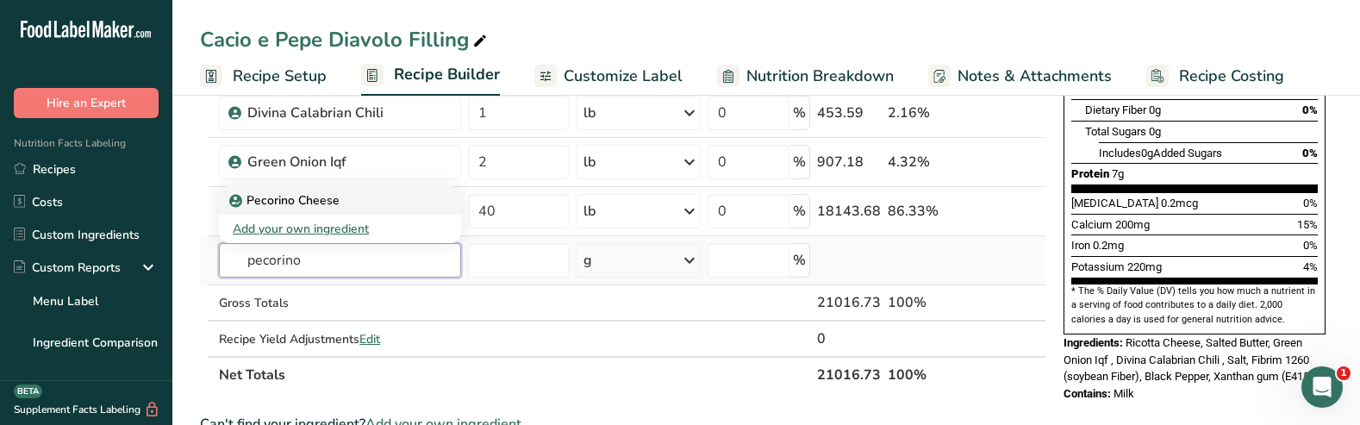
type input "pecorino"
click at [300, 204] on p "Pecorino Cheese" at bounding box center [286, 200] width 107 height 18
type input "Pecorino Cheese"
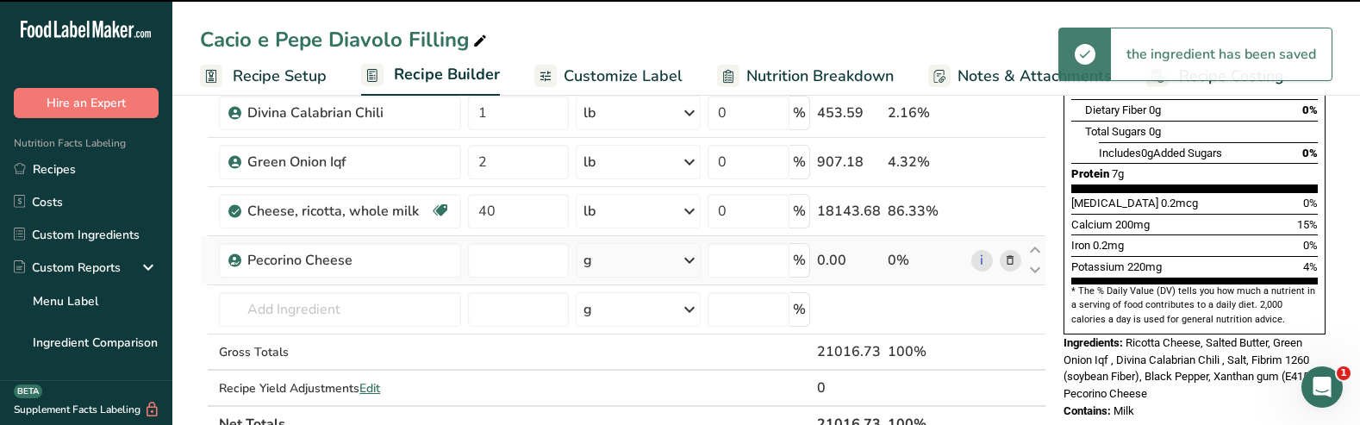
type input "0"
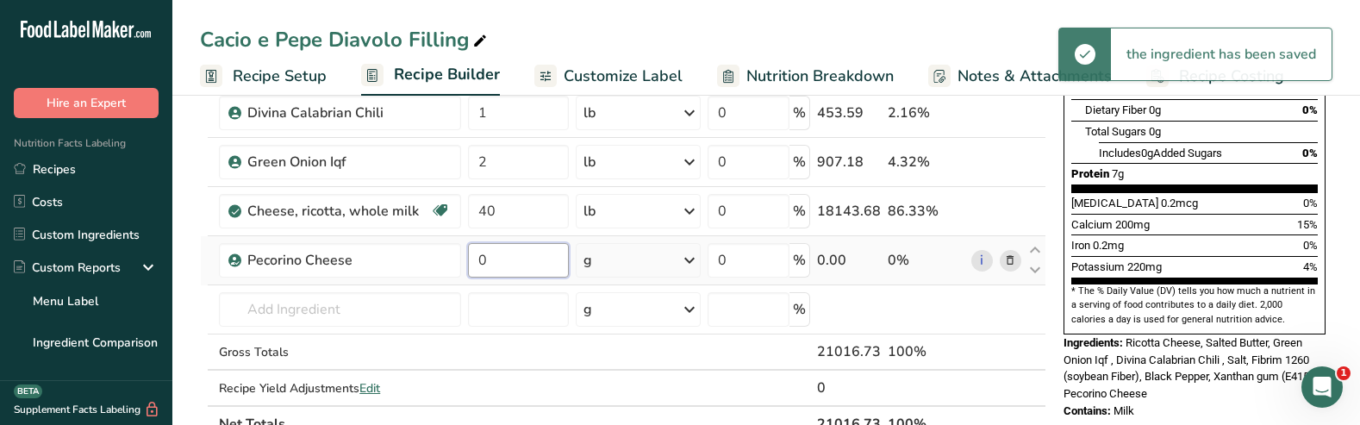
drag, startPoint x: 492, startPoint y: 259, endPoint x: 468, endPoint y: 259, distance: 24.1
click at [468, 259] on input "0" at bounding box center [518, 260] width 101 height 34
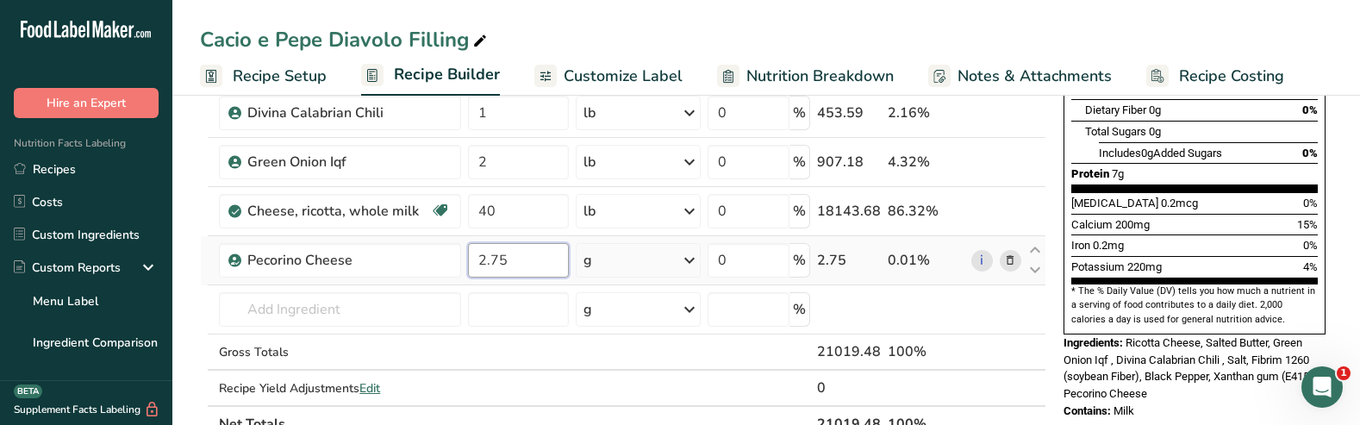
type input "2.75"
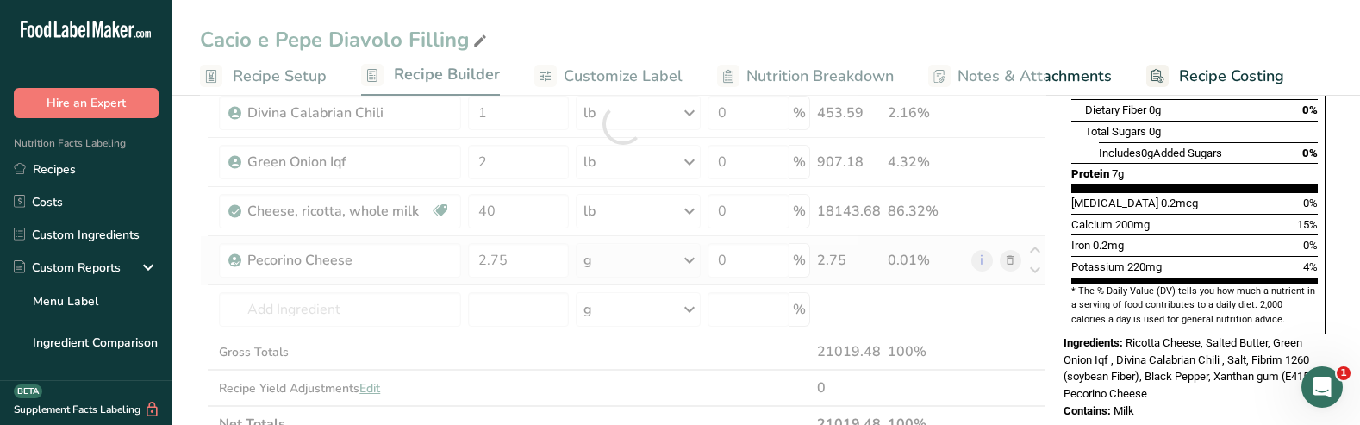
click at [653, 252] on div "Ingredient * Amount * Unit * Waste * .a-a{fill:#347362;}.b-a{fill:#fff;} Grams …" at bounding box center [623, 124] width 847 height 636
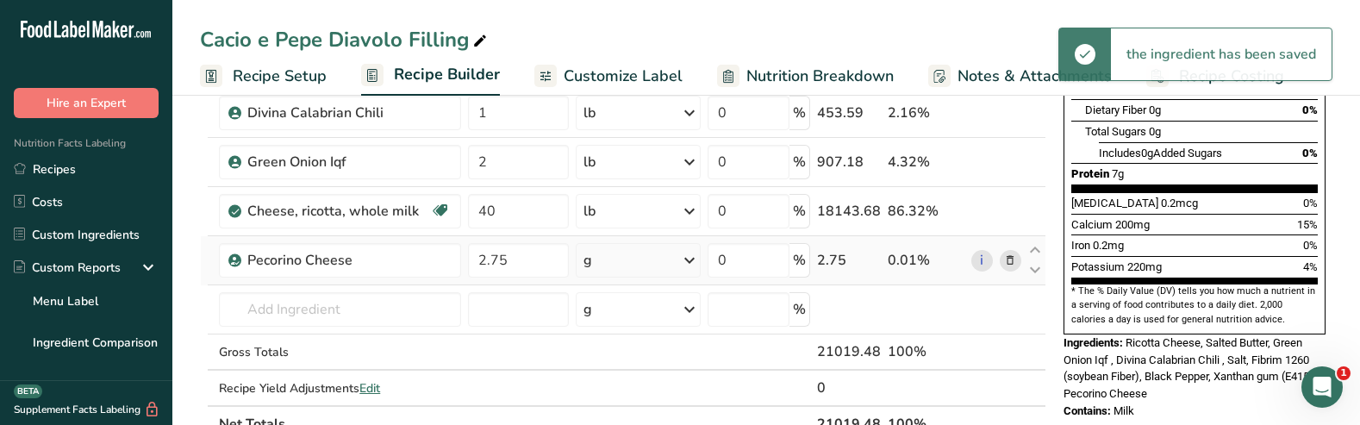
click at [675, 259] on div "g" at bounding box center [639, 260] width 126 height 34
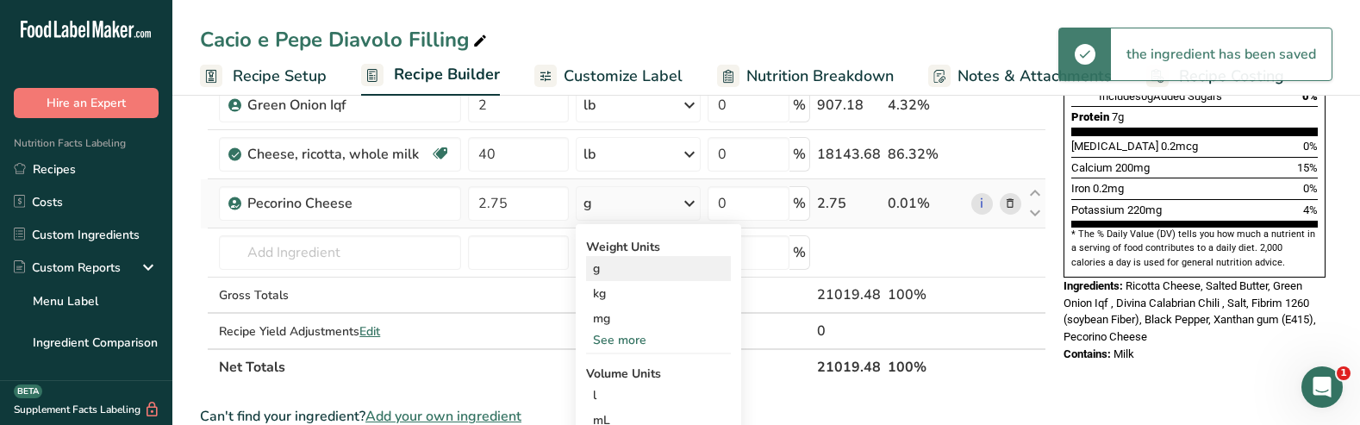
scroll to position [446, 0]
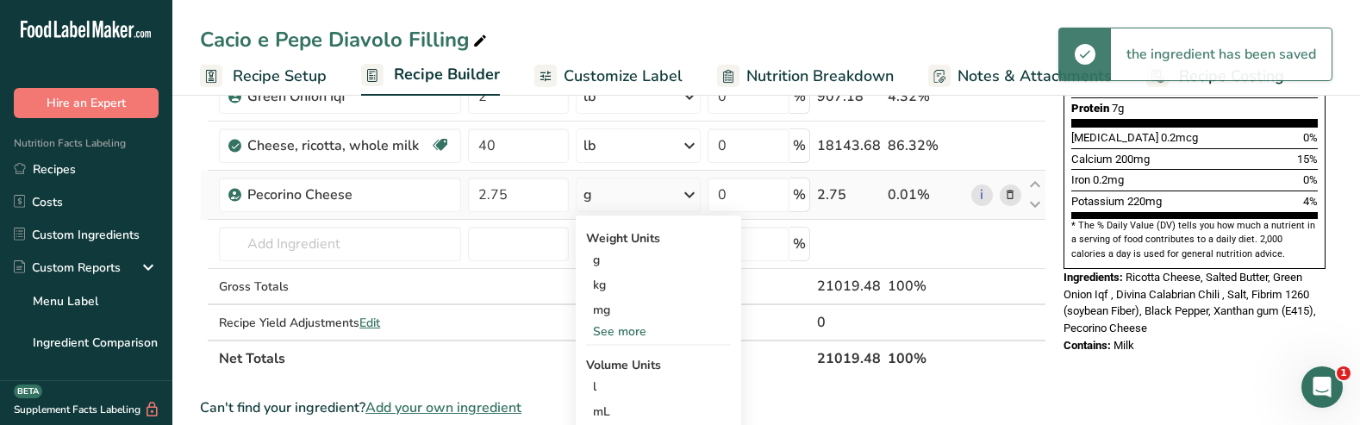
click at [630, 334] on div "See more" at bounding box center [658, 331] width 145 height 18
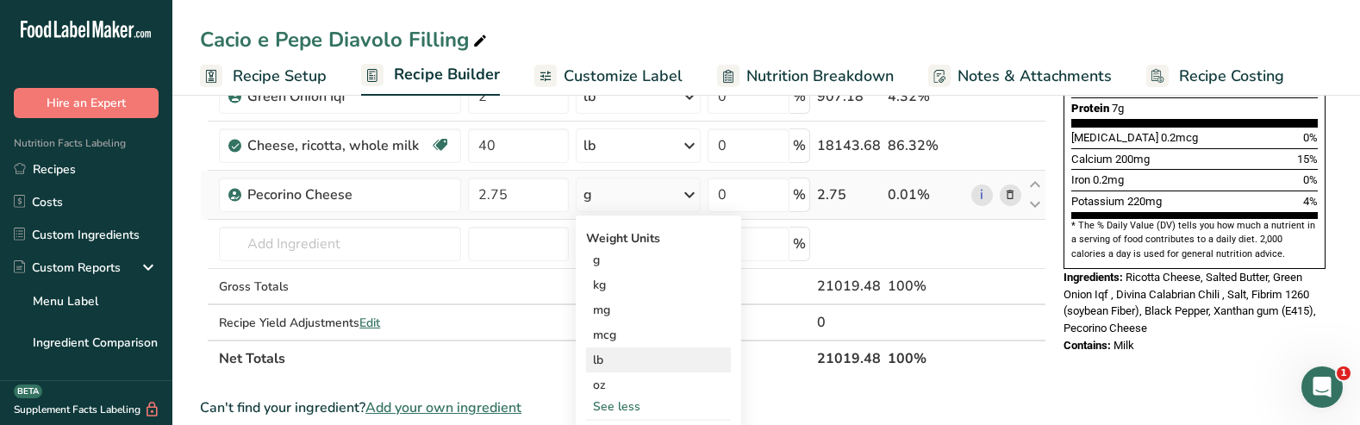
click at [622, 369] on div "lb" at bounding box center [658, 359] width 145 height 25
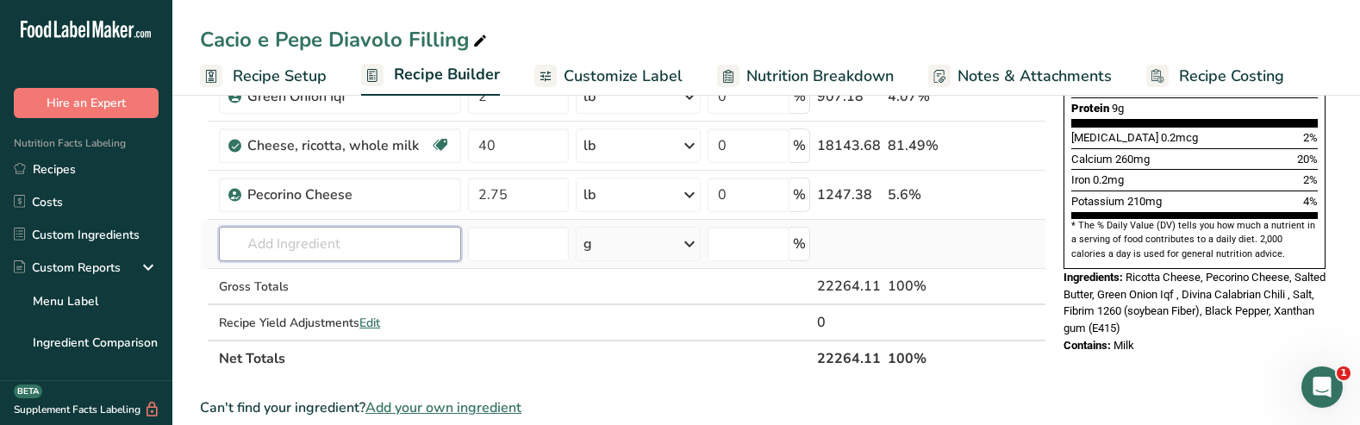
click at [310, 239] on input "text" at bounding box center [340, 244] width 242 height 34
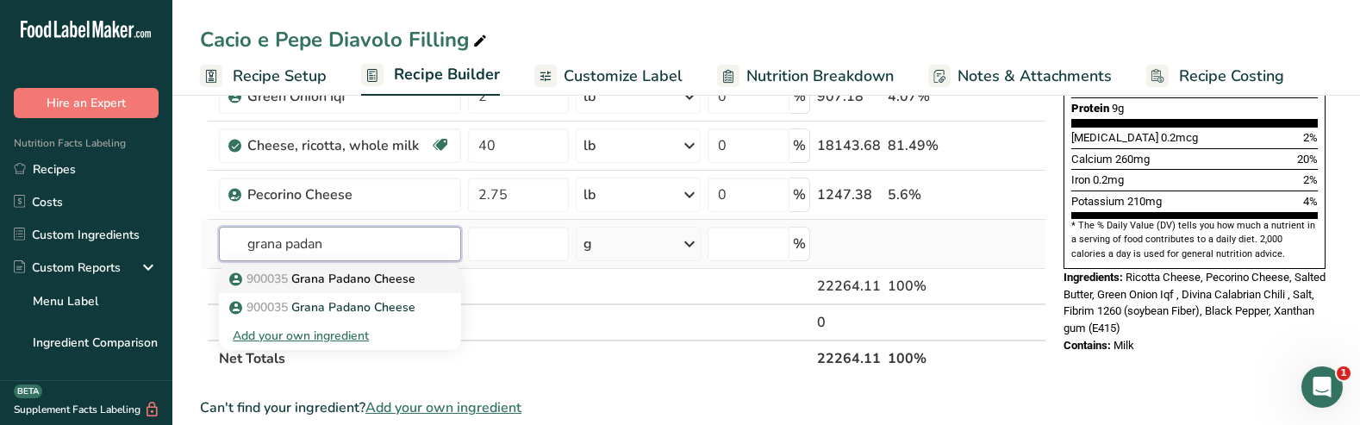
type input "grana padan"
click at [322, 275] on p "900035 Grana Padano Cheese" at bounding box center [324, 279] width 183 height 18
type input "Grana Padano Cheese"
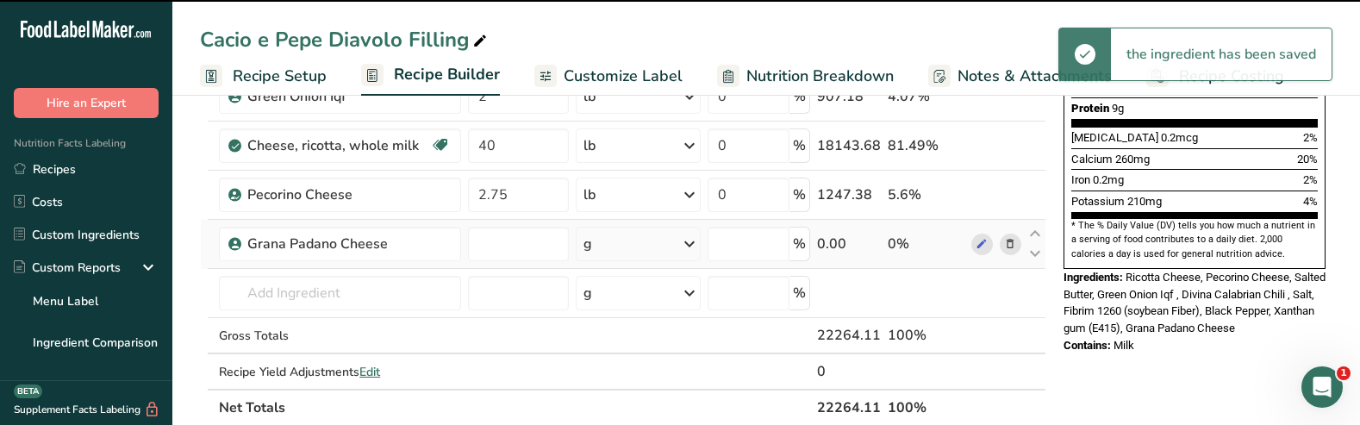
type input "0"
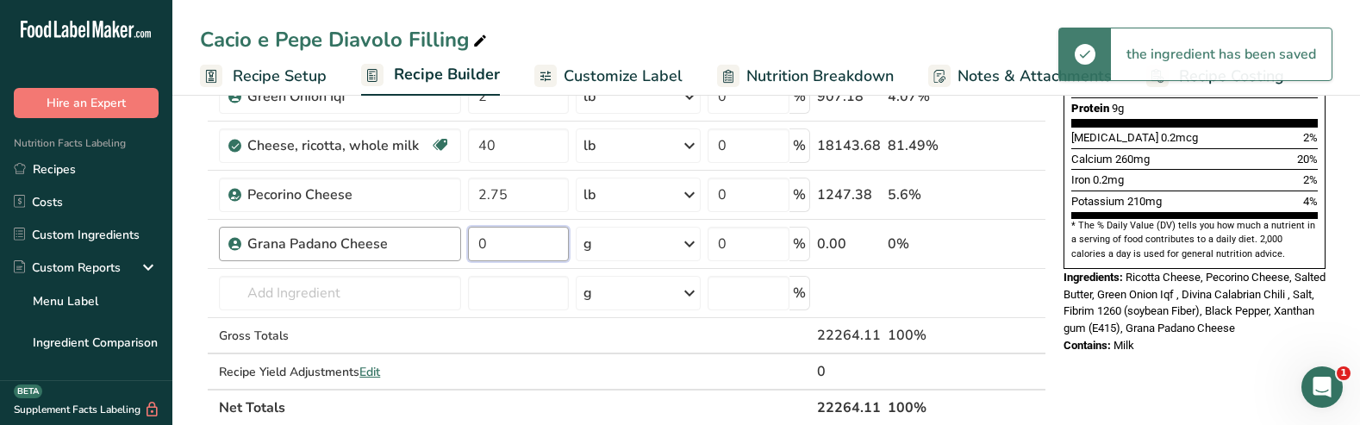
drag, startPoint x: 494, startPoint y: 241, endPoint x: 431, endPoint y: 241, distance: 62.9
click at [431, 241] on tr "Grana Padano Cheese 0 g Weight Units g kg mg See more Volume Units l Volume uni…" at bounding box center [623, 244] width 845 height 49
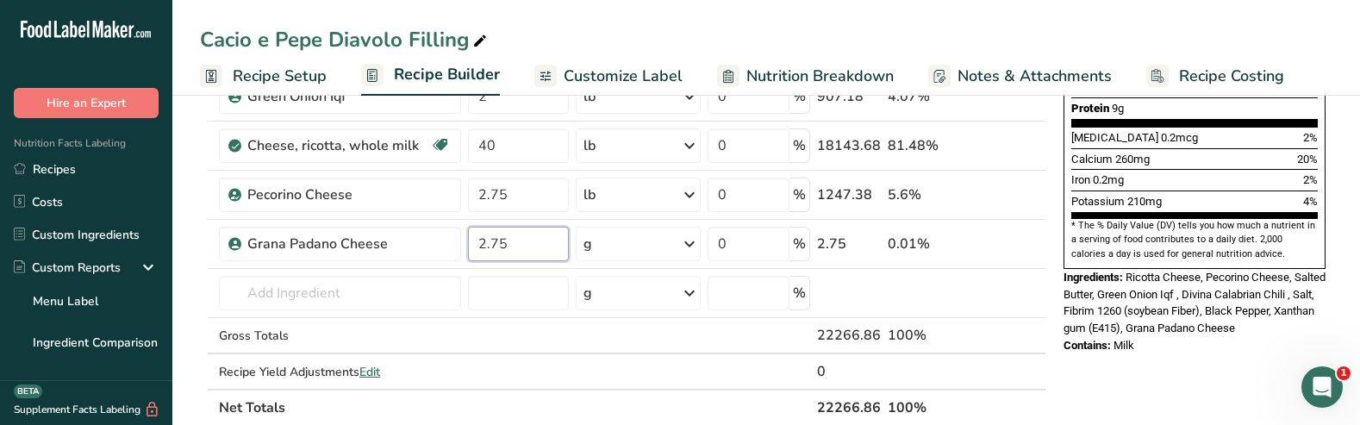
type input "2.75"
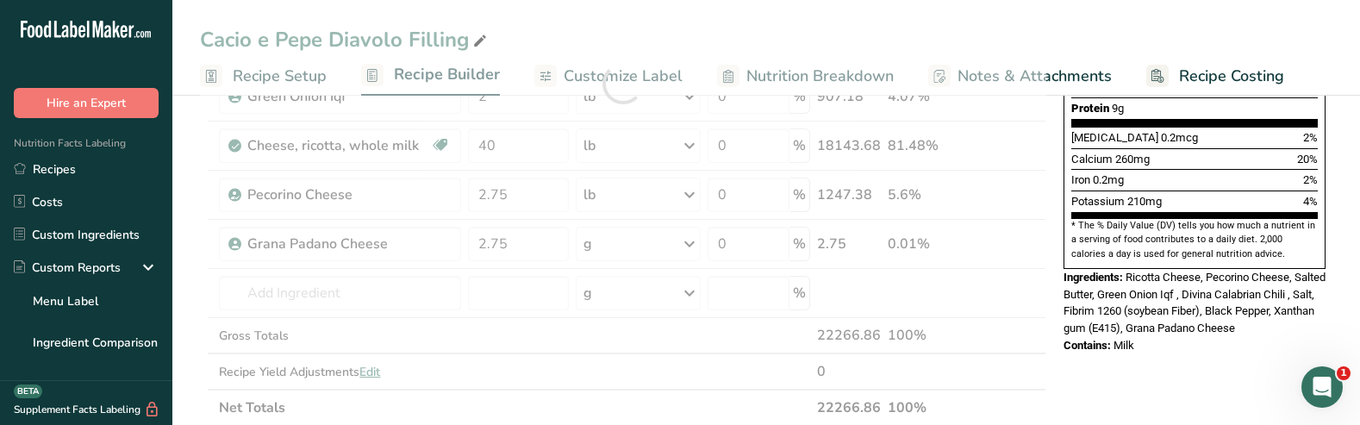
click at [654, 247] on div "Ingredient * Amount * Unit * Waste * .a-a{fill:#347362;}.b-a{fill:#fff;} Grams …" at bounding box center [623, 83] width 847 height 685
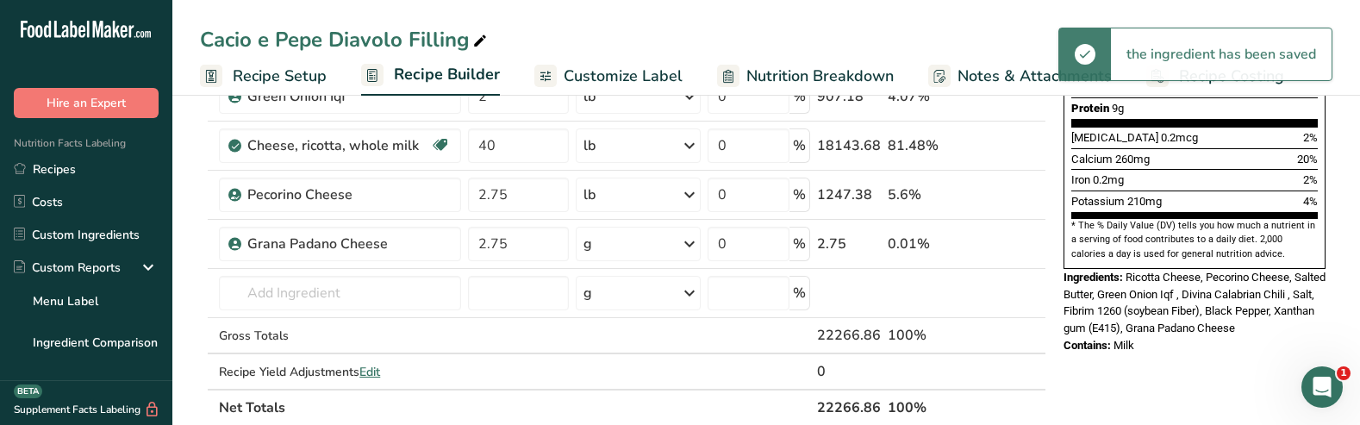
click at [684, 242] on icon at bounding box center [689, 243] width 21 height 31
click at [610, 379] on div "See more" at bounding box center [658, 381] width 145 height 18
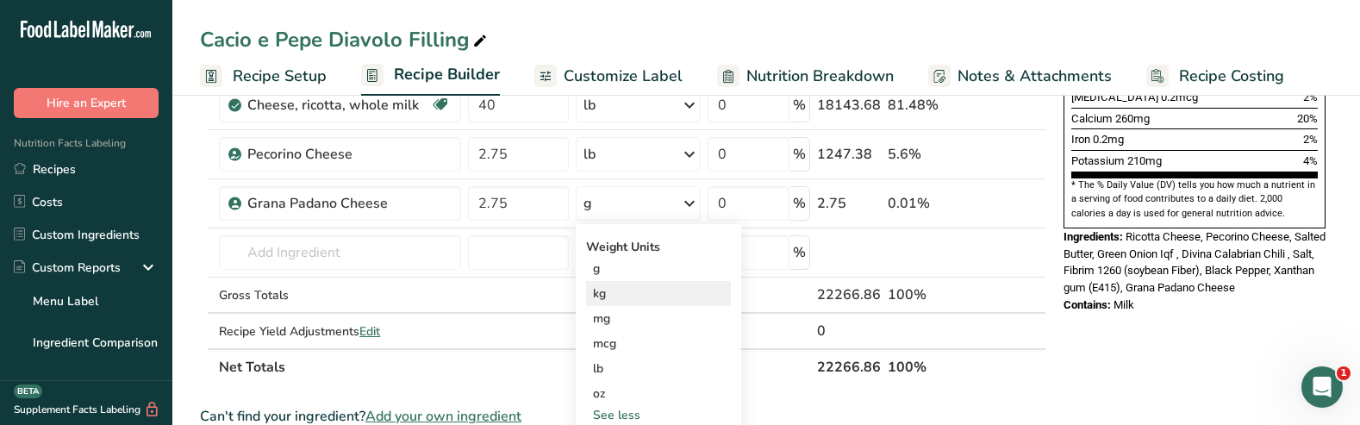
scroll to position [508, 0]
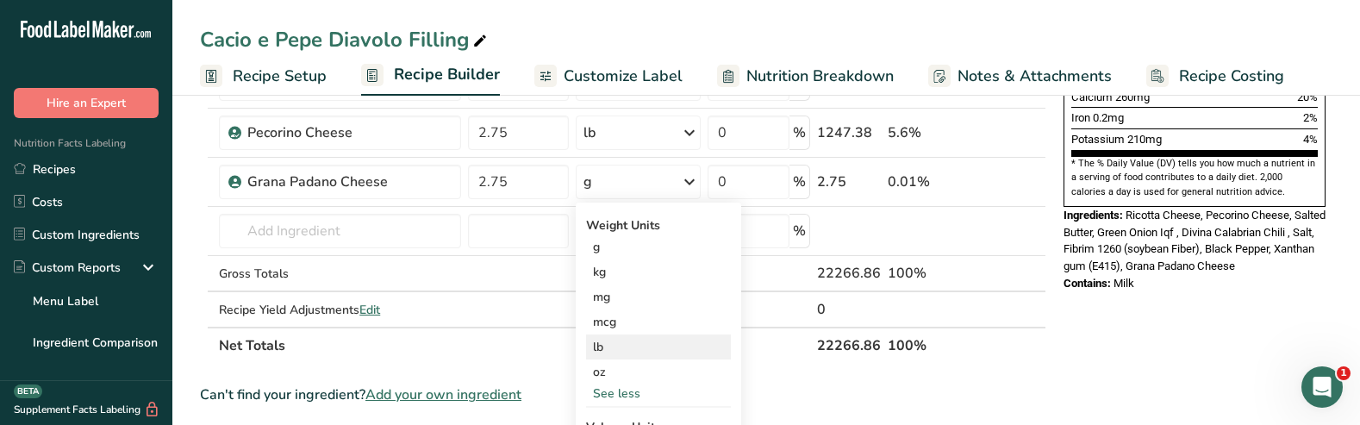
click at [608, 343] on div "lb" at bounding box center [658, 346] width 145 height 25
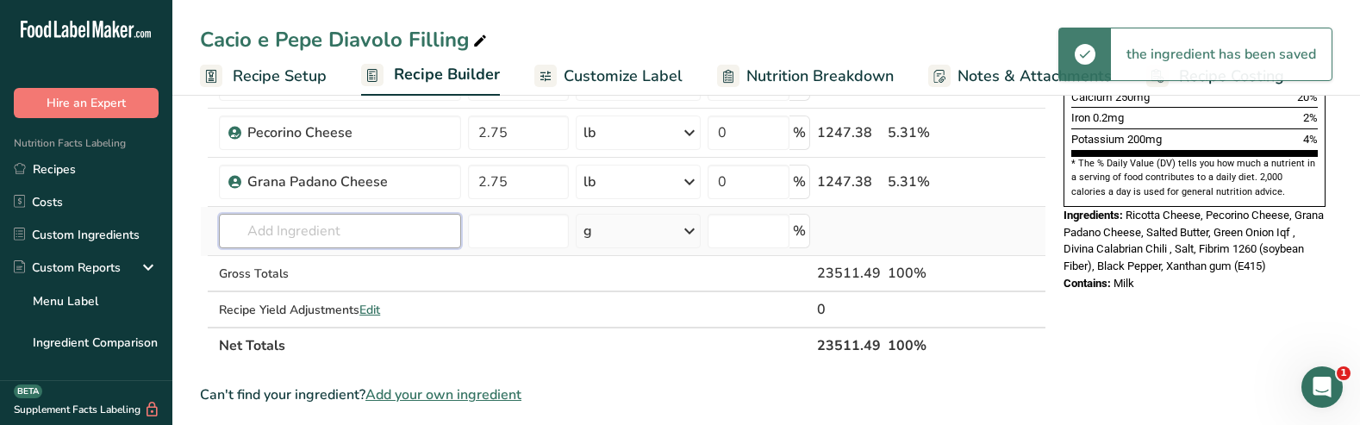
click at [322, 222] on input "text" at bounding box center [340, 231] width 242 height 34
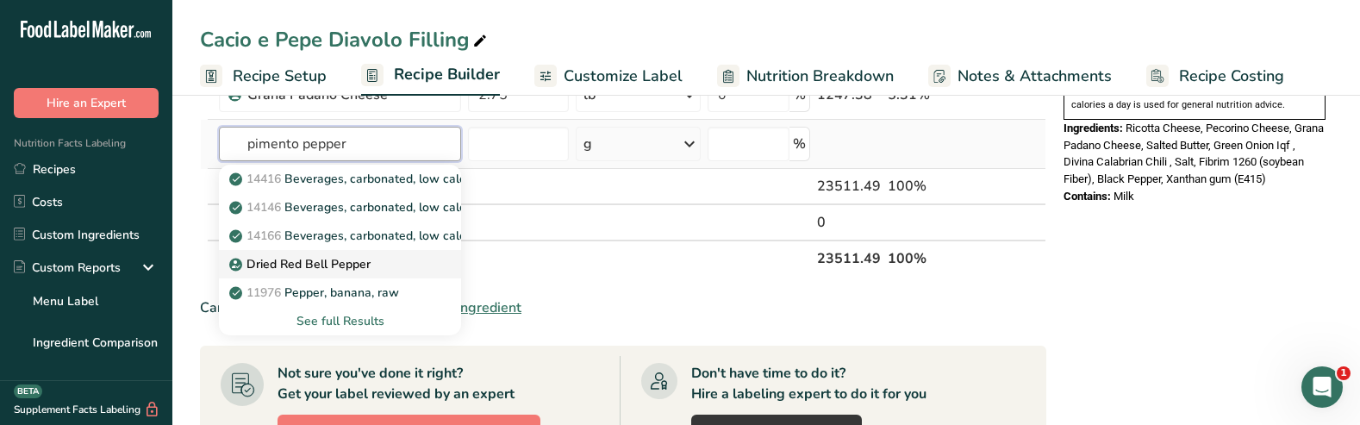
scroll to position [596, 0]
type input "pimento pepper"
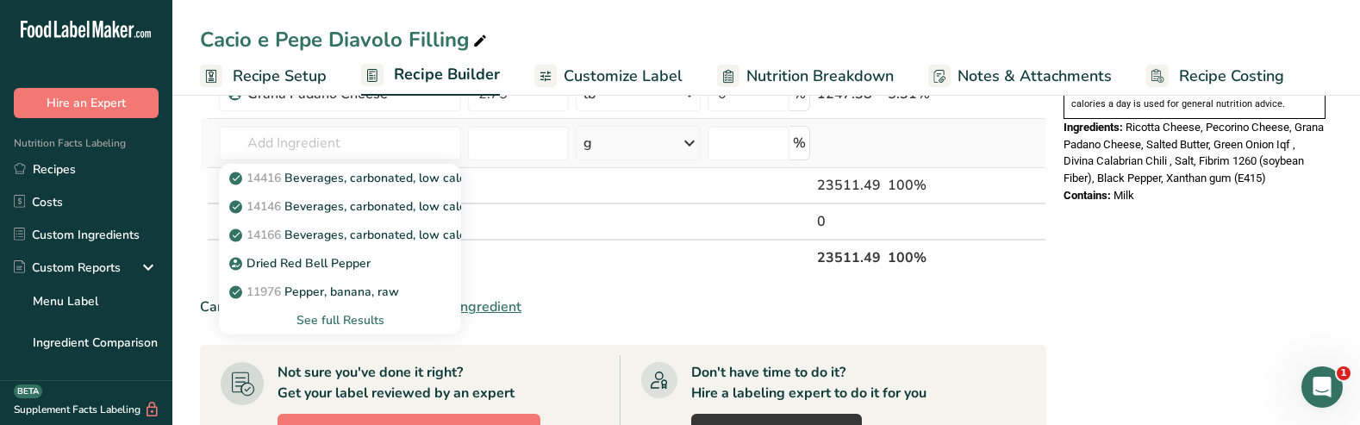
click at [324, 320] on div "See full Results" at bounding box center [340, 320] width 215 height 18
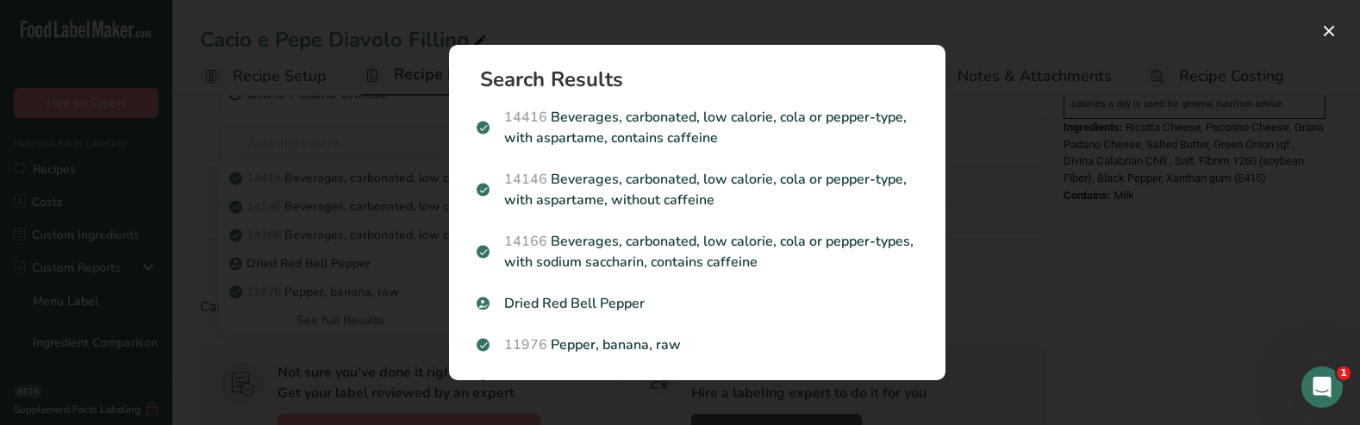
scroll to position [0, 0]
click at [1066, 250] on div "Search results modal" at bounding box center [680, 212] width 1360 height 425
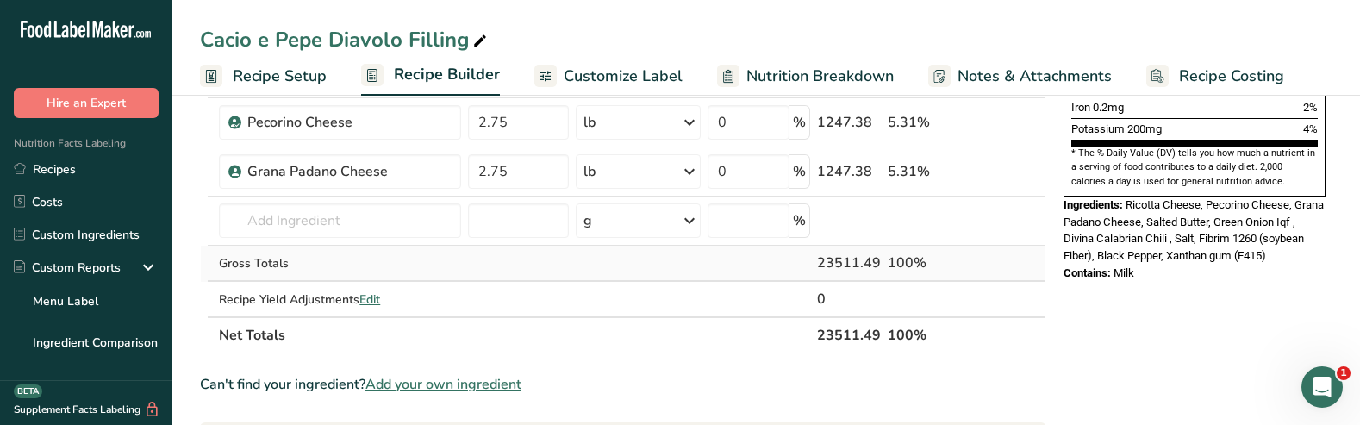
scroll to position [528, 0]
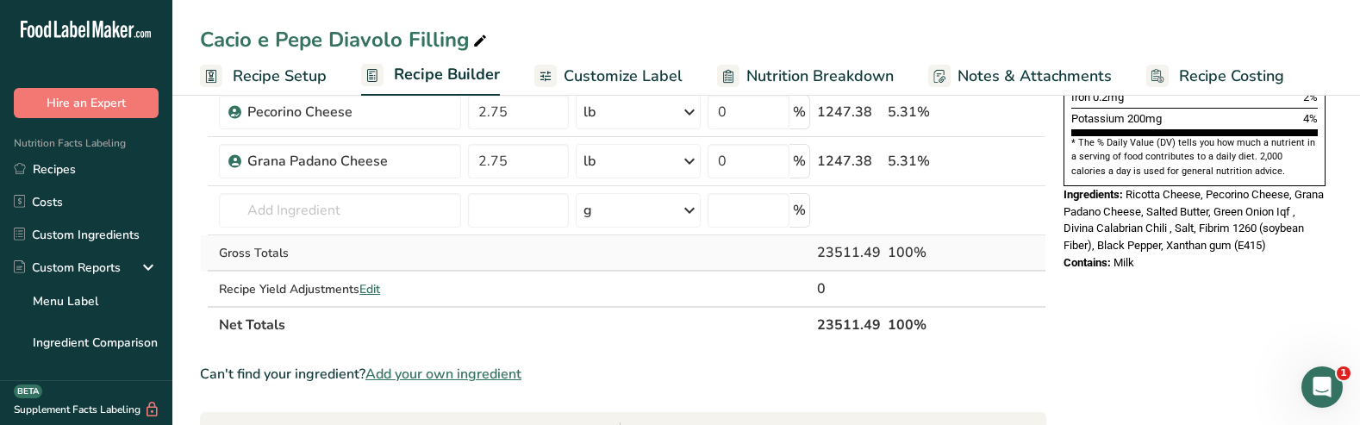
click at [520, 260] on td at bounding box center [519, 253] width 108 height 36
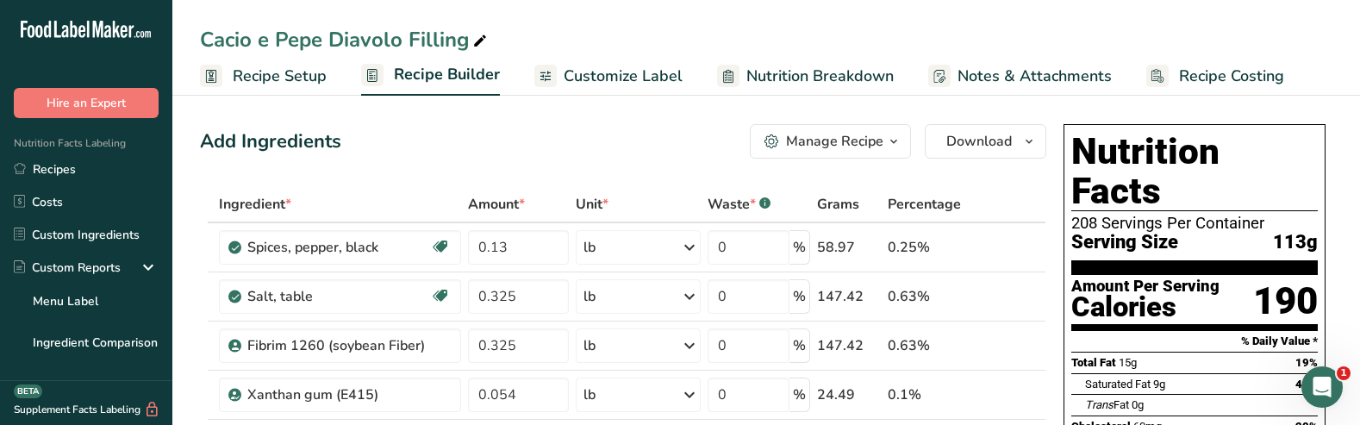
scroll to position [0, 0]
click at [91, 236] on link "Custom Ingredients" at bounding box center [86, 234] width 172 height 33
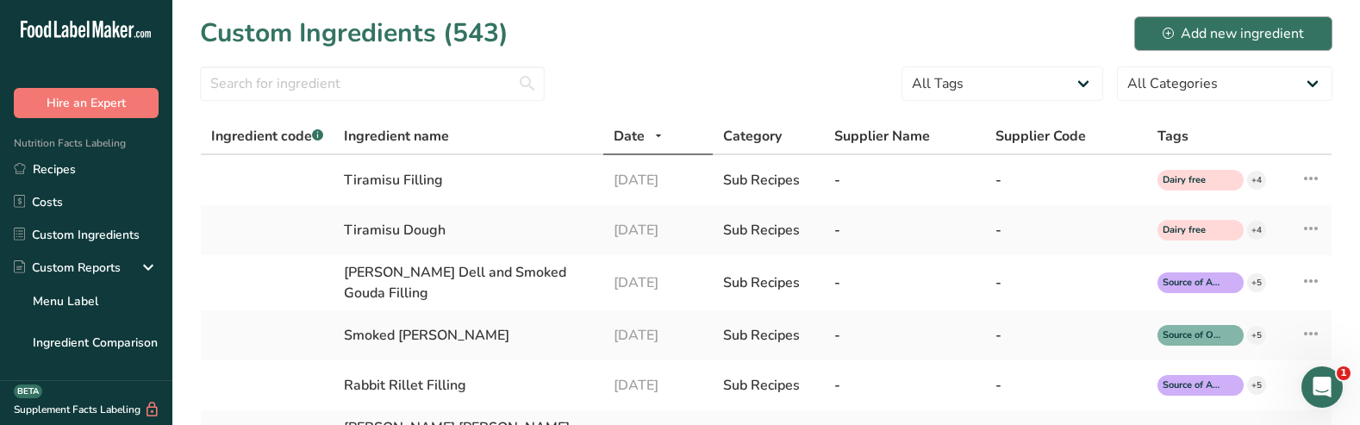
click at [1088, 38] on div "Add new ingredient" at bounding box center [1233, 33] width 141 height 21
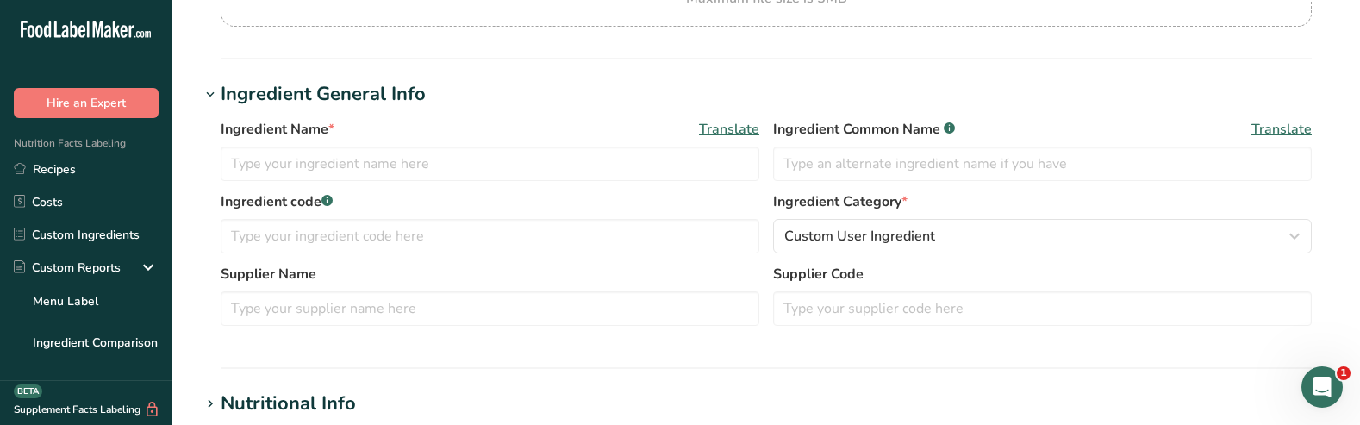
scroll to position [247, 0]
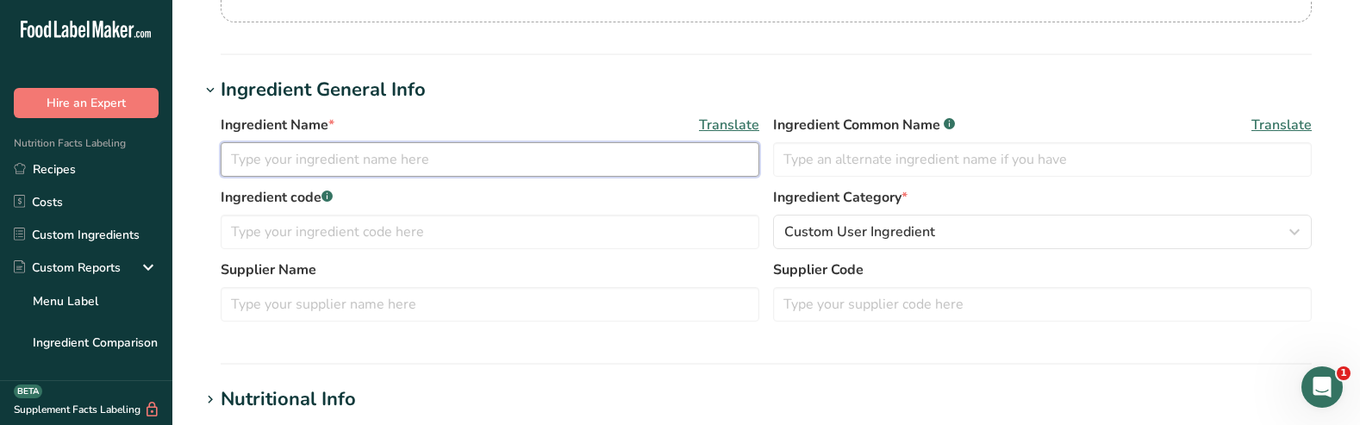
click at [315, 159] on input "text" at bounding box center [490, 159] width 539 height 34
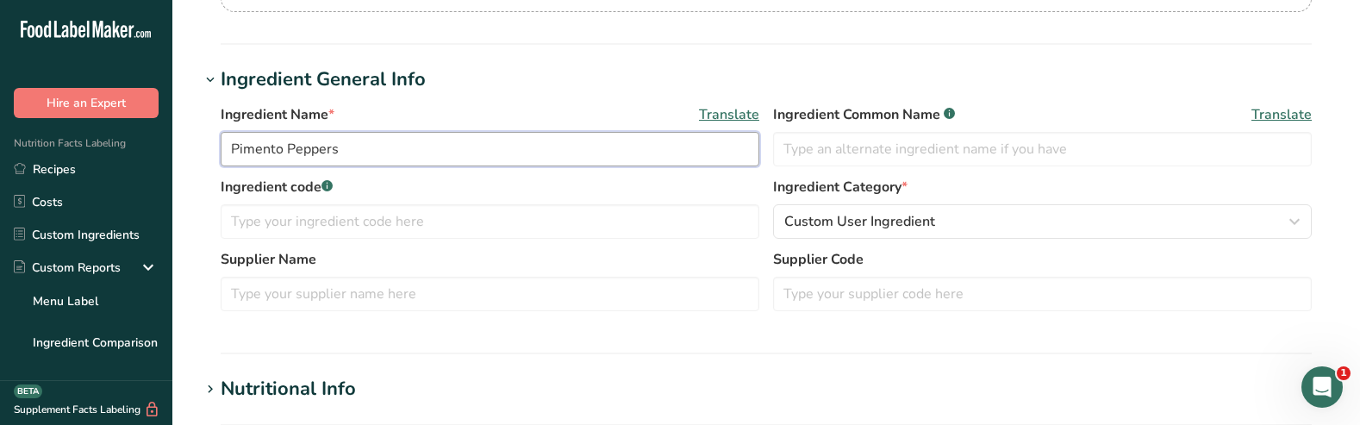
scroll to position [291, 0]
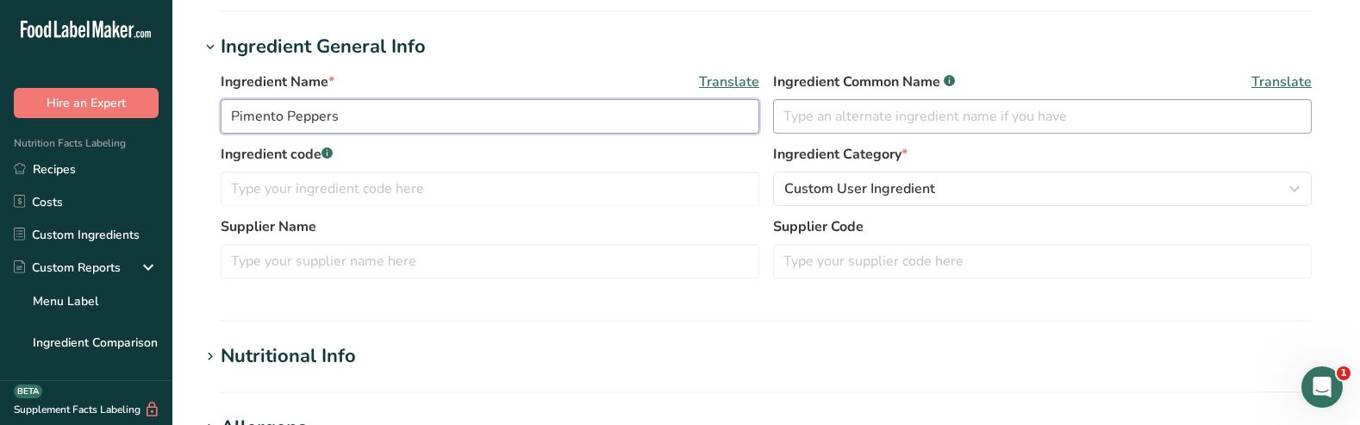
type input "Pimento Peppers"
click at [898, 121] on input "text" at bounding box center [1042, 116] width 539 height 34
click at [825, 197] on span "Custom User Ingredient" at bounding box center [859, 188] width 151 height 21
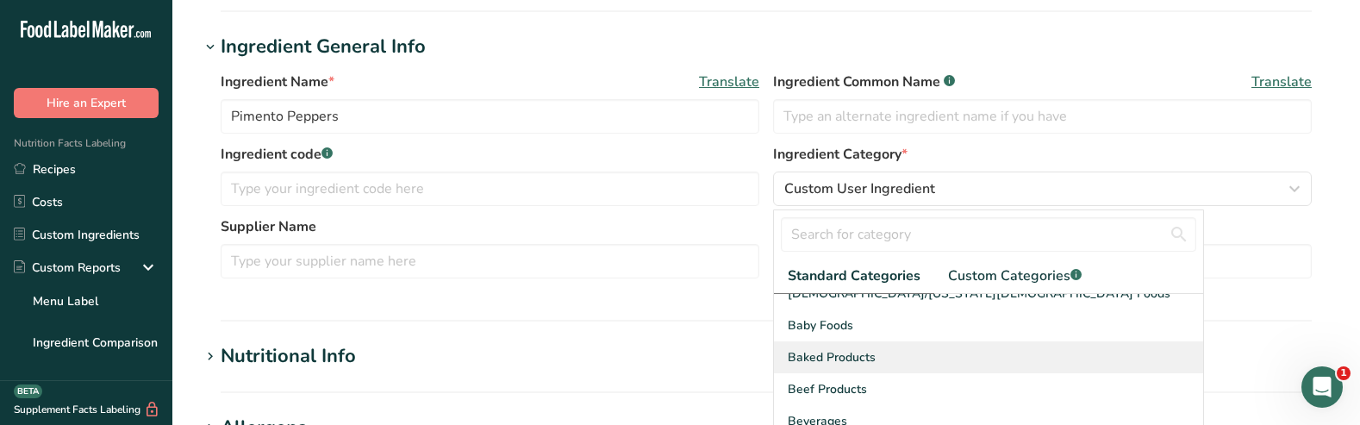
scroll to position [7, 0]
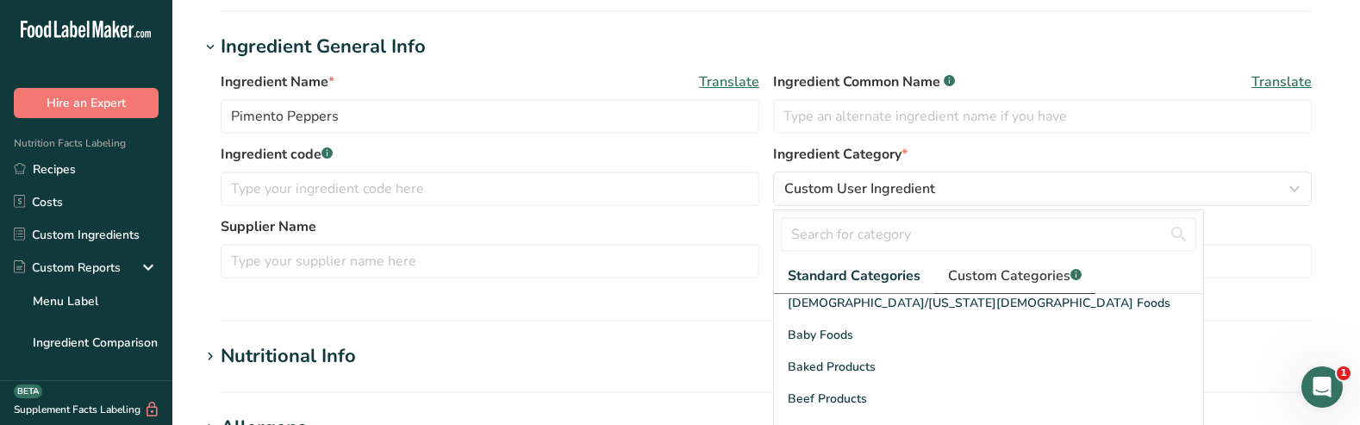
click at [1013, 265] on link "Custom Categories .a-a{fill:#347362;}.b-a{fill:#fff;}" at bounding box center [1014, 276] width 161 height 35
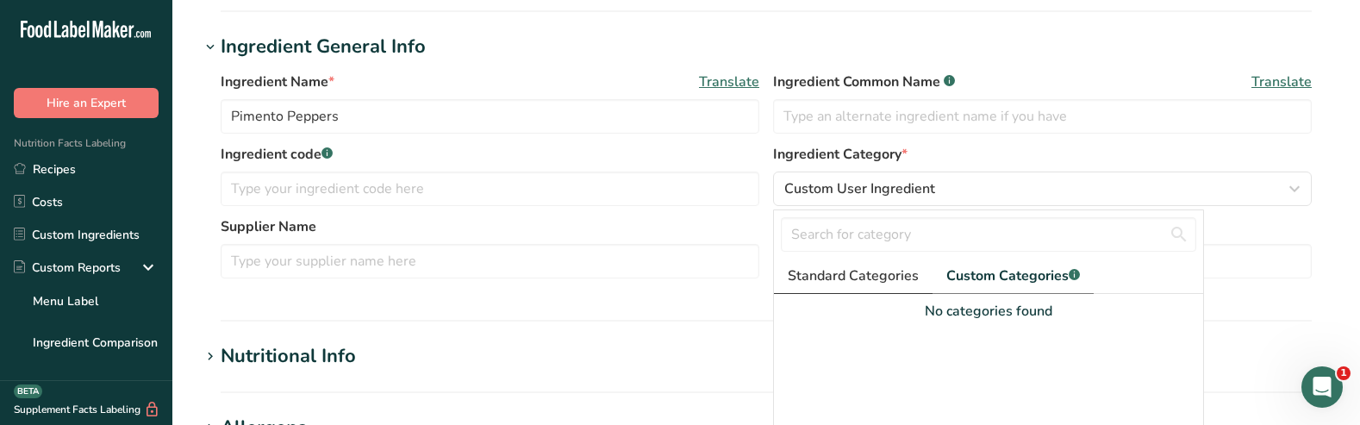
click at [855, 281] on span "Standard Categories" at bounding box center [853, 276] width 131 height 21
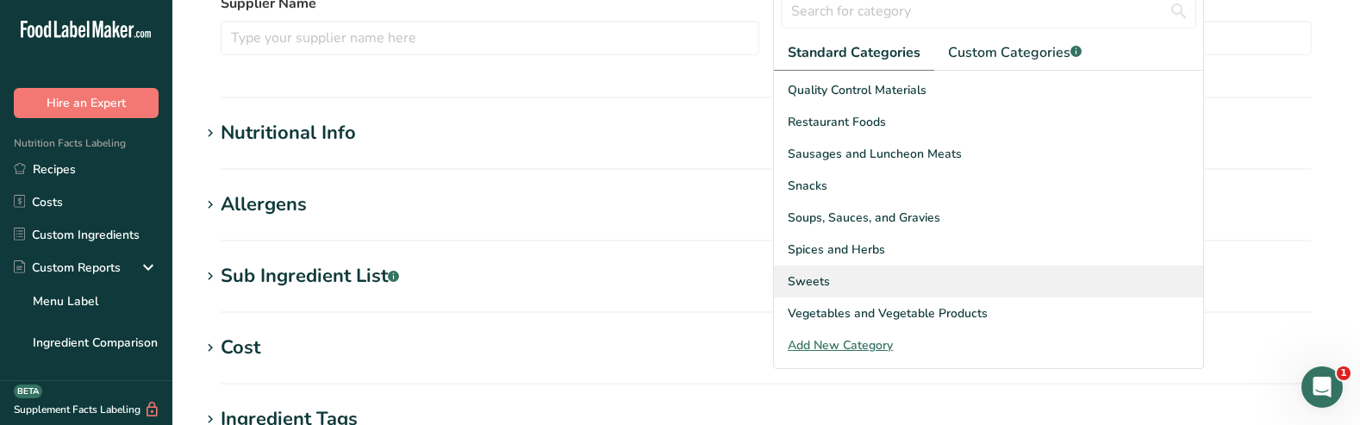
scroll to position [530, 0]
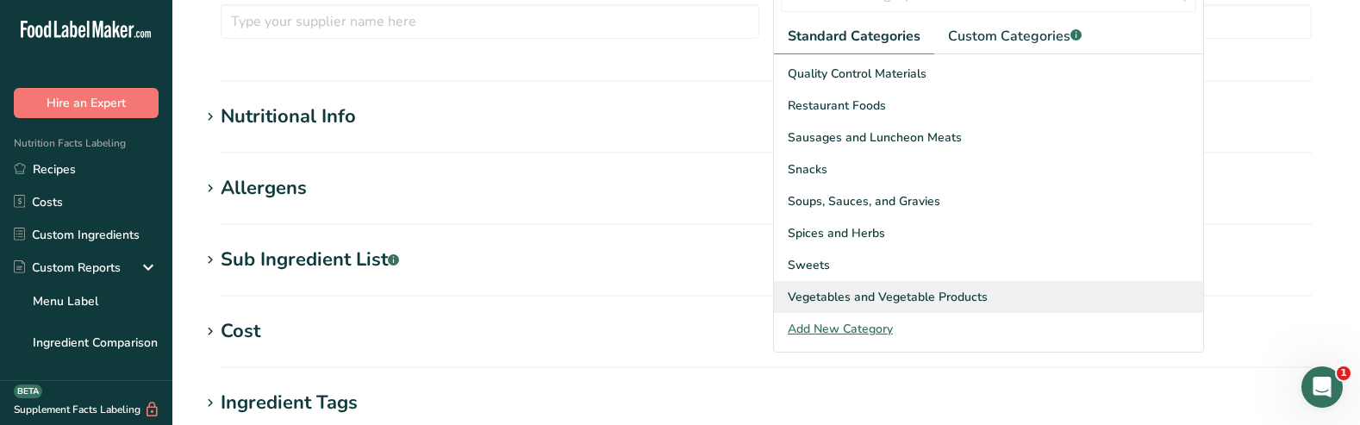
click at [903, 294] on span "Vegetables and Vegetable Products" at bounding box center [888, 297] width 200 height 18
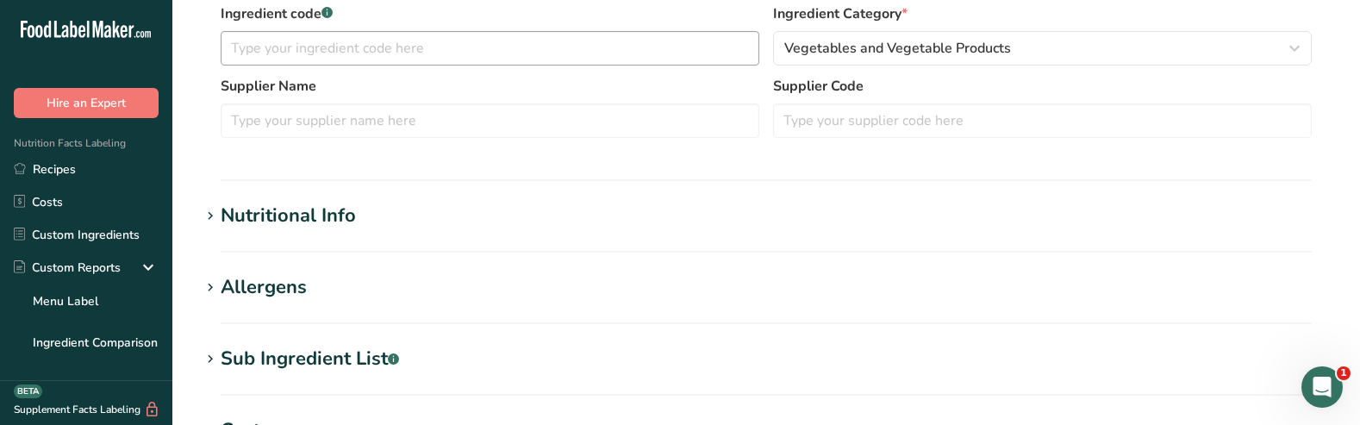
scroll to position [439, 0]
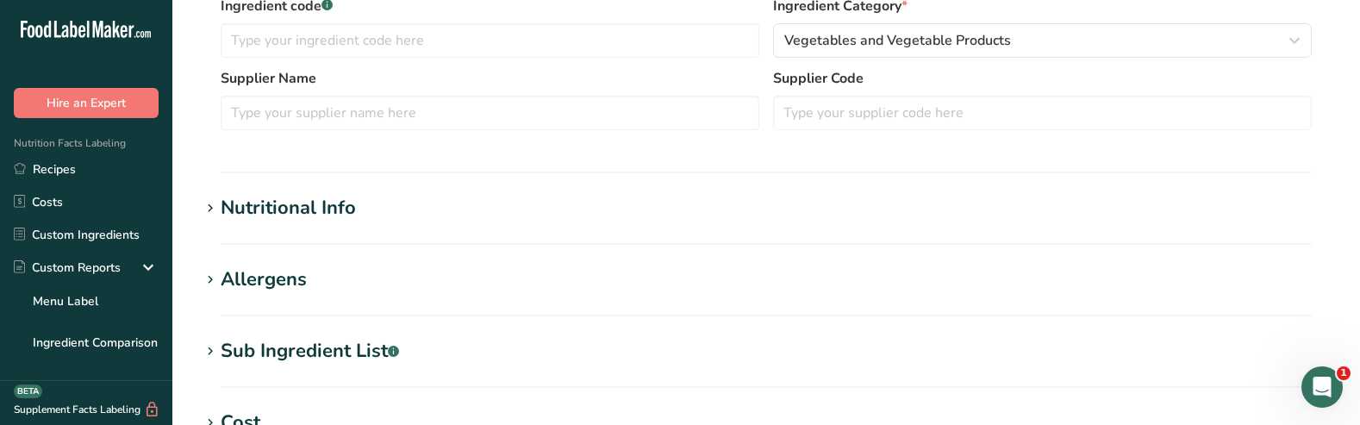
click at [211, 210] on icon at bounding box center [211, 209] width 16 height 24
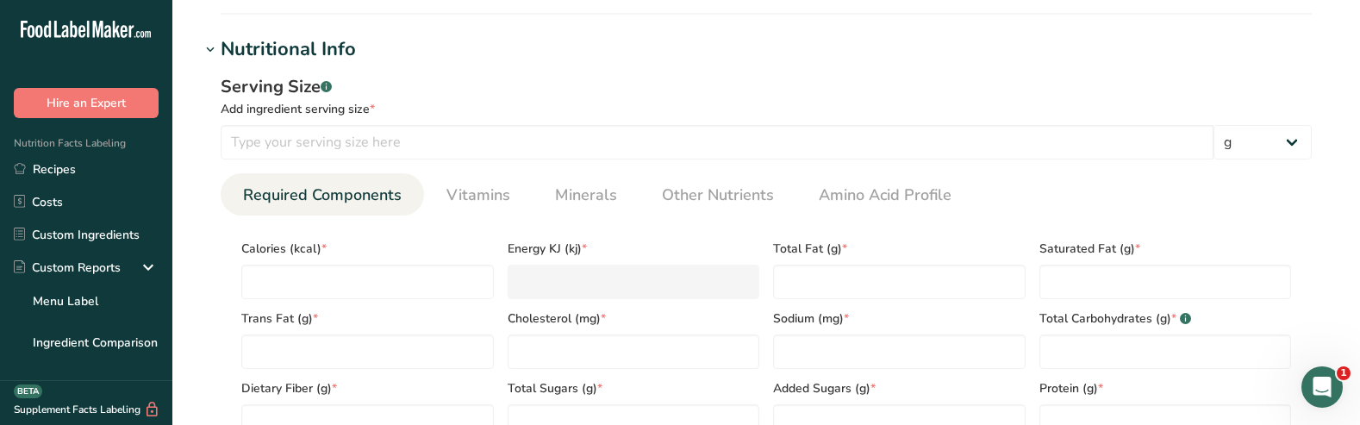
scroll to position [613, 0]
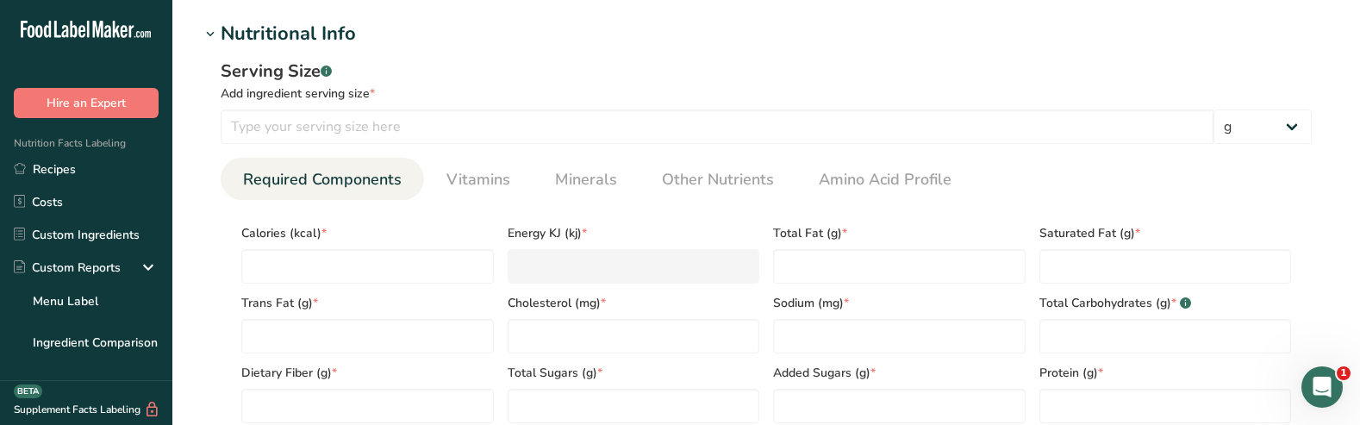
click at [210, 40] on icon at bounding box center [211, 34] width 16 height 24
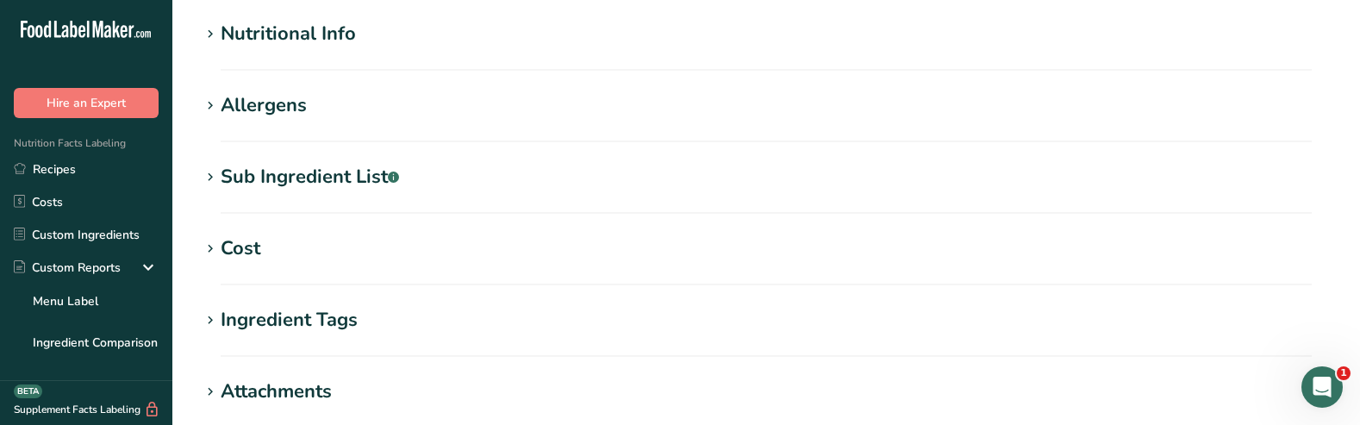
scroll to position [649, 0]
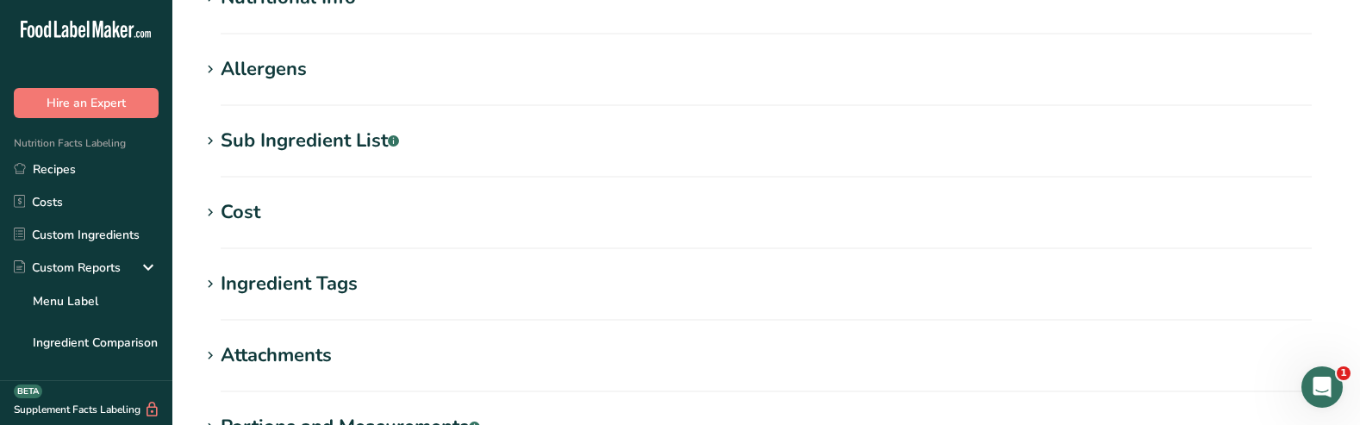
click at [211, 67] on icon at bounding box center [211, 70] width 16 height 24
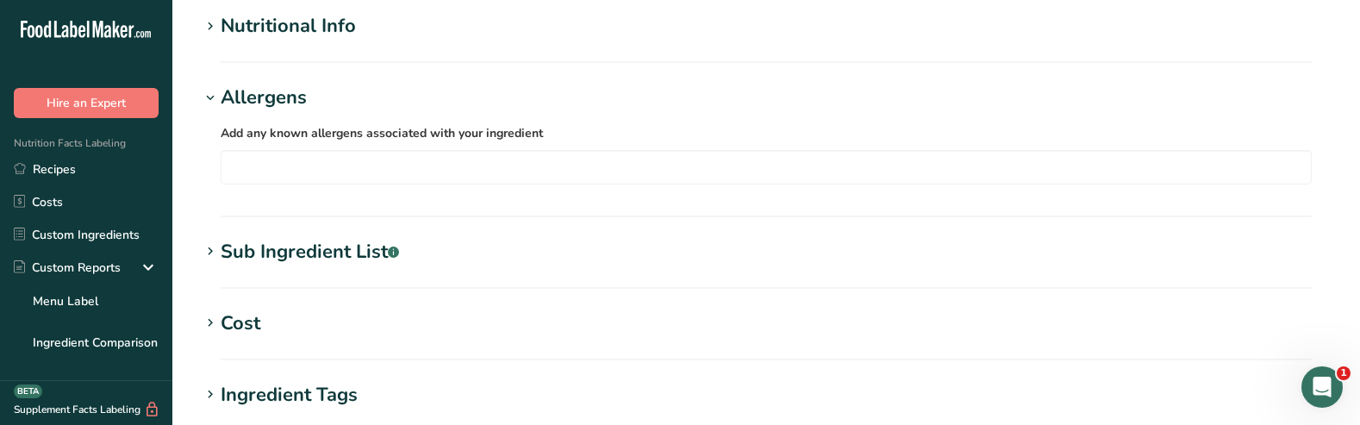
scroll to position [635, 0]
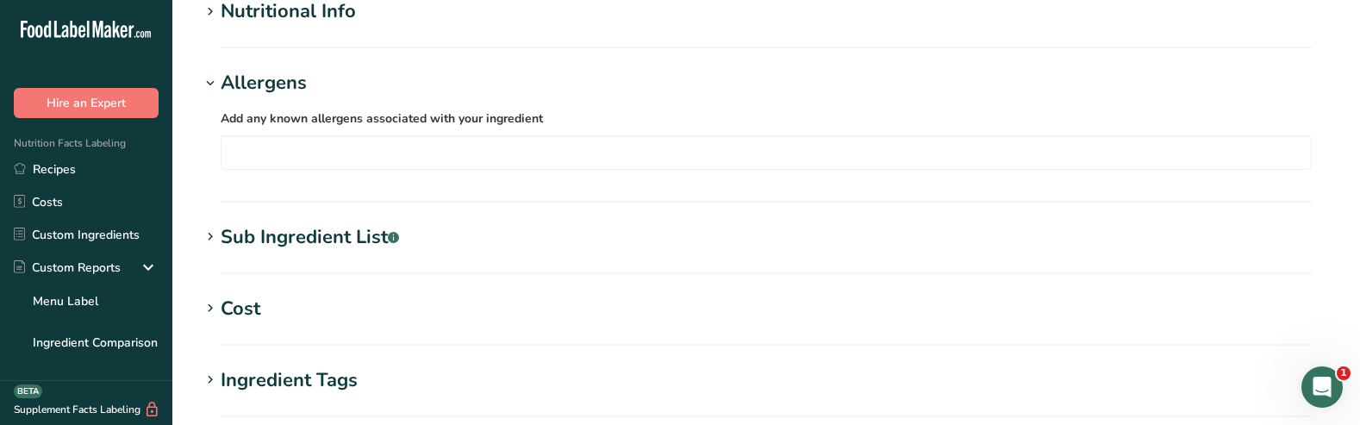
click at [214, 247] on icon at bounding box center [211, 237] width 16 height 24
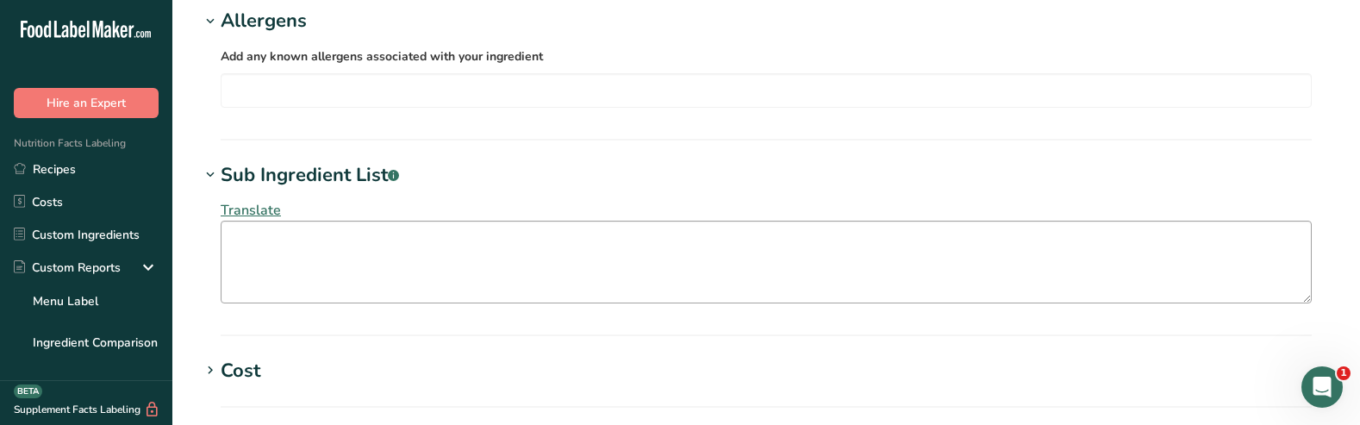
scroll to position [700, 0]
click at [294, 234] on textarea at bounding box center [766, 259] width 1091 height 83
